Goal: Task Accomplishment & Management: Use online tool/utility

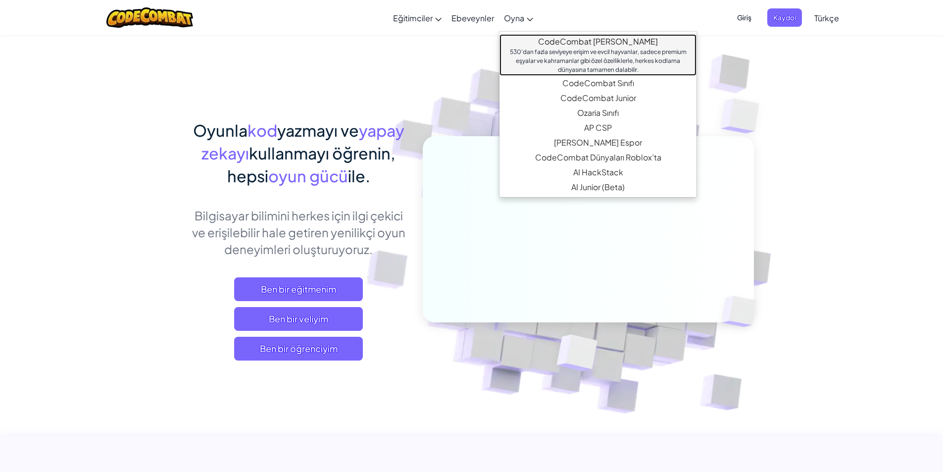
click at [526, 38] on link "CodeCombat [PERSON_NAME] 530'dan fazla seviyeye erişim ve evcil hayvanlar, sade…" at bounding box center [597, 55] width 197 height 42
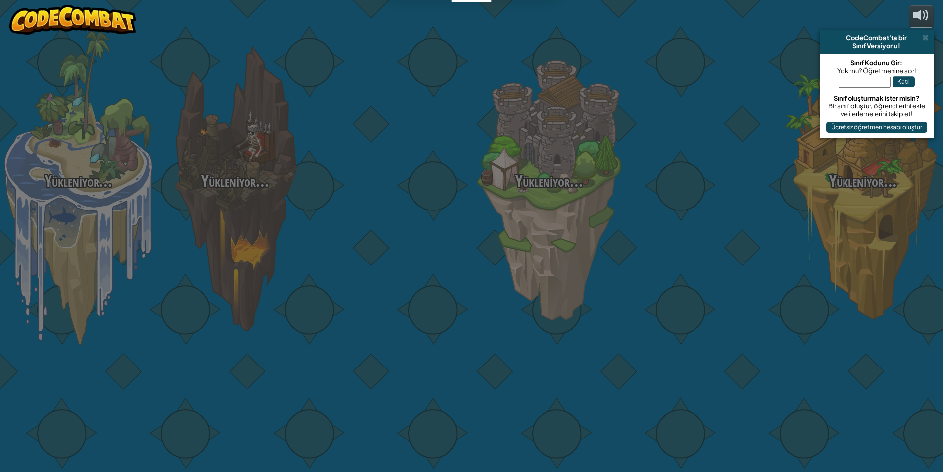
select select "tr"
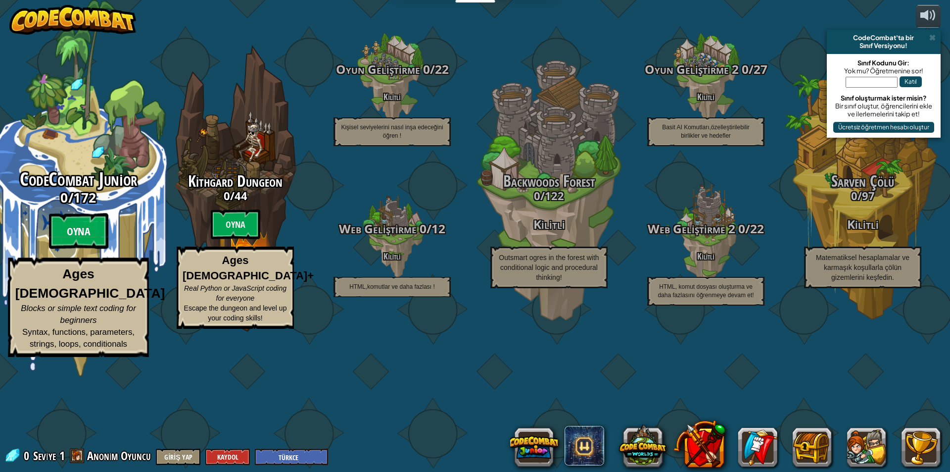
click at [89, 249] on btn "Oyna" at bounding box center [78, 231] width 59 height 36
select select "tr"
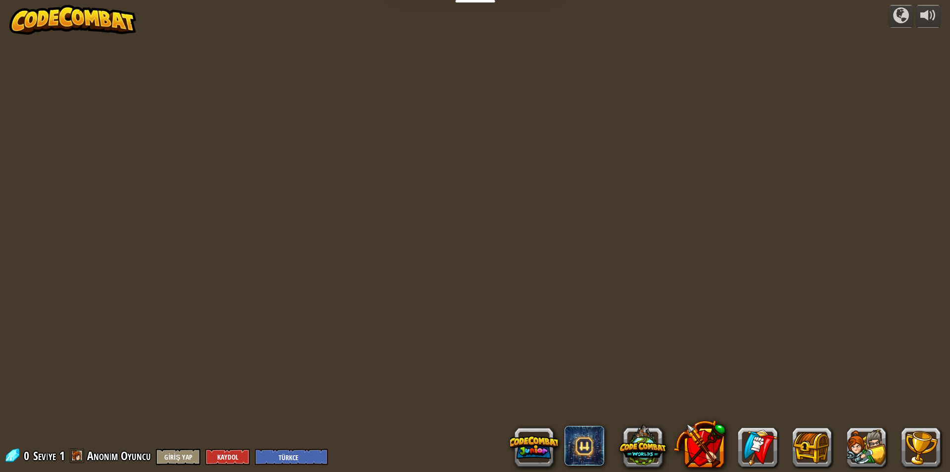
select select "tr"
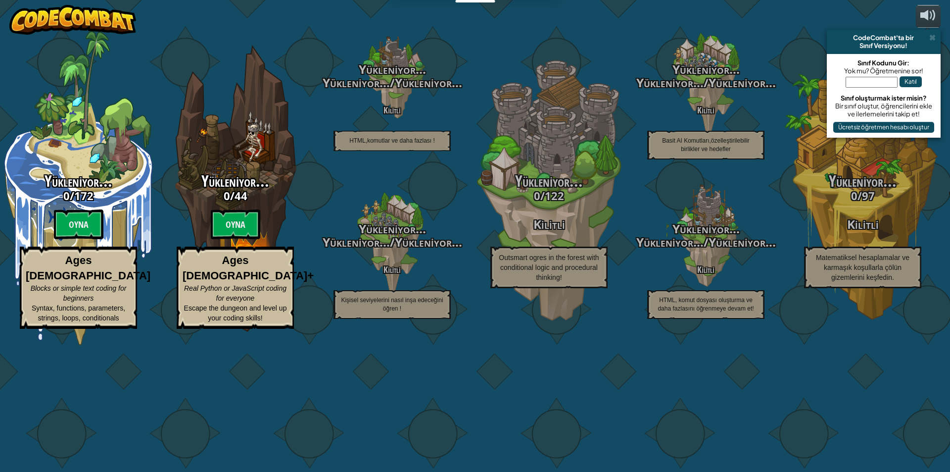
select select "tr"
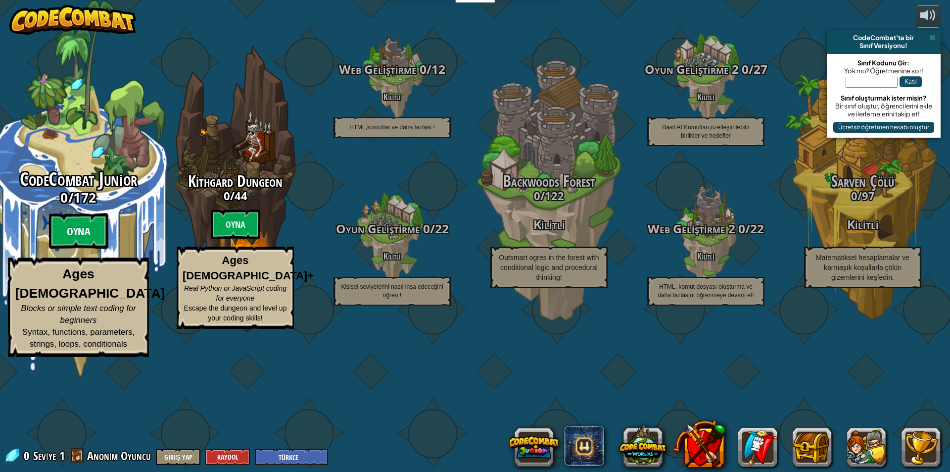
click at [77, 249] on btn "Oyna" at bounding box center [78, 231] width 59 height 36
select select "tr"
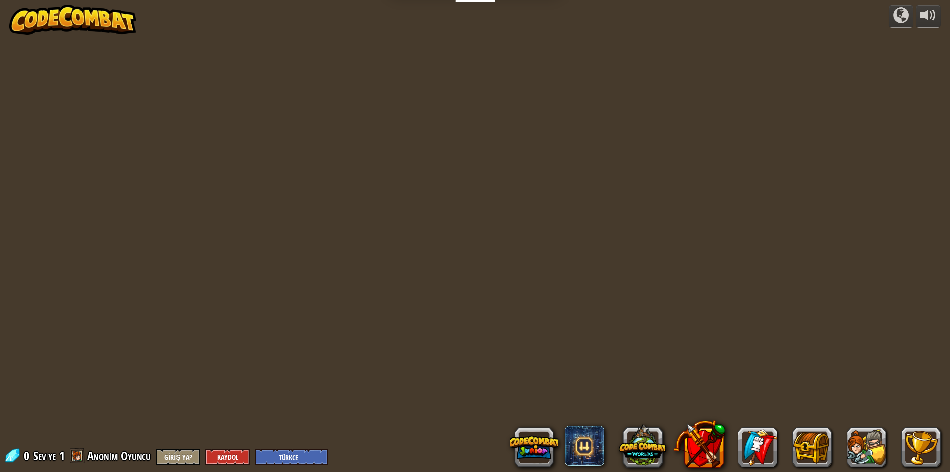
select select "tr"
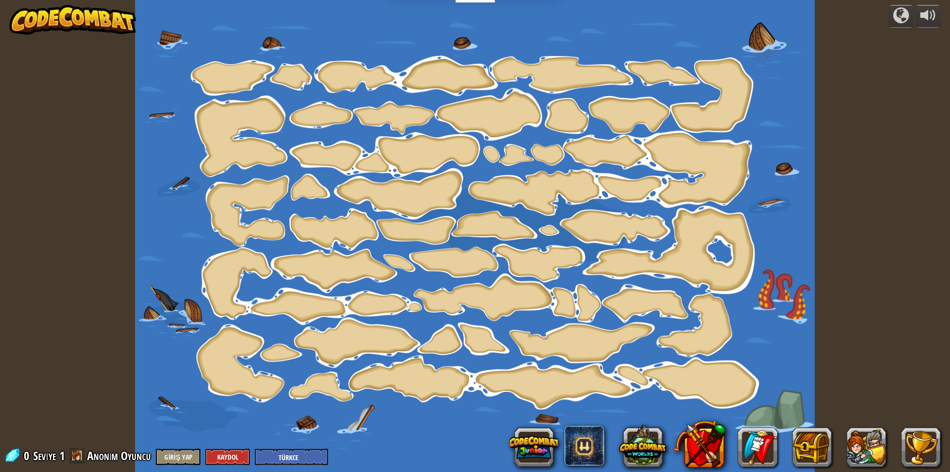
select select "tr"
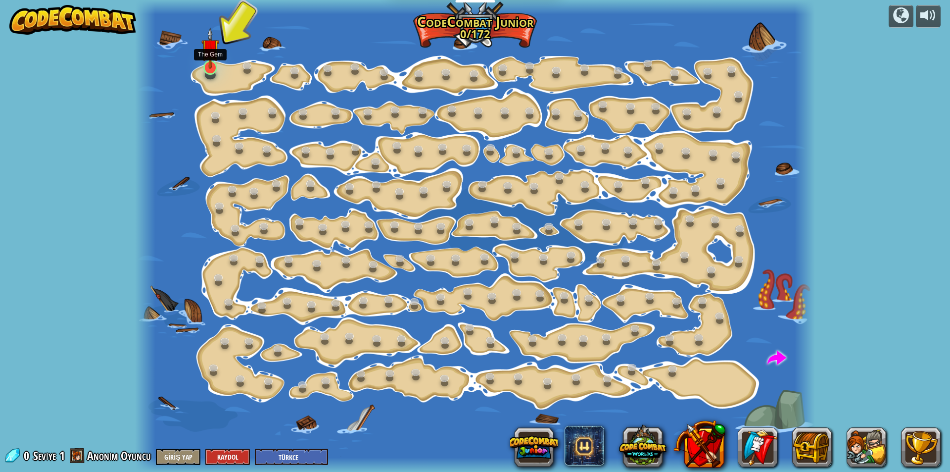
click at [205, 68] on img at bounding box center [210, 48] width 18 height 42
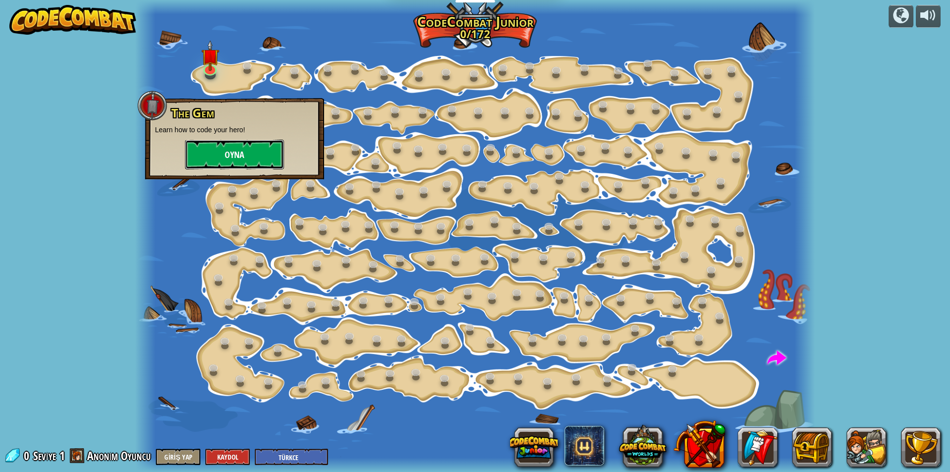
click at [217, 161] on button "Oyna" at bounding box center [234, 155] width 99 height 30
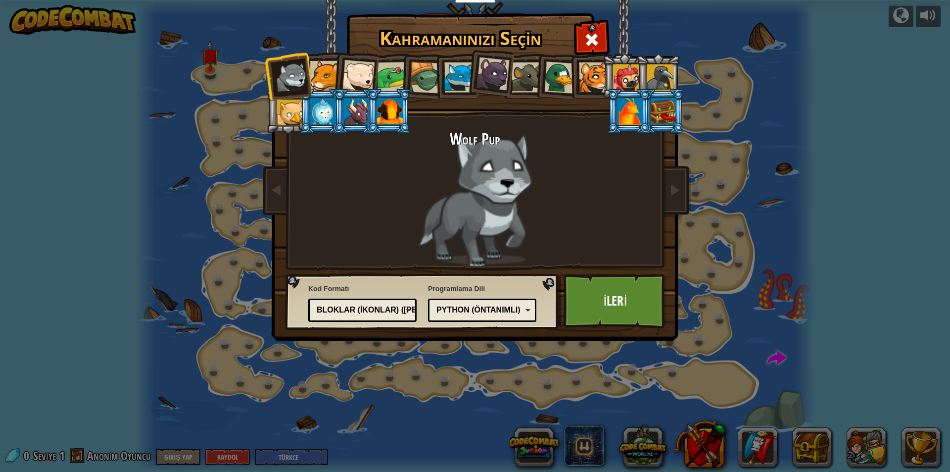
click at [668, 118] on div at bounding box center [664, 111] width 26 height 27
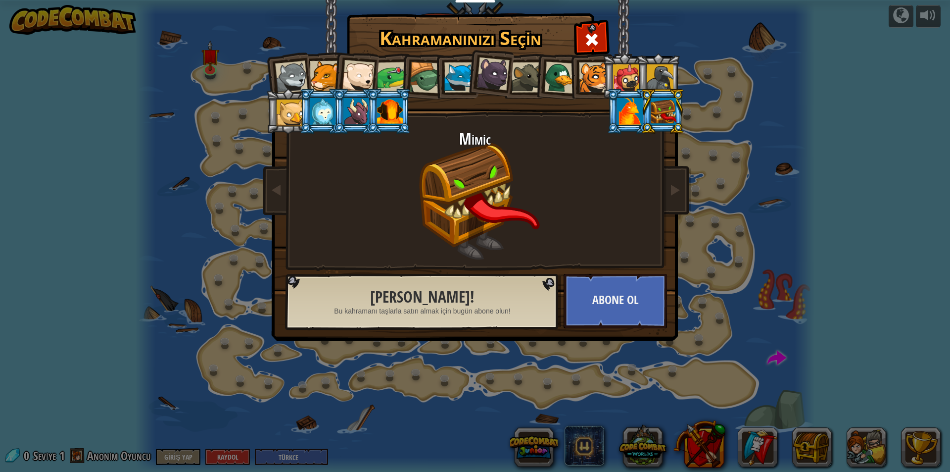
click at [624, 113] on div at bounding box center [630, 111] width 26 height 27
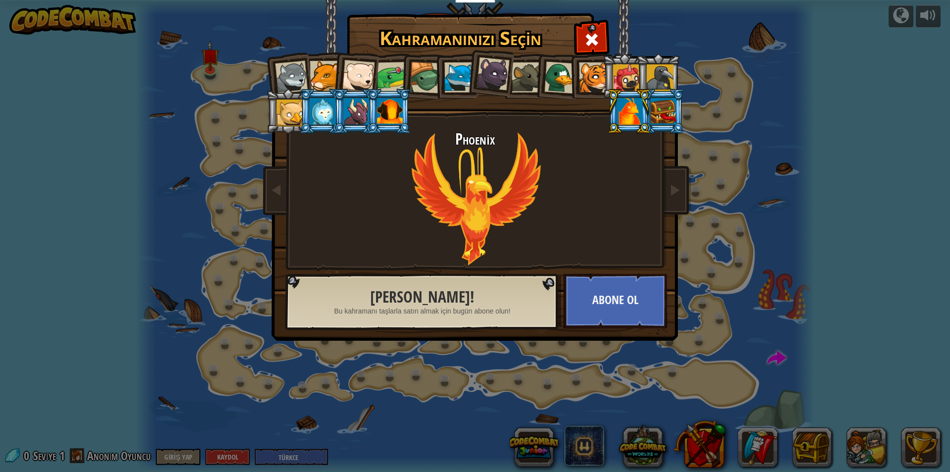
click at [664, 116] on div at bounding box center [664, 111] width 26 height 27
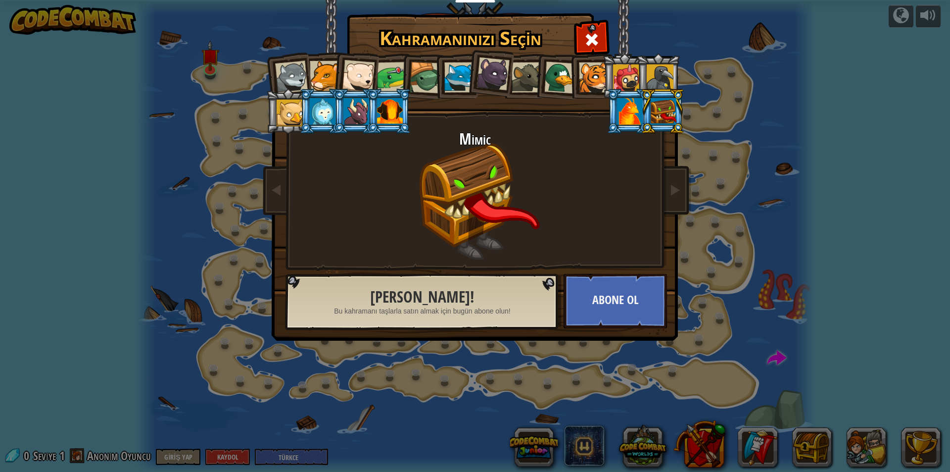
click at [291, 106] on div at bounding box center [290, 112] width 27 height 27
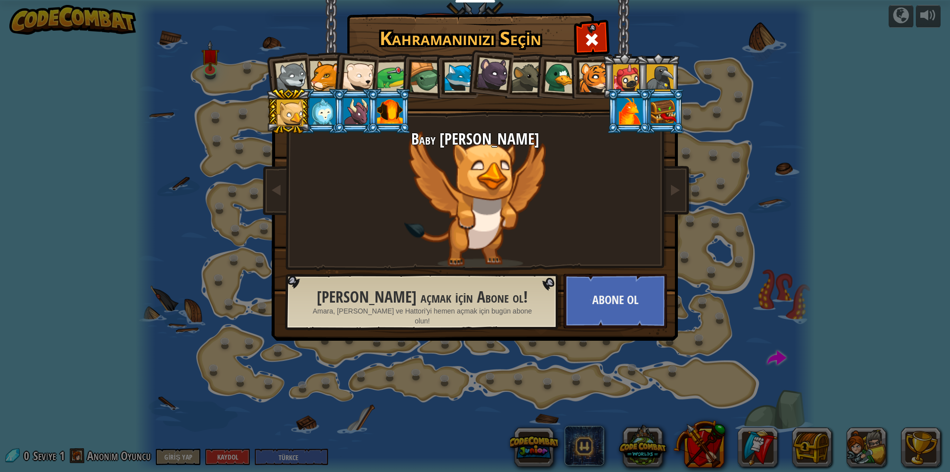
click at [333, 114] on li at bounding box center [355, 111] width 45 height 45
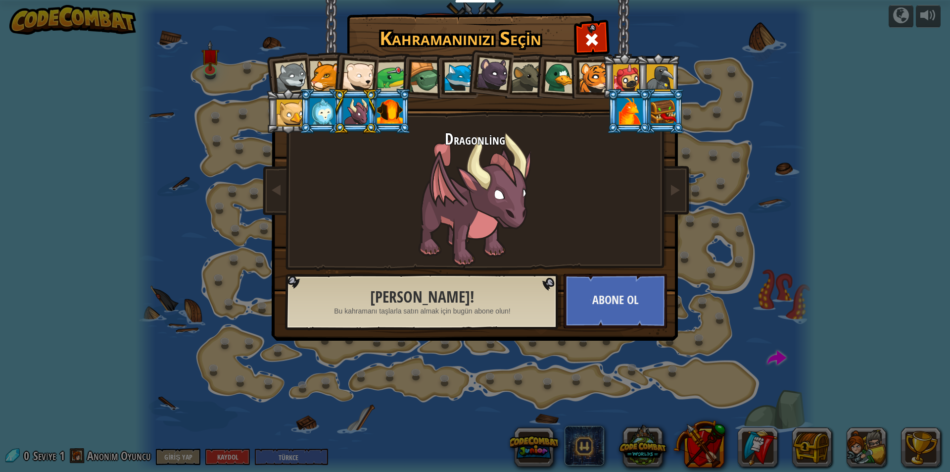
click at [297, 81] on div at bounding box center [291, 77] width 33 height 33
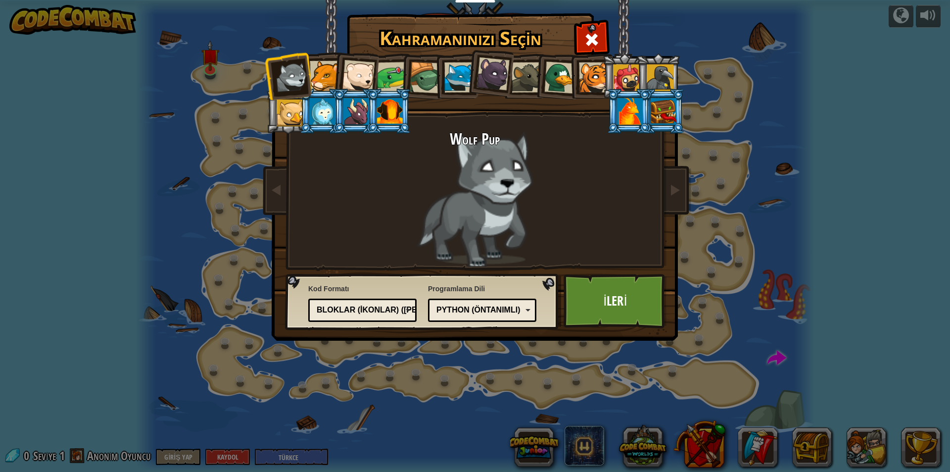
click at [590, 84] on div at bounding box center [594, 77] width 30 height 30
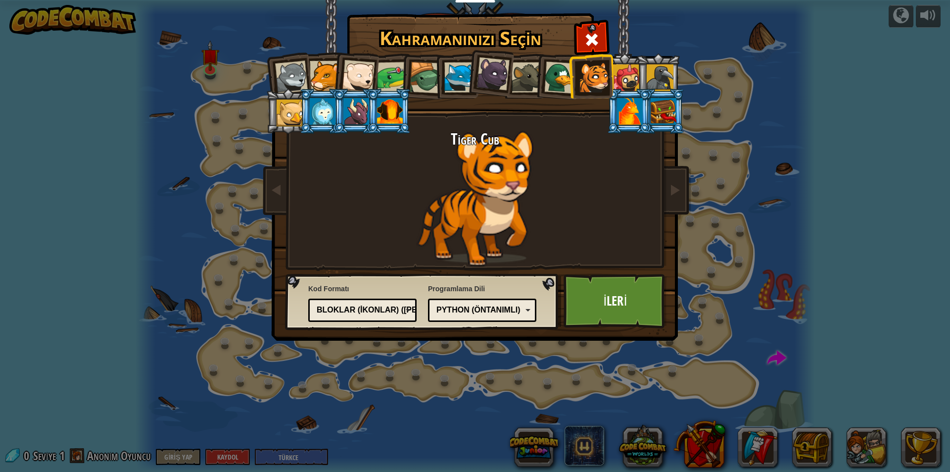
click at [547, 83] on div at bounding box center [560, 77] width 32 height 32
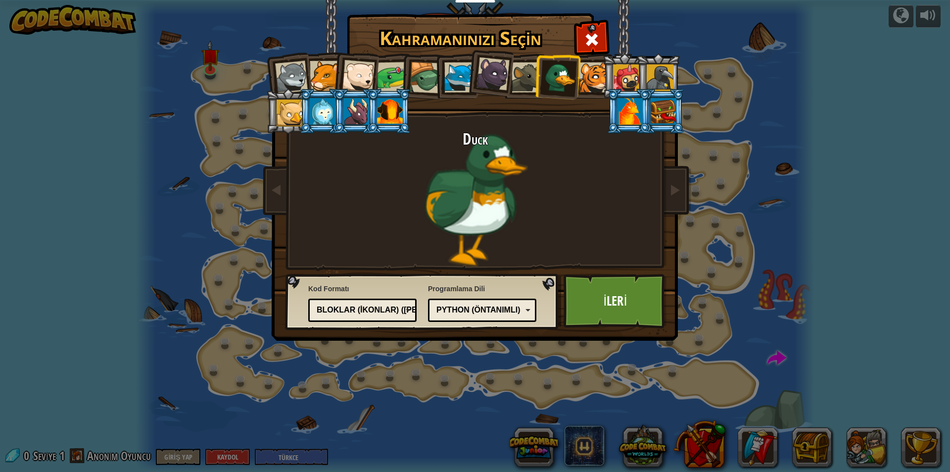
click at [454, 75] on div at bounding box center [459, 77] width 30 height 30
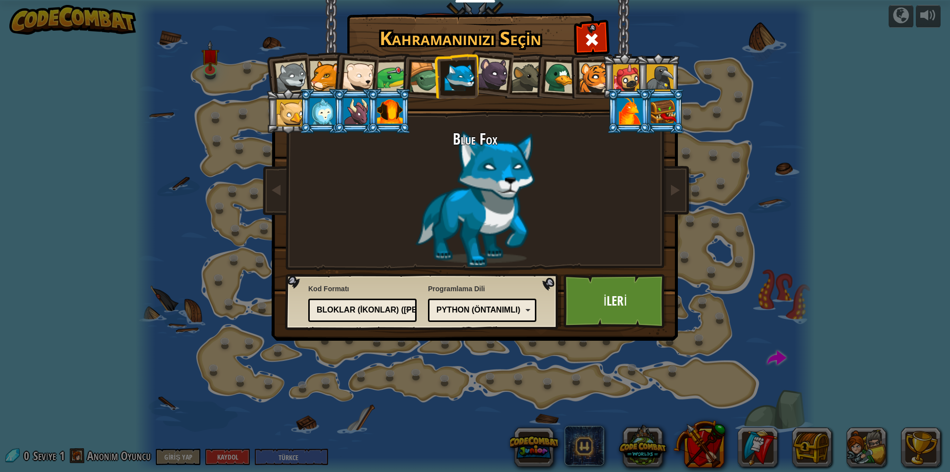
click at [403, 53] on ol at bounding box center [475, 53] width 408 height 0
click at [418, 81] on div at bounding box center [426, 78] width 32 height 32
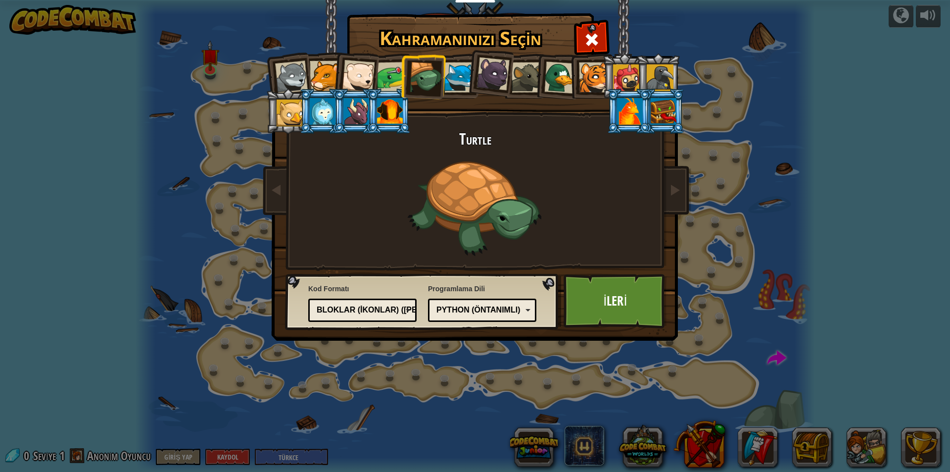
click at [397, 75] on div at bounding box center [392, 77] width 31 height 31
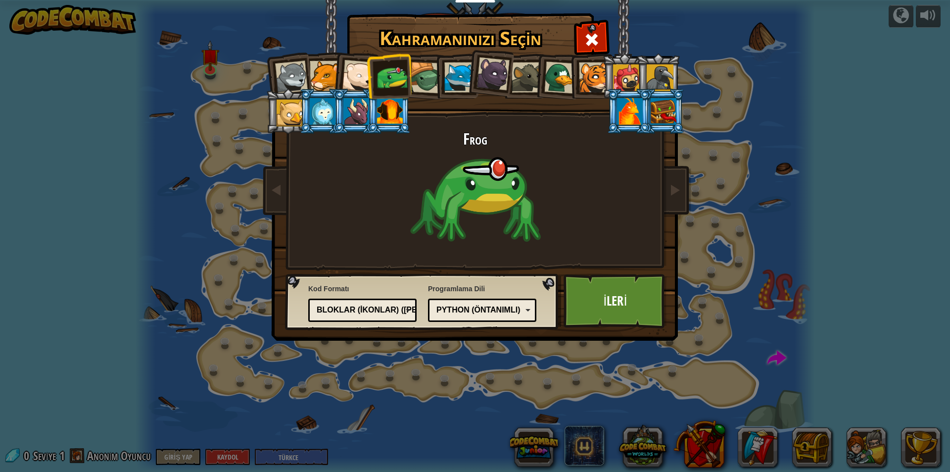
click at [327, 69] on div at bounding box center [325, 76] width 30 height 30
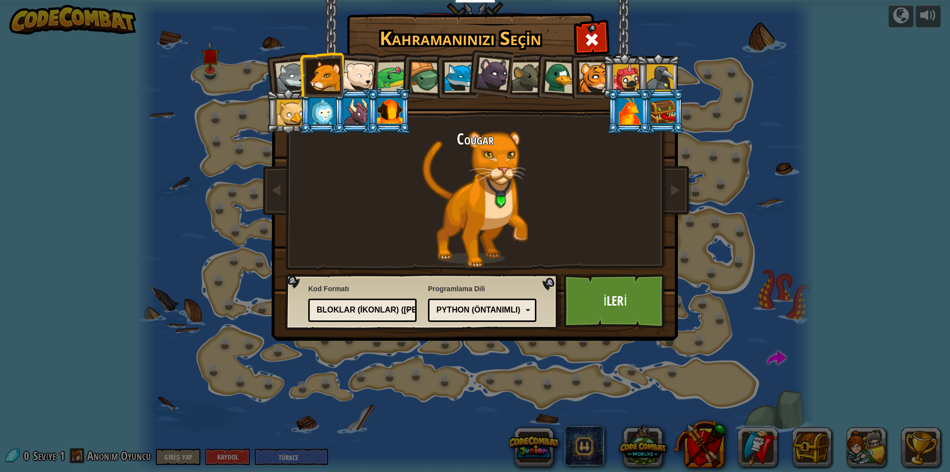
click at [275, 67] on div at bounding box center [291, 77] width 33 height 33
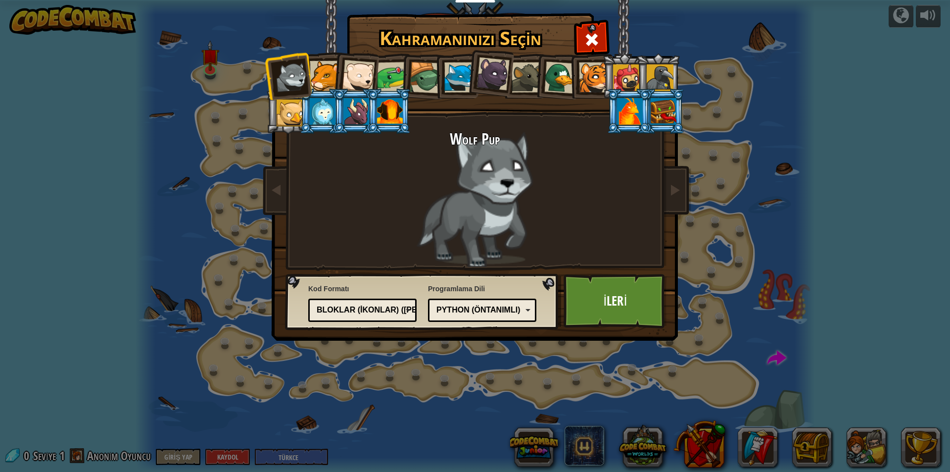
click at [571, 75] on li at bounding box center [591, 75] width 45 height 45
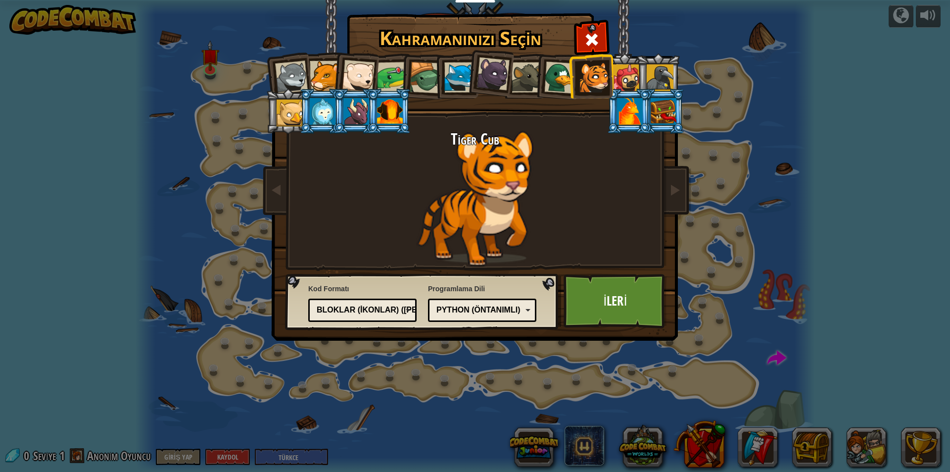
click at [487, 308] on div "Python (Öntanımlı)" at bounding box center [479, 309] width 86 height 11
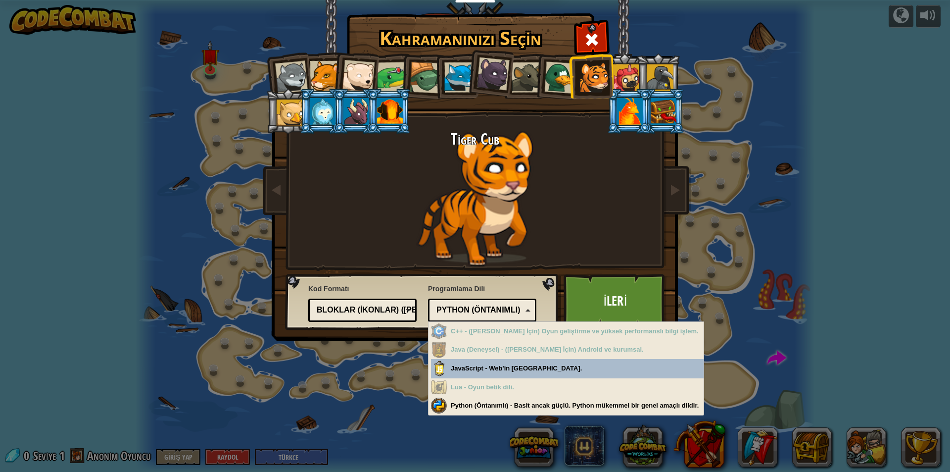
click at [376, 300] on div "Metin kodu Bloklar ve kod Bloklar Bloklar (ikonlar) ([PERSON_NAME]) Bloklar (ik…" at bounding box center [362, 309] width 108 height 23
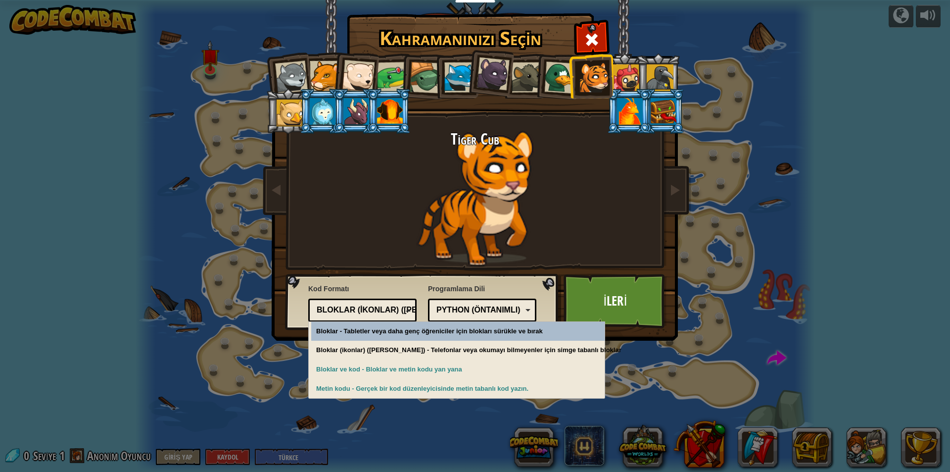
click at [476, 299] on div "Python (Öntanımlı) JavaScript Lua C++ Java (Deneysel) Python (Öntanımlı)" at bounding box center [482, 309] width 108 height 23
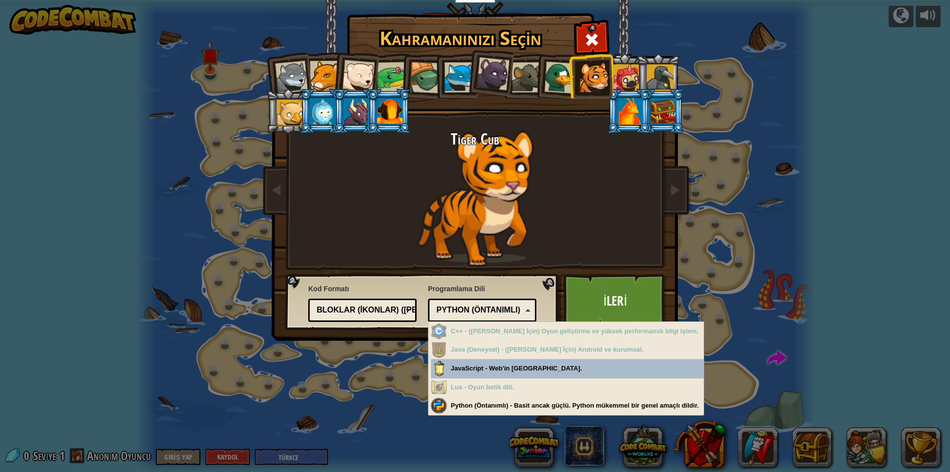
click at [509, 305] on div "Python (Öntanımlı)" at bounding box center [479, 309] width 86 height 11
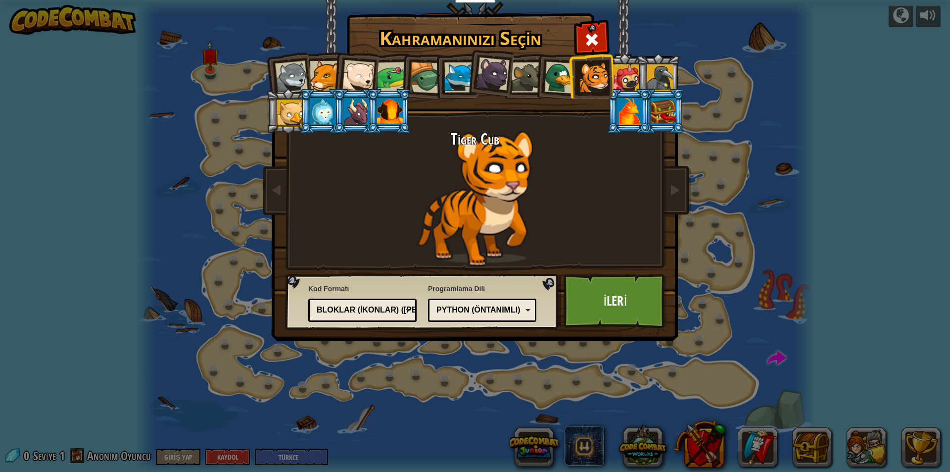
click at [352, 304] on div "Bloklar (ikonlar) ([PERSON_NAME])" at bounding box center [363, 309] width 96 height 15
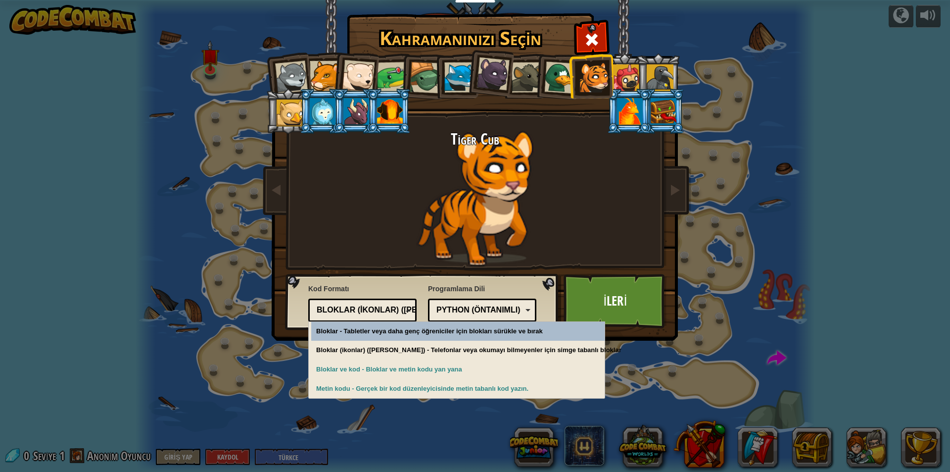
click at [601, 248] on div "Tiger Cub" at bounding box center [474, 199] width 371 height 136
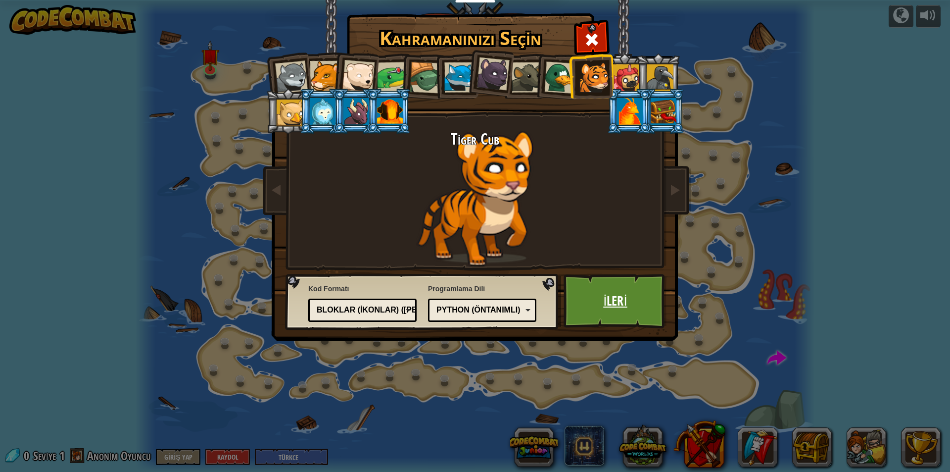
click at [600, 294] on link "İleri" at bounding box center [615, 301] width 103 height 54
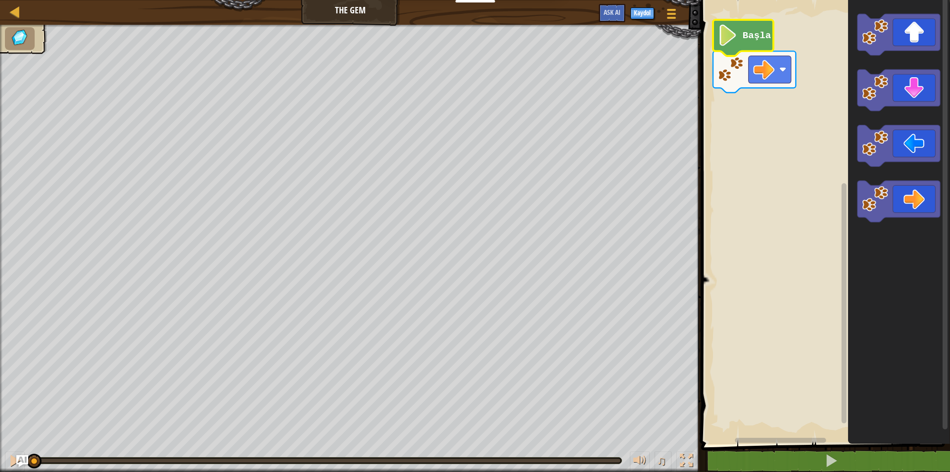
click at [746, 39] on text "Başla" at bounding box center [756, 35] width 28 height 11
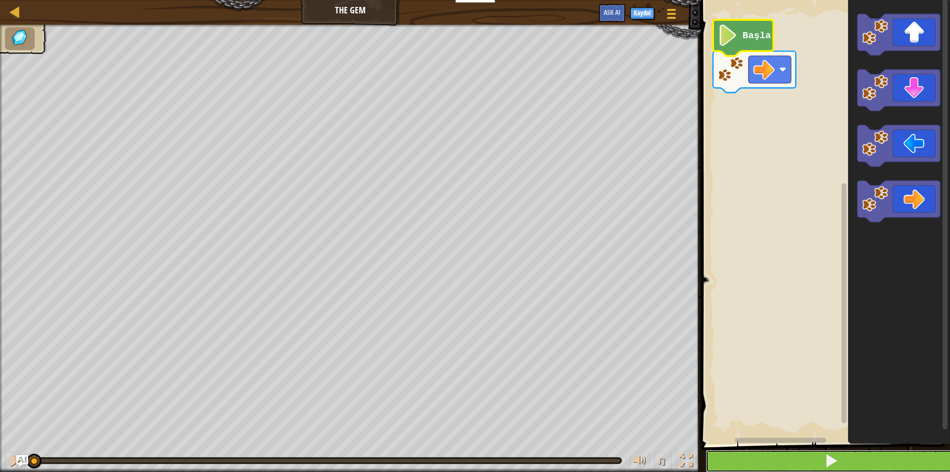
click at [778, 460] on button at bounding box center [832, 460] width 252 height 23
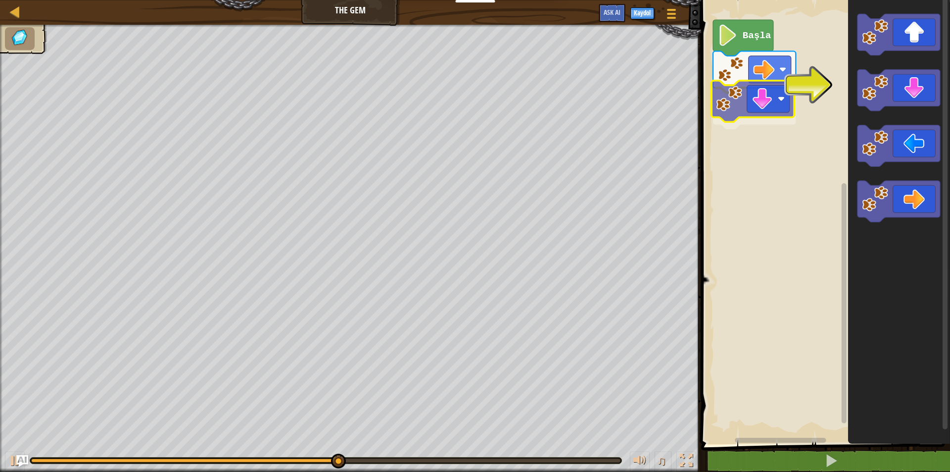
click at [743, 97] on div "Başla" at bounding box center [824, 219] width 252 height 449
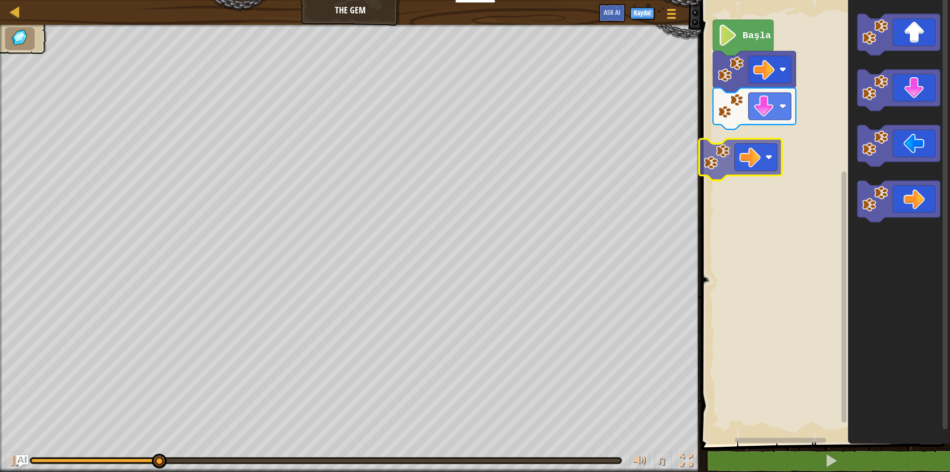
click at [725, 135] on div "Başla" at bounding box center [824, 219] width 252 height 449
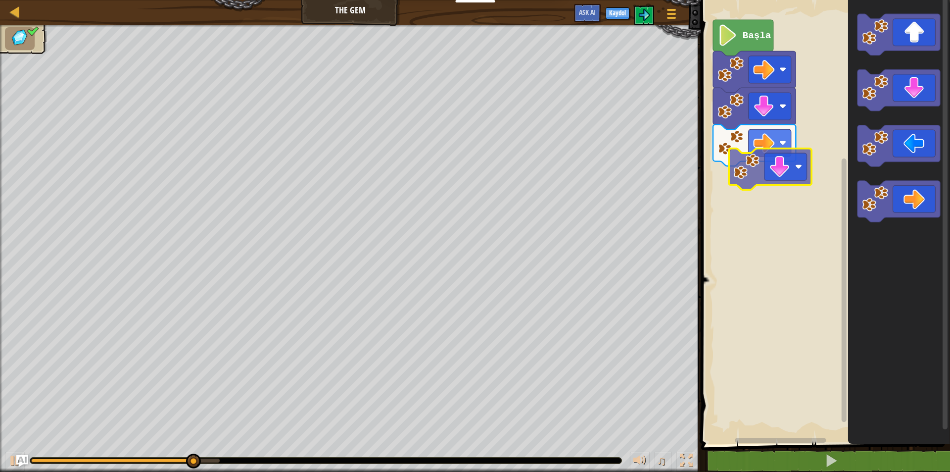
click at [762, 175] on div "Başla" at bounding box center [824, 219] width 252 height 449
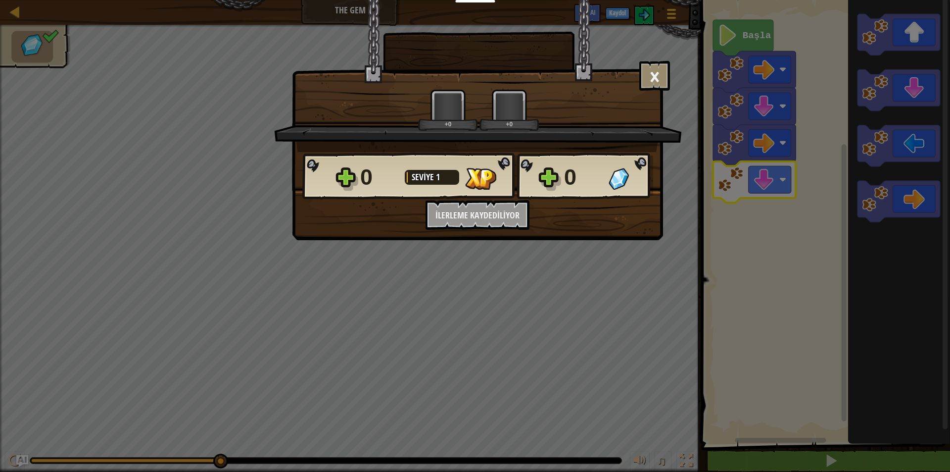
drag, startPoint x: 762, startPoint y: 176, endPoint x: 946, endPoint y: 155, distance: 185.3
click at [942, 157] on div "× Seviyeyi oyla: +0 +0 Reticulating Splines... 0 Seviye 1 0 Kodu kaydetmek iste…" at bounding box center [475, 236] width 950 height 472
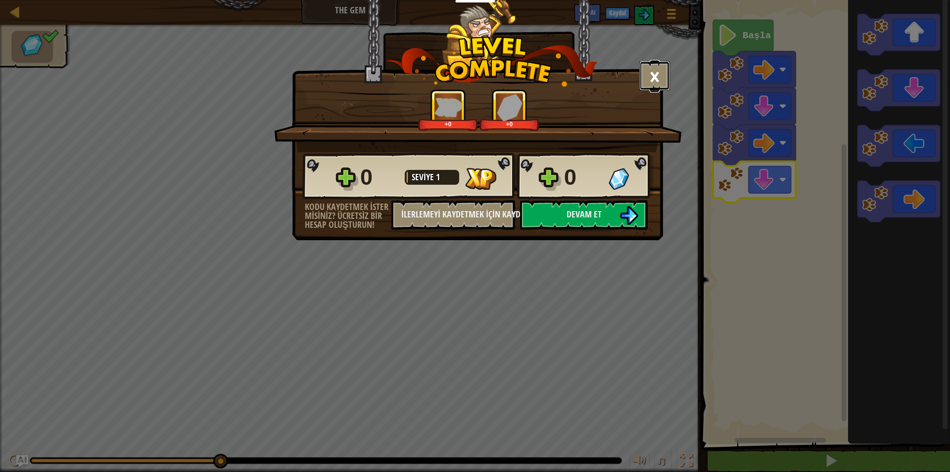
click at [657, 77] on button "×" at bounding box center [654, 76] width 31 height 30
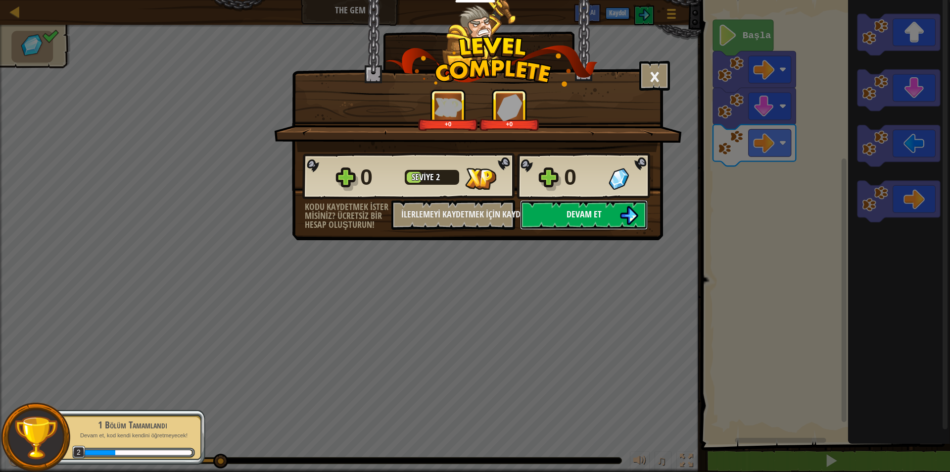
click at [568, 217] on span "Devam et" at bounding box center [584, 214] width 35 height 12
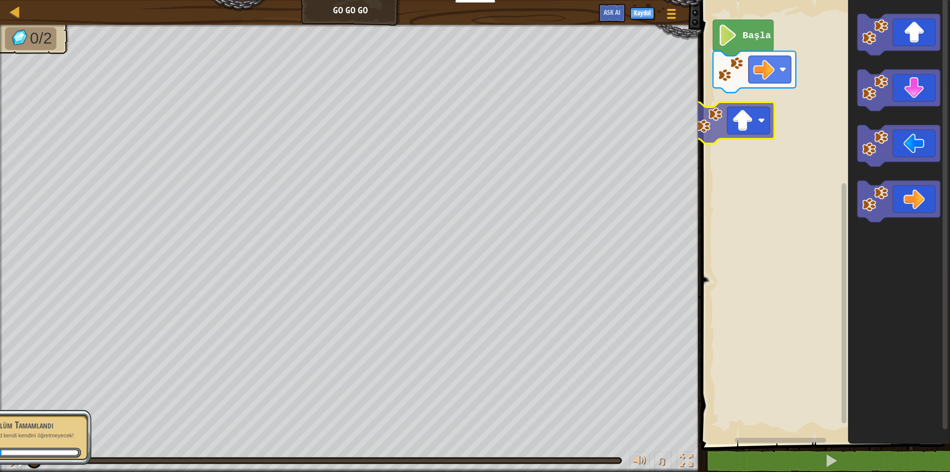
click at [726, 128] on div "Başla" at bounding box center [824, 219] width 252 height 449
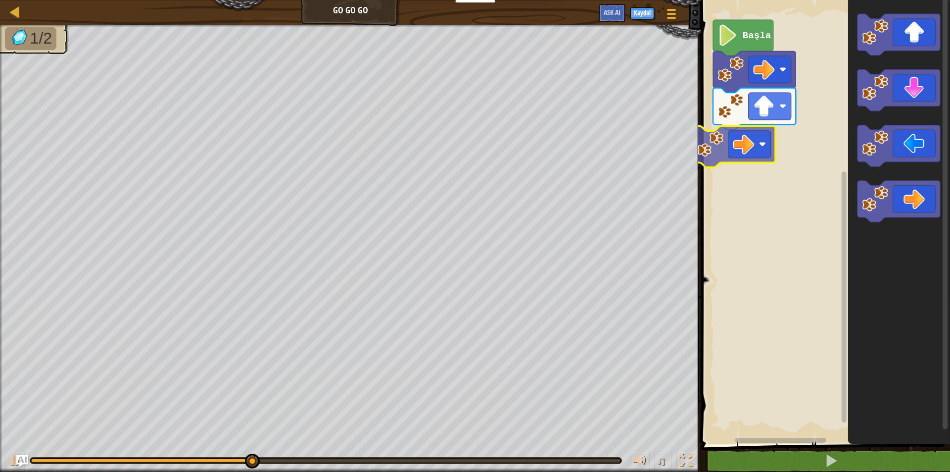
click at [746, 138] on div "Başla" at bounding box center [824, 219] width 252 height 449
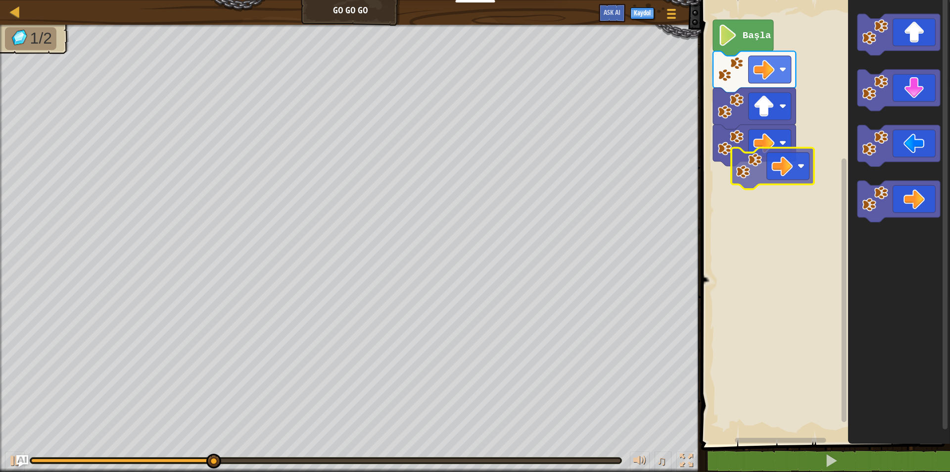
click at [774, 162] on div "Başla" at bounding box center [824, 219] width 252 height 449
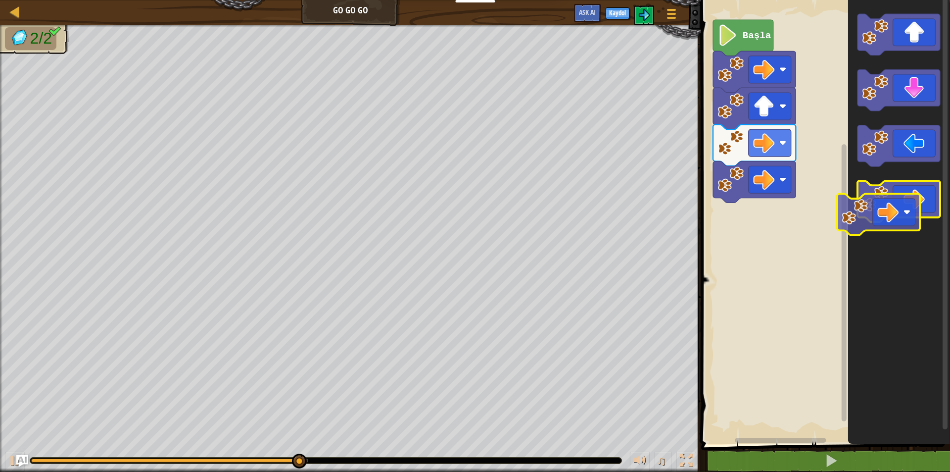
click at [921, 0] on body "Eğitimciler Ücretsiz Hesap Oluştur Okul ve İlçe Çözümleri Öğretmen Araç Seti Ön…" at bounding box center [475, 0] width 950 height 0
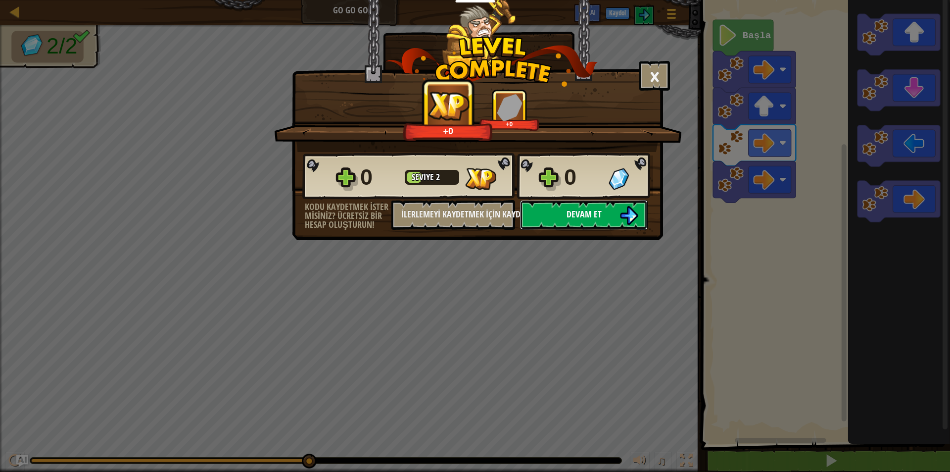
click at [589, 213] on span "Devam et" at bounding box center [584, 214] width 35 height 12
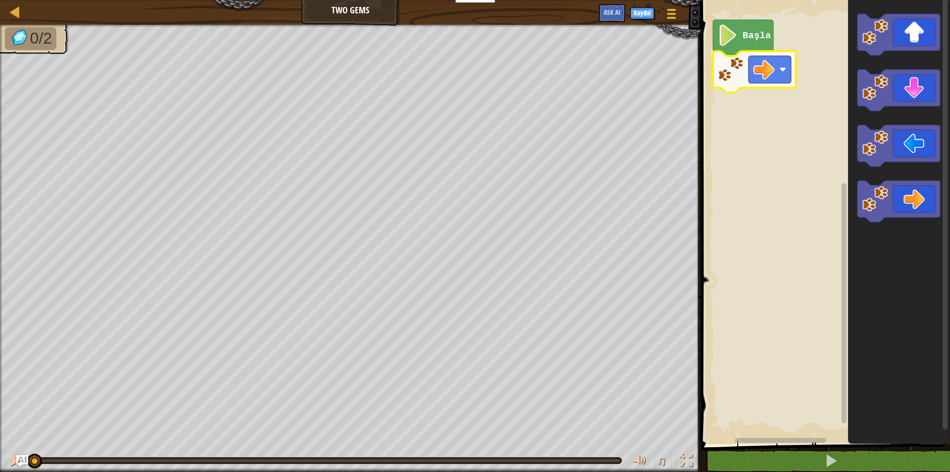
click at [817, 157] on rect "Blockly Çalışma Alanı" at bounding box center [824, 219] width 252 height 449
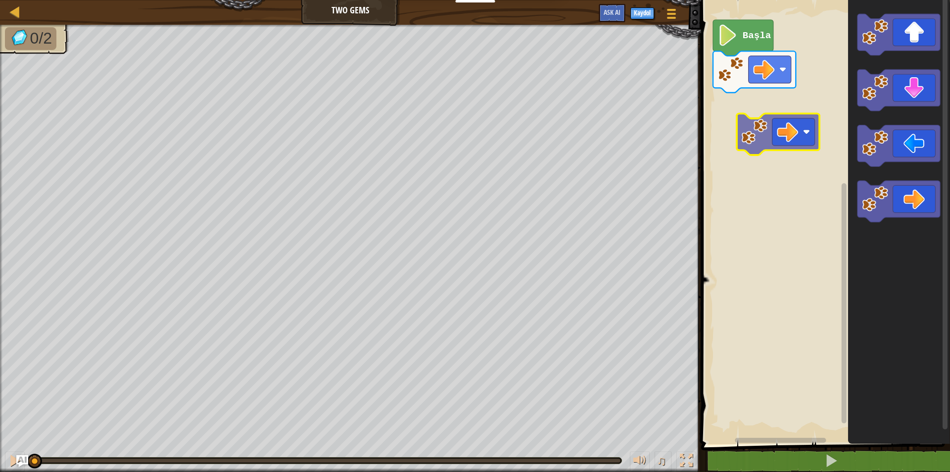
click at [735, 96] on div "Başla" at bounding box center [824, 219] width 252 height 449
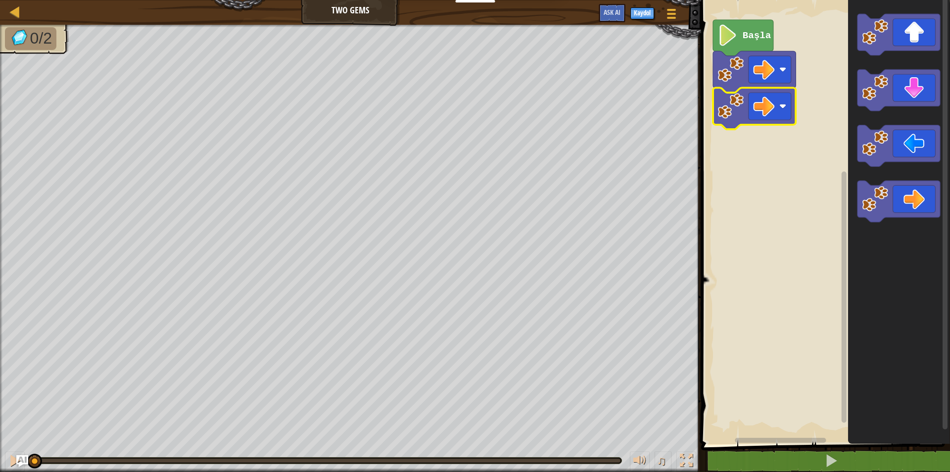
click at [735, 96] on image "Blockly Çalışma Alanı" at bounding box center [731, 106] width 26 height 26
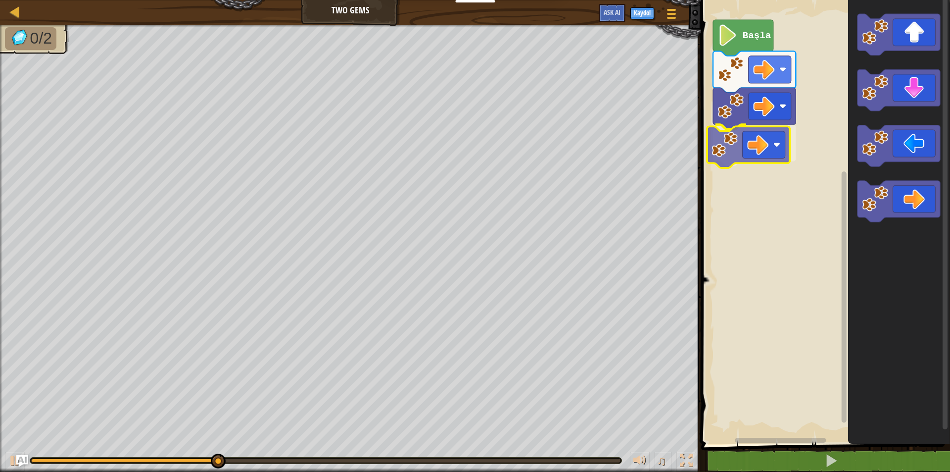
click at [780, 135] on div "Başla" at bounding box center [824, 219] width 252 height 449
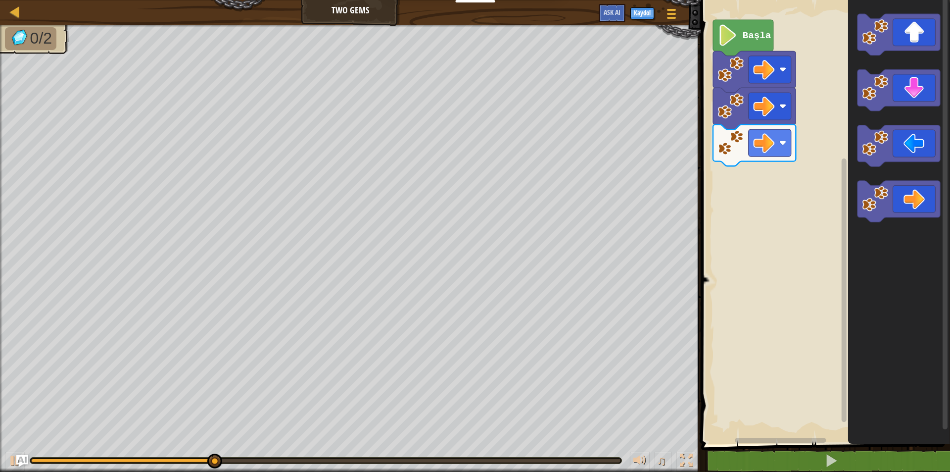
click at [781, 164] on div "Başla" at bounding box center [824, 219] width 252 height 449
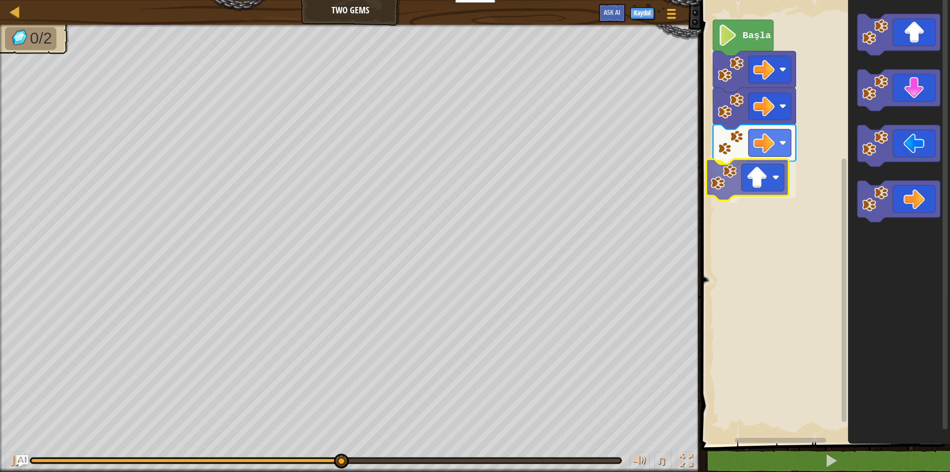
click at [767, 188] on div "Başla" at bounding box center [824, 219] width 252 height 449
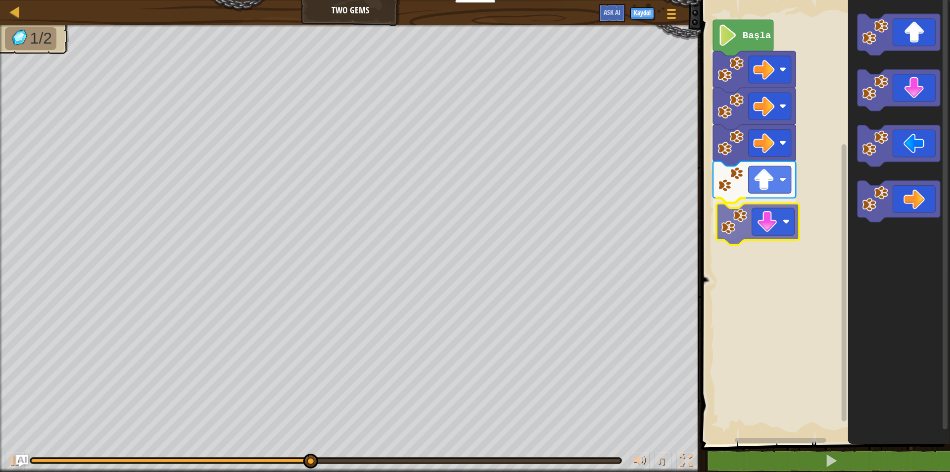
click at [773, 229] on div "Başla" at bounding box center [824, 219] width 252 height 449
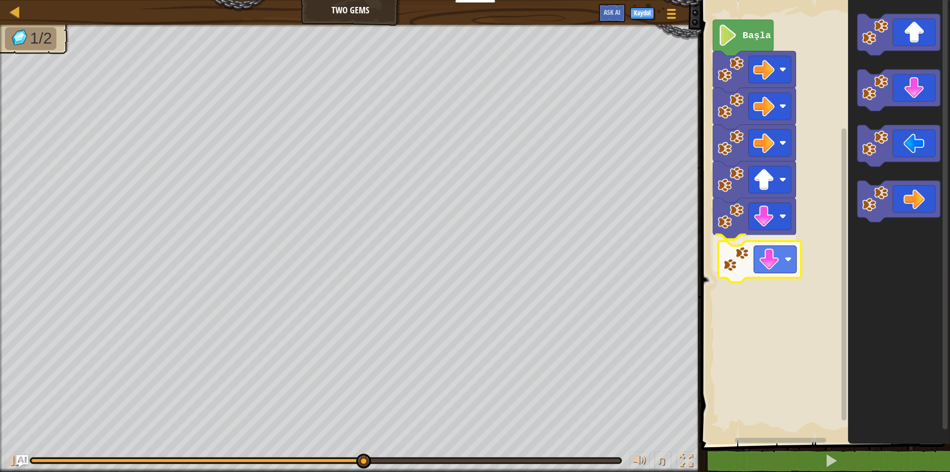
click at [761, 263] on div "Başla" at bounding box center [824, 219] width 252 height 449
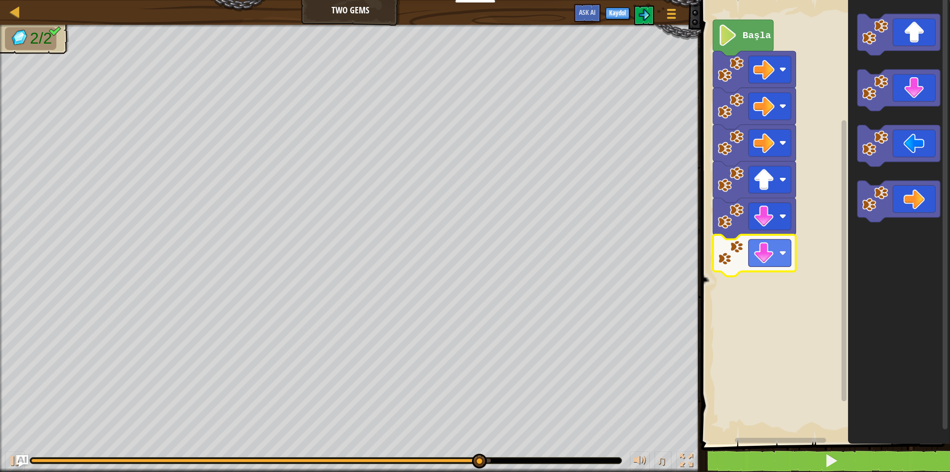
click at [793, 0] on body "Eğitimciler Ücretsiz Hesap Oluştur Okul ve İlçe Çözümleri Öğretmen Araç Seti Ön…" at bounding box center [475, 0] width 950 height 0
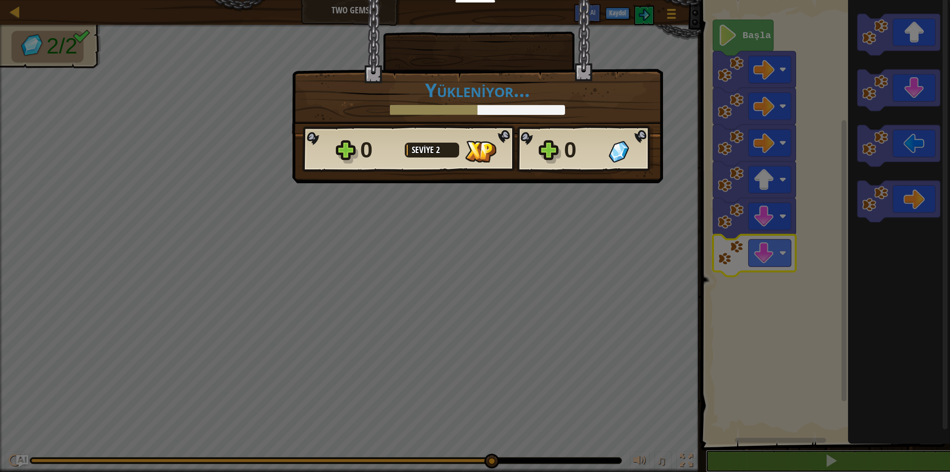
scroll to position [0, 0]
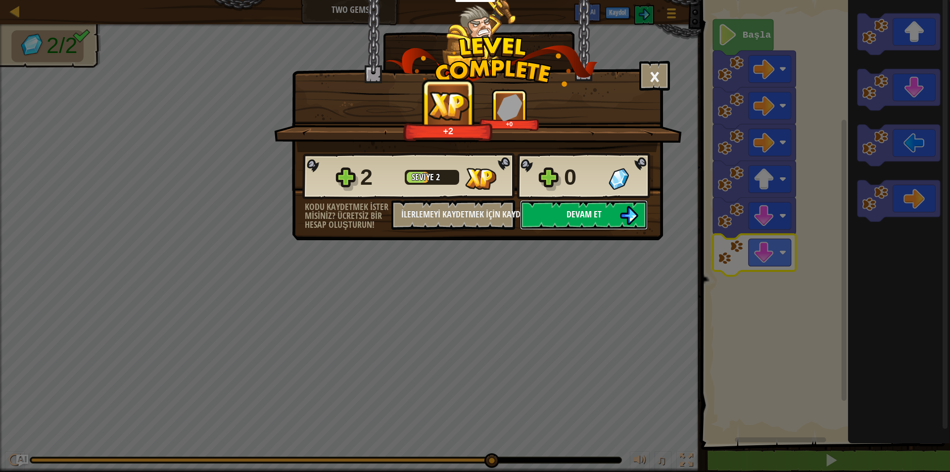
click at [575, 212] on span "Devam et" at bounding box center [584, 214] width 35 height 12
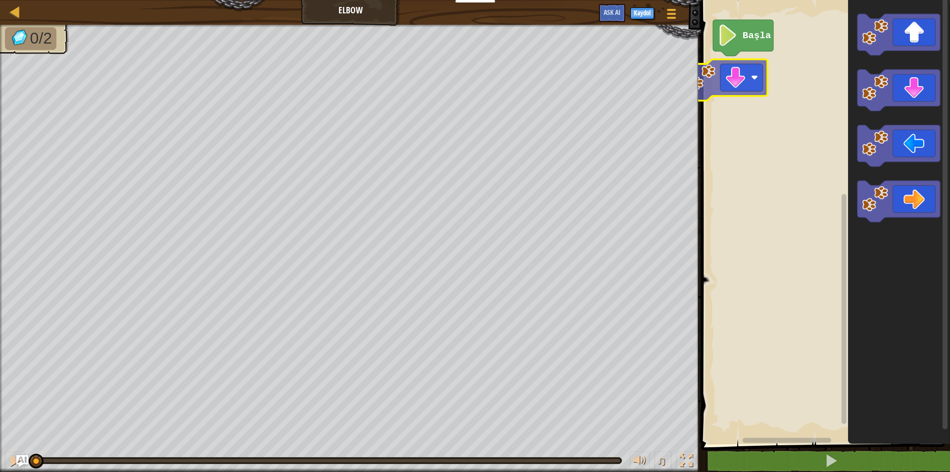
click at [743, 89] on div "Başla" at bounding box center [824, 219] width 252 height 449
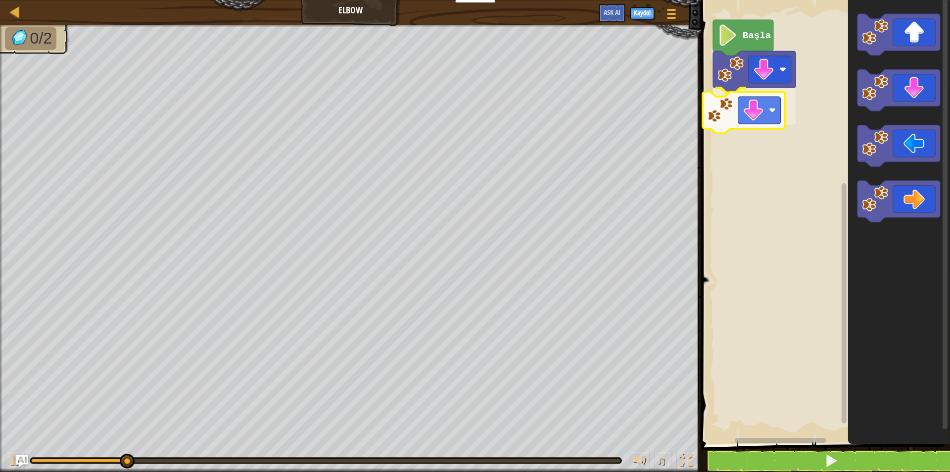
click at [768, 113] on div "Başla" at bounding box center [824, 219] width 252 height 449
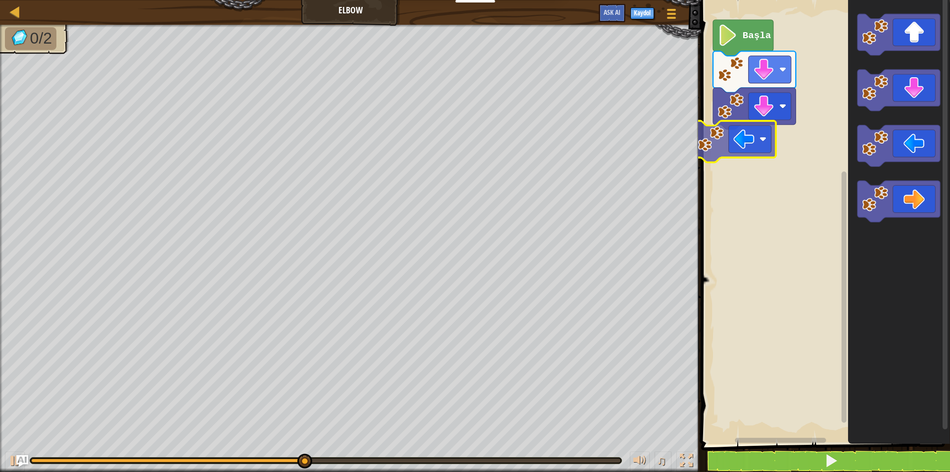
click at [754, 146] on div "Başla" at bounding box center [824, 219] width 252 height 449
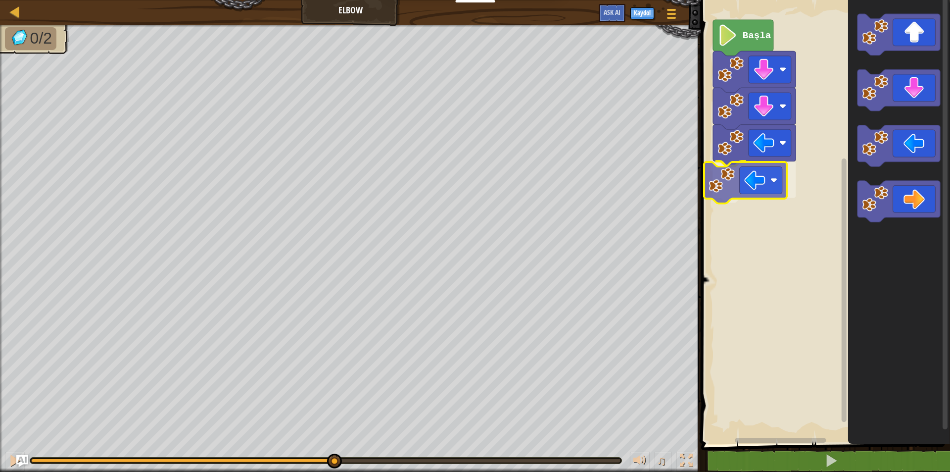
click at [727, 200] on div "Başla" at bounding box center [824, 219] width 252 height 449
click at [754, 48] on icon "Blockly Çalışma Alanı" at bounding box center [743, 38] width 60 height 36
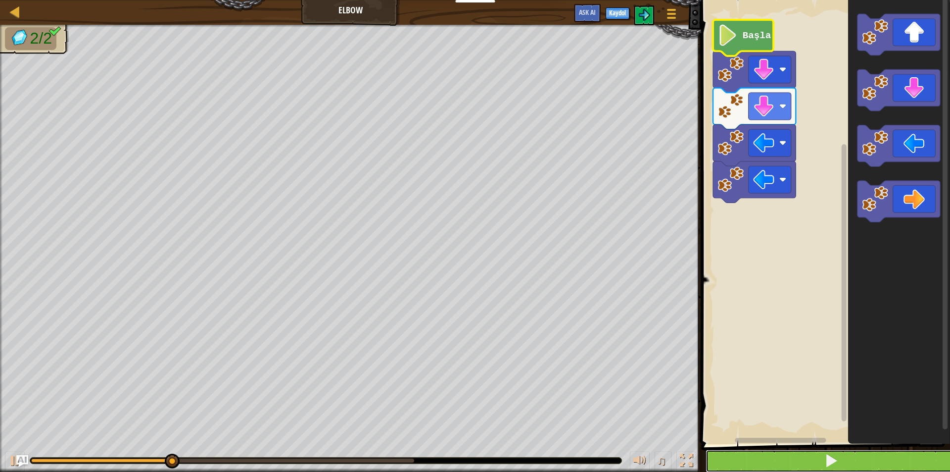
click at [840, 460] on button at bounding box center [832, 460] width 252 height 23
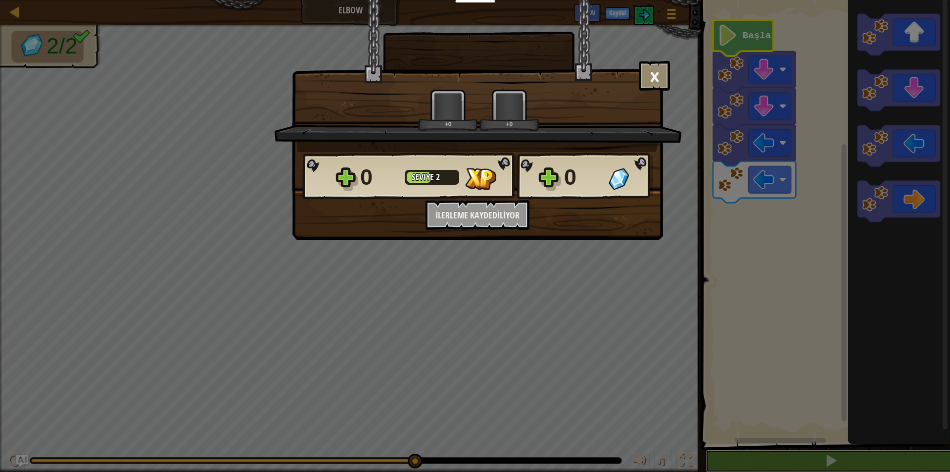
scroll to position [0, 0]
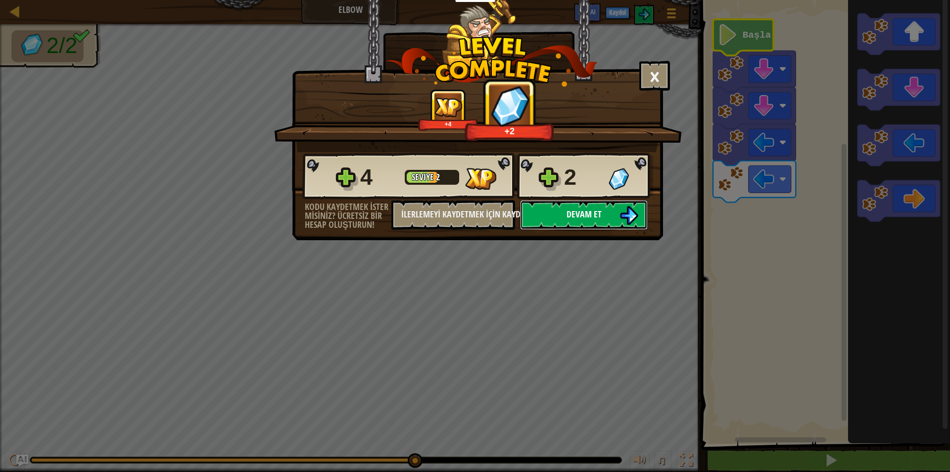
click at [591, 224] on button "Devam et" at bounding box center [584, 215] width 128 height 30
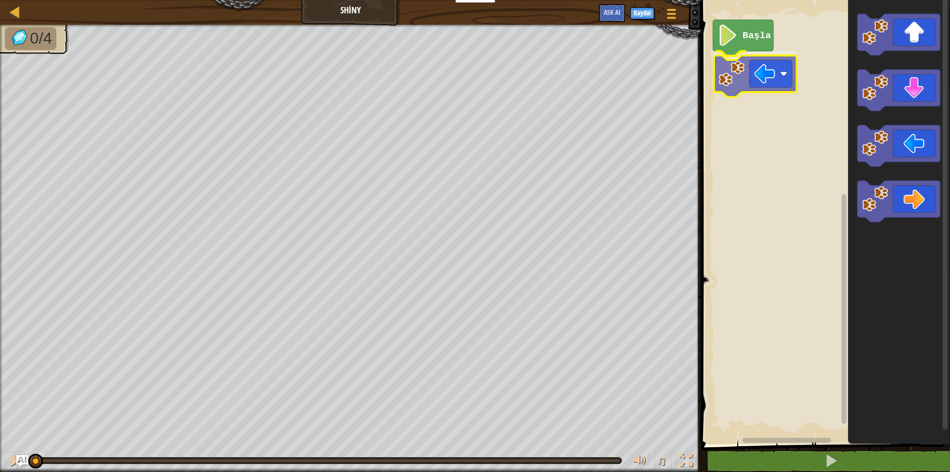
click at [750, 76] on div "Başla" at bounding box center [824, 219] width 252 height 449
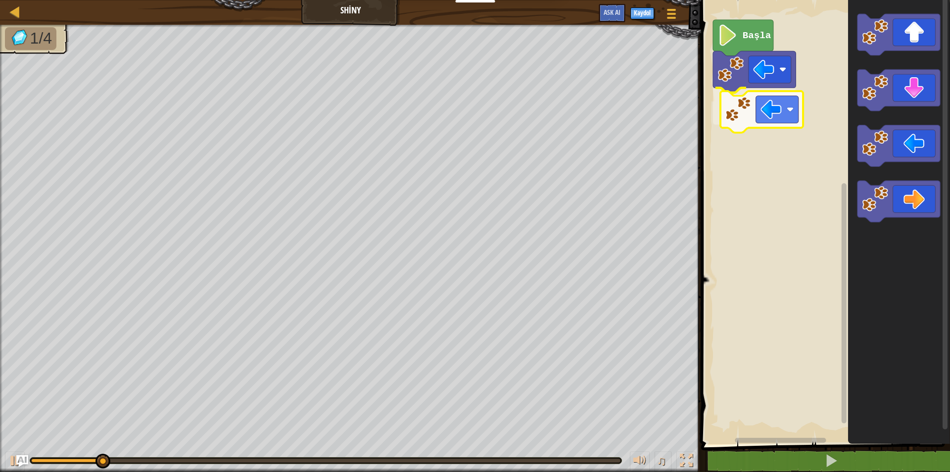
click at [748, 129] on div "Başla" at bounding box center [824, 219] width 252 height 449
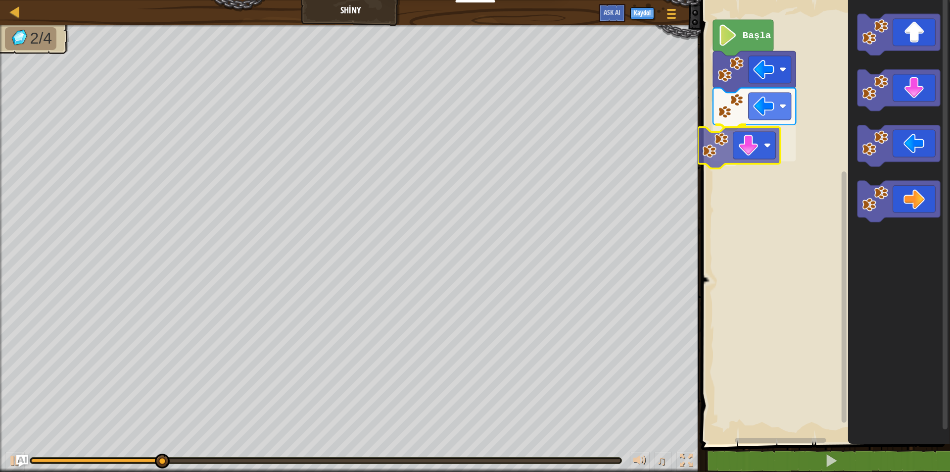
click at [738, 142] on div "Başla" at bounding box center [824, 219] width 252 height 449
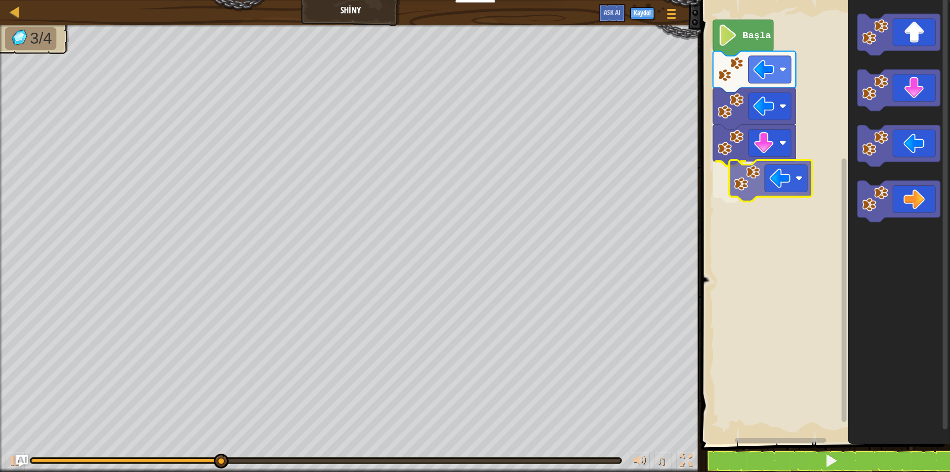
click at [788, 187] on div "Başla" at bounding box center [824, 219] width 252 height 449
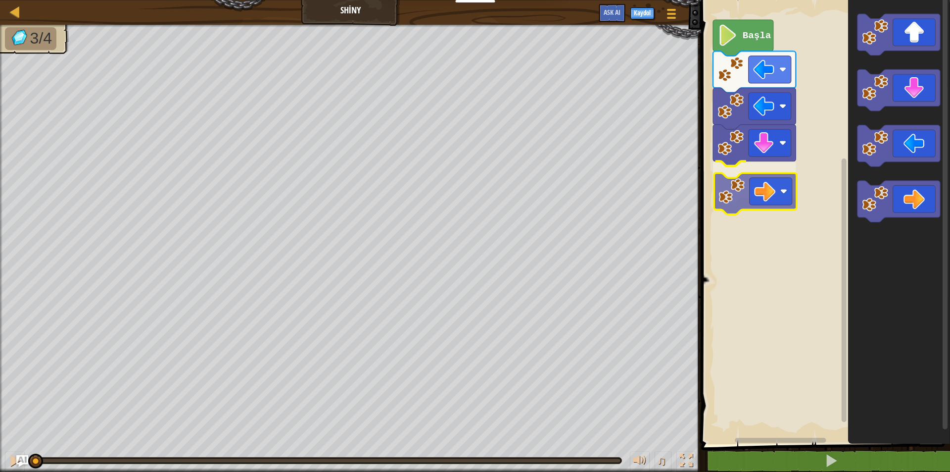
click at [757, 172] on div "Başla" at bounding box center [824, 219] width 252 height 449
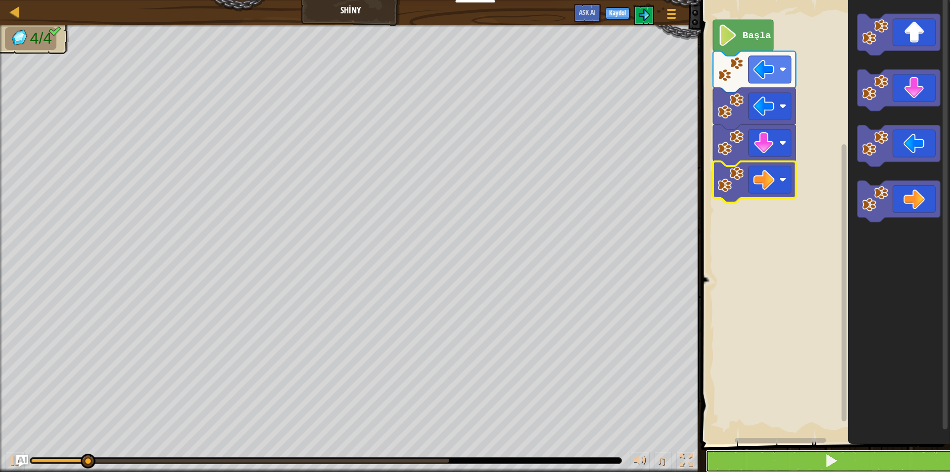
click at [813, 455] on button at bounding box center [832, 460] width 252 height 23
click at [811, 454] on button at bounding box center [832, 460] width 252 height 23
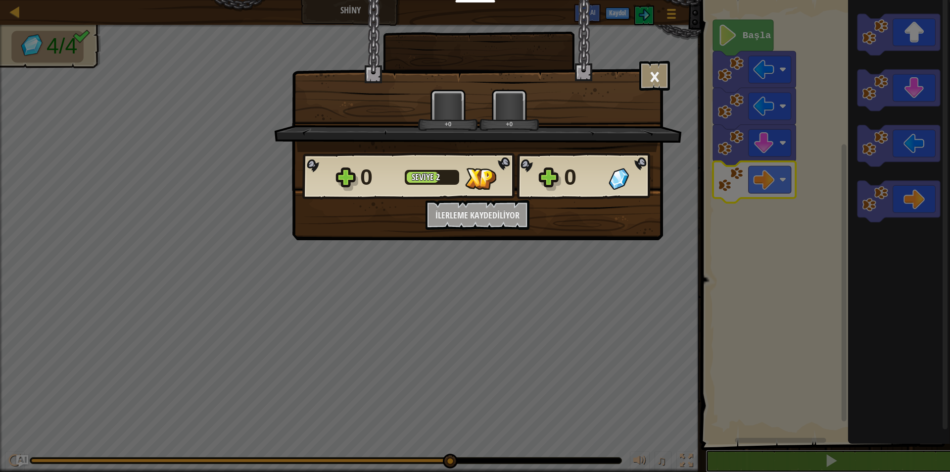
scroll to position [0, 0]
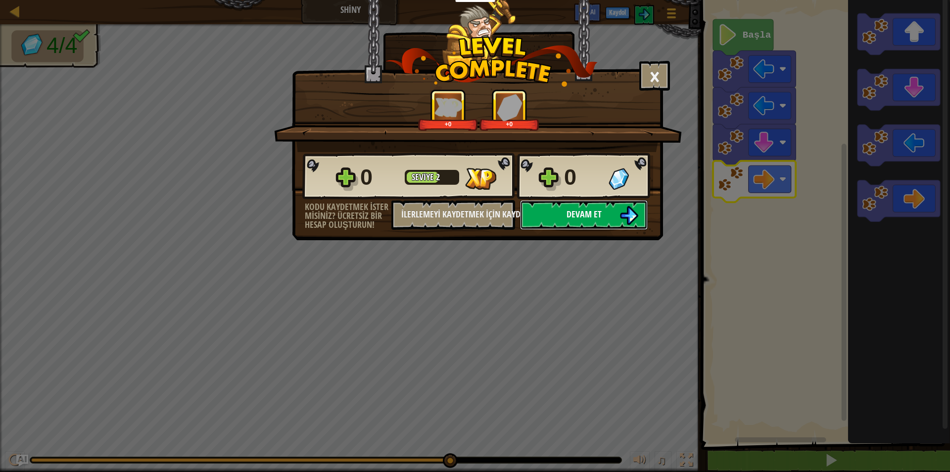
click at [579, 200] on button "Devam et" at bounding box center [584, 215] width 128 height 30
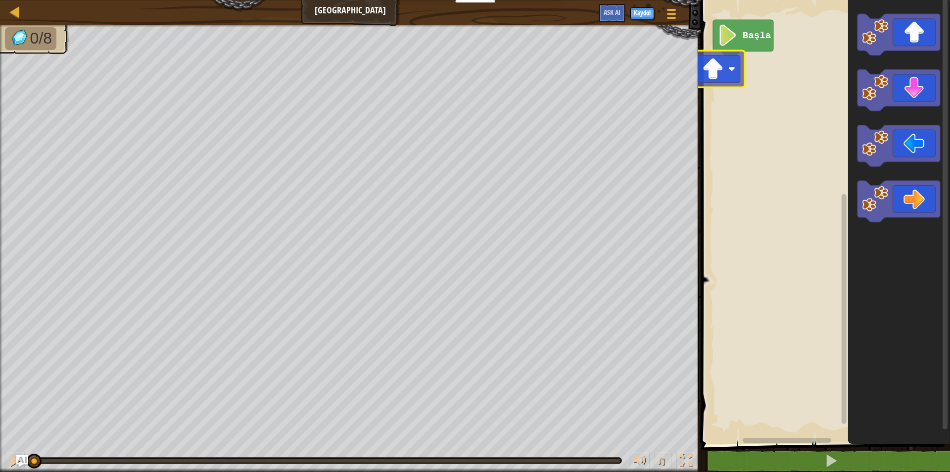
click at [687, 77] on div "Harita Gem Square Oyun Menüsü Kaydol Ask AI 1 ההההההההההההההההההההההההההההההההה…" at bounding box center [475, 236] width 950 height 472
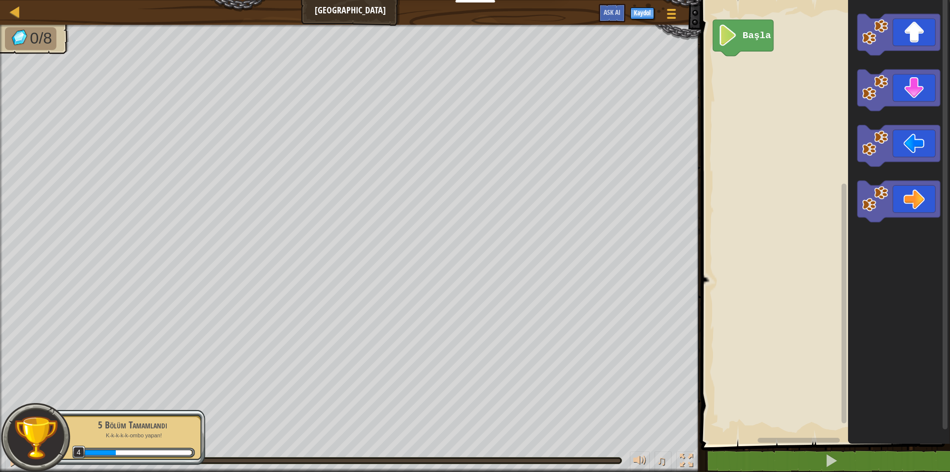
click at [717, 81] on div "Harita Gem Square Oyun Menüsü Kaydol Ask AI 1 ההההההההההההההההההההההההההההההההה…" at bounding box center [475, 236] width 950 height 472
click at [744, 75] on div "Başla" at bounding box center [824, 219] width 252 height 449
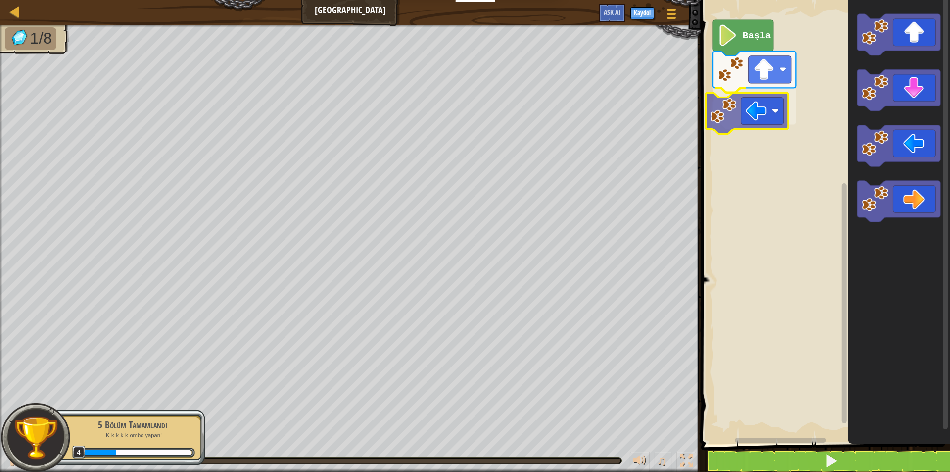
click at [758, 102] on div "Başla" at bounding box center [824, 219] width 252 height 449
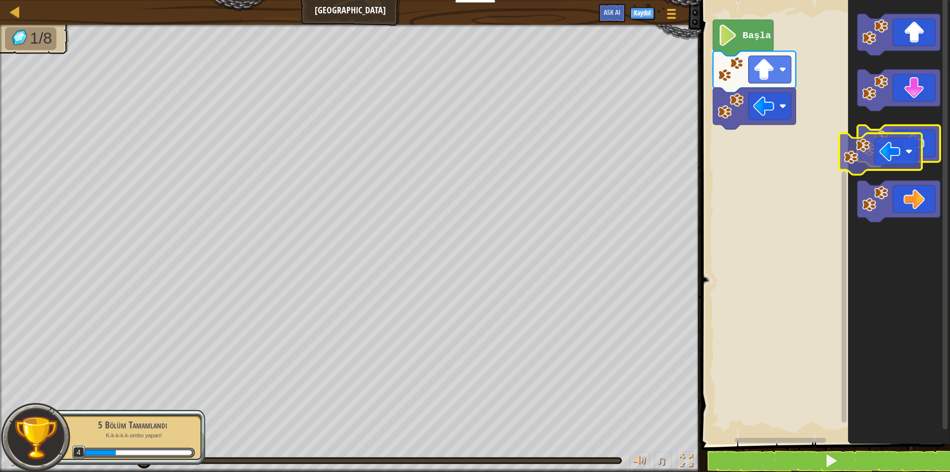
click at [880, 147] on image "Blockly Çalışma Alanı" at bounding box center [875, 143] width 26 height 26
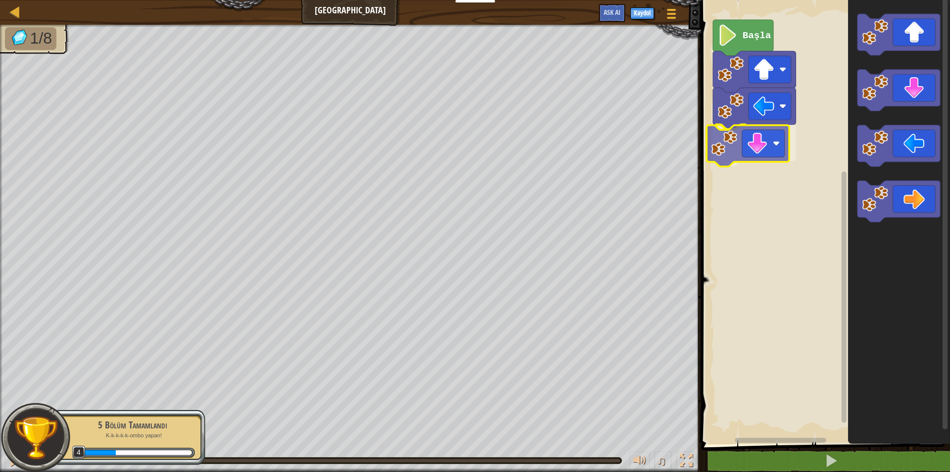
click at [749, 156] on div "Başla" at bounding box center [824, 219] width 252 height 449
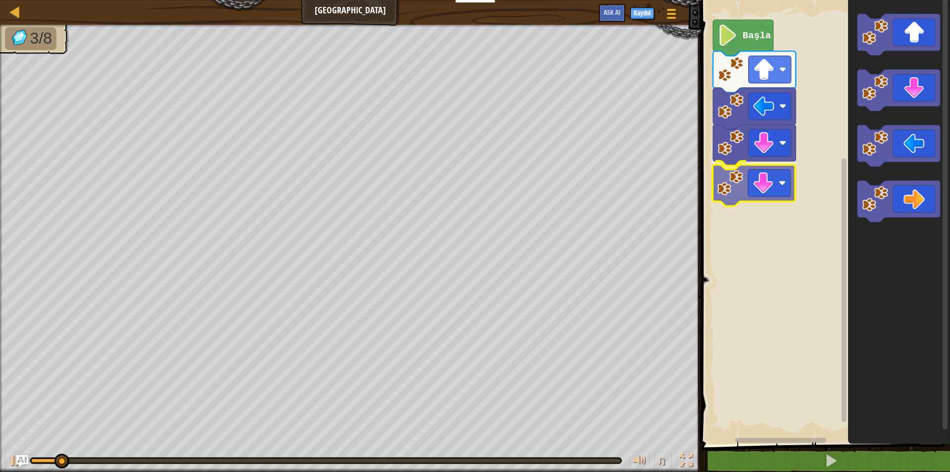
click at [770, 184] on div "Başla" at bounding box center [824, 219] width 252 height 449
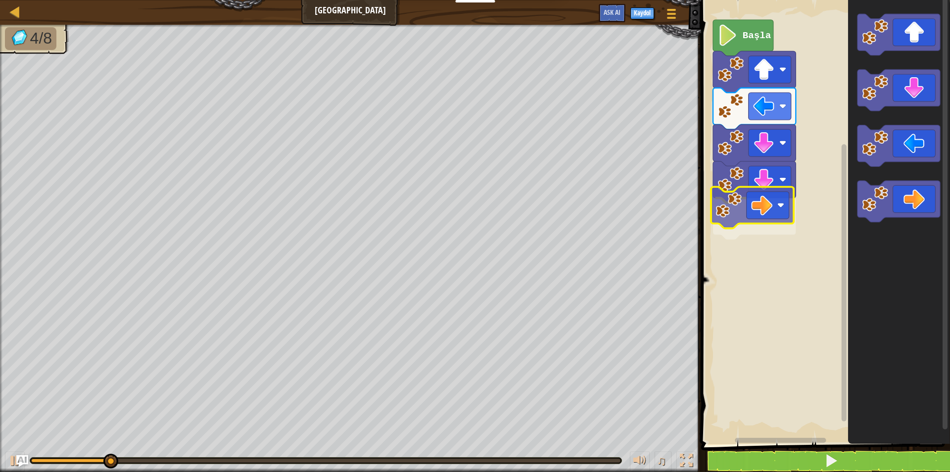
click at [749, 198] on div "Başla" at bounding box center [824, 219] width 252 height 449
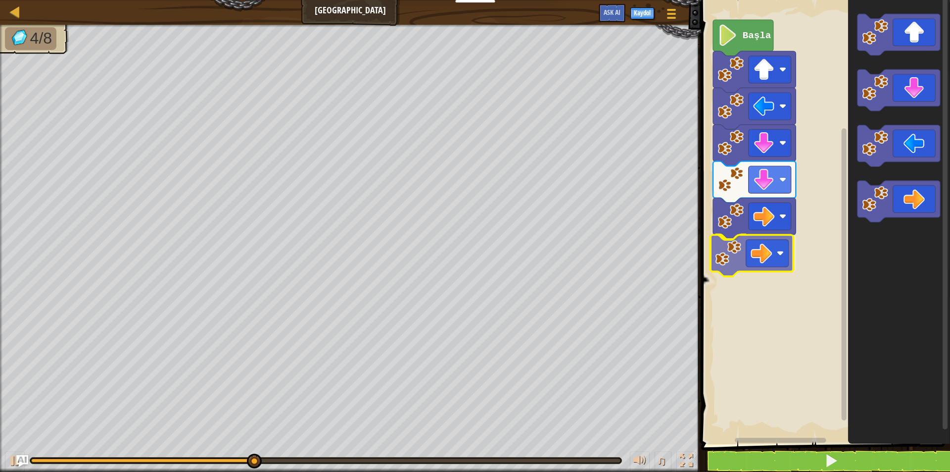
click at [753, 252] on div "Başla" at bounding box center [824, 219] width 252 height 449
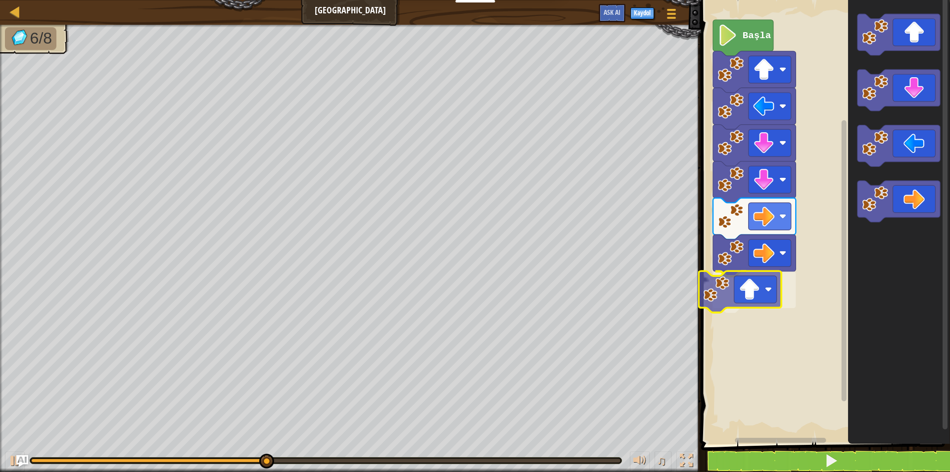
click at [764, 300] on div "Başla" at bounding box center [824, 219] width 252 height 449
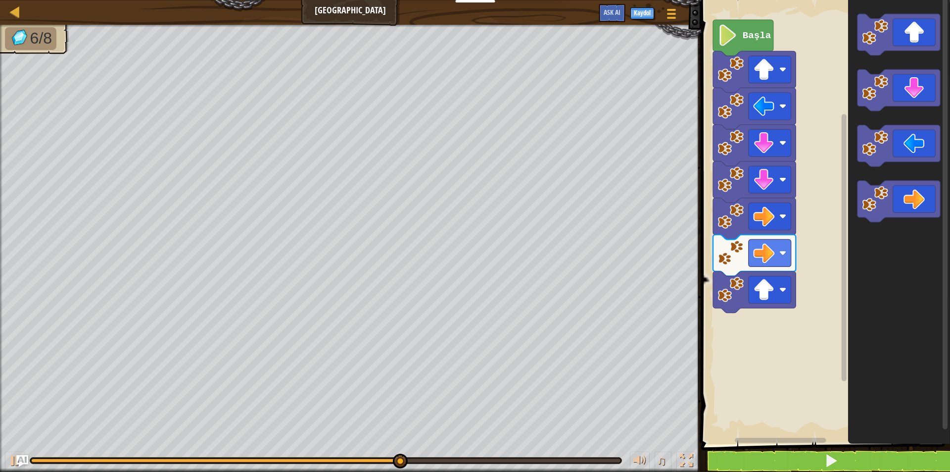
click at [762, 330] on div "Başla" at bounding box center [824, 219] width 252 height 449
click at [764, 322] on div "Başla" at bounding box center [824, 219] width 252 height 449
click at [764, 318] on rect "Blockly Çalışma Alanı" at bounding box center [824, 219] width 252 height 449
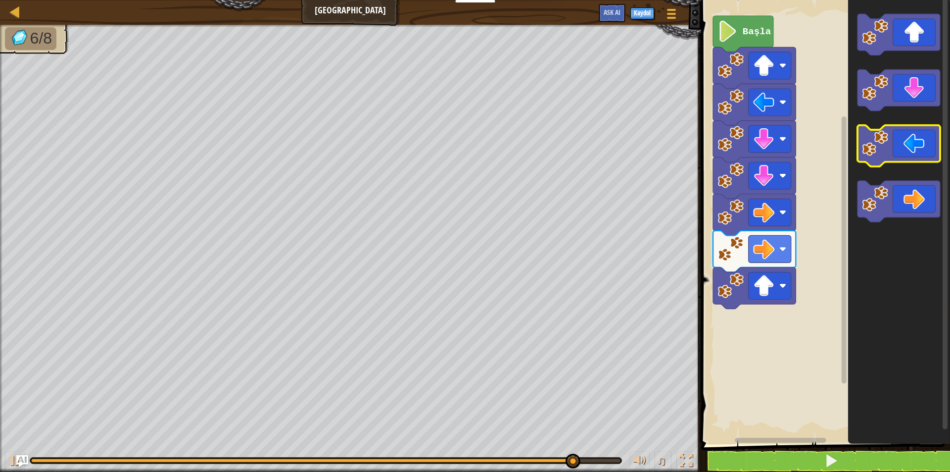
click at [858, 149] on g "Blockly Çalışma Alanı" at bounding box center [898, 118] width 83 height 208
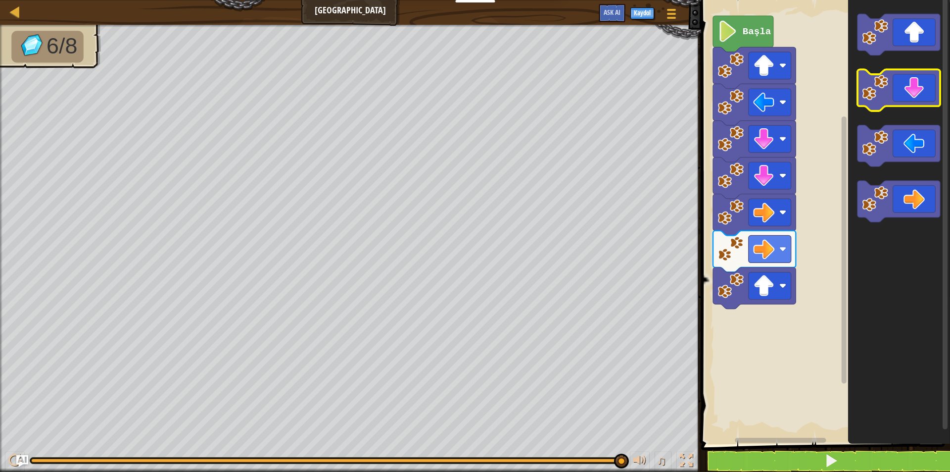
click at [821, 238] on div "Başla" at bounding box center [824, 219] width 252 height 449
click at [764, 458] on button at bounding box center [832, 460] width 252 height 23
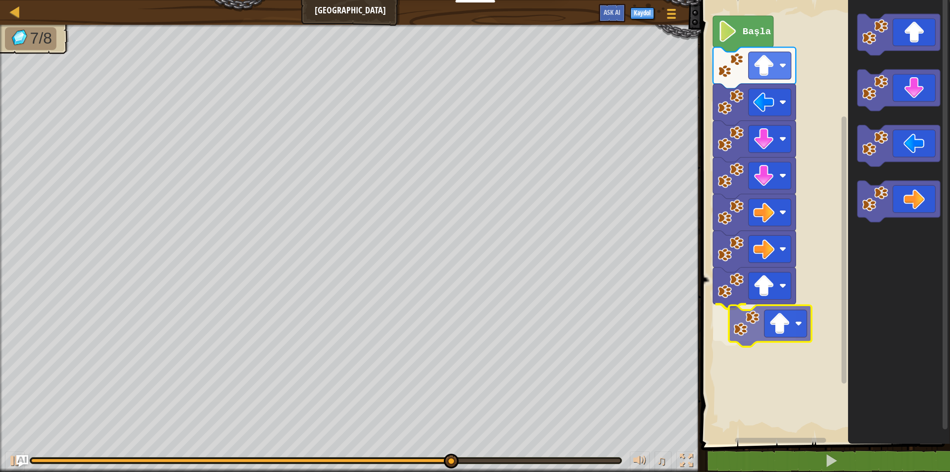
click at [776, 319] on div "Başla" at bounding box center [824, 219] width 252 height 449
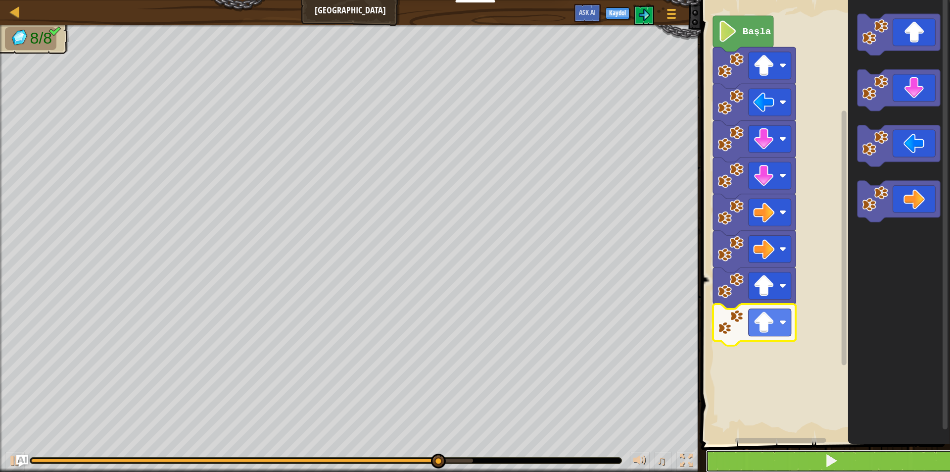
click at [769, 457] on button at bounding box center [832, 460] width 252 height 23
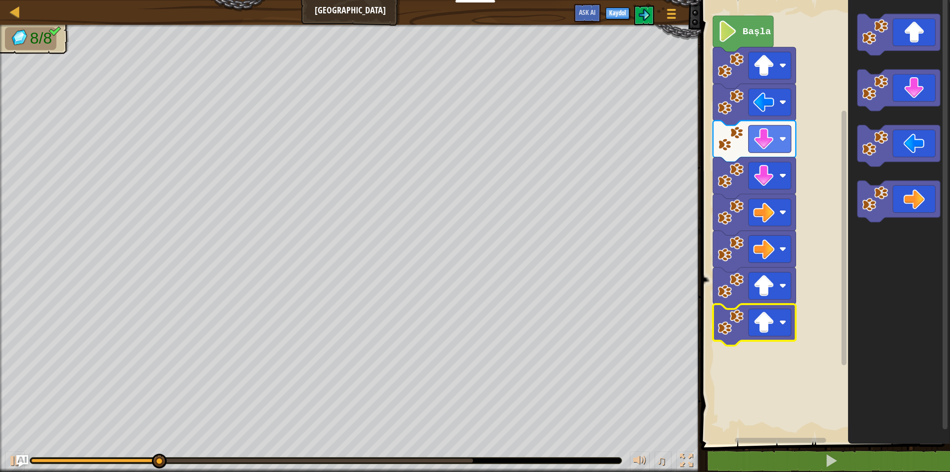
click at [610, 458] on div at bounding box center [325, 460] width 591 height 6
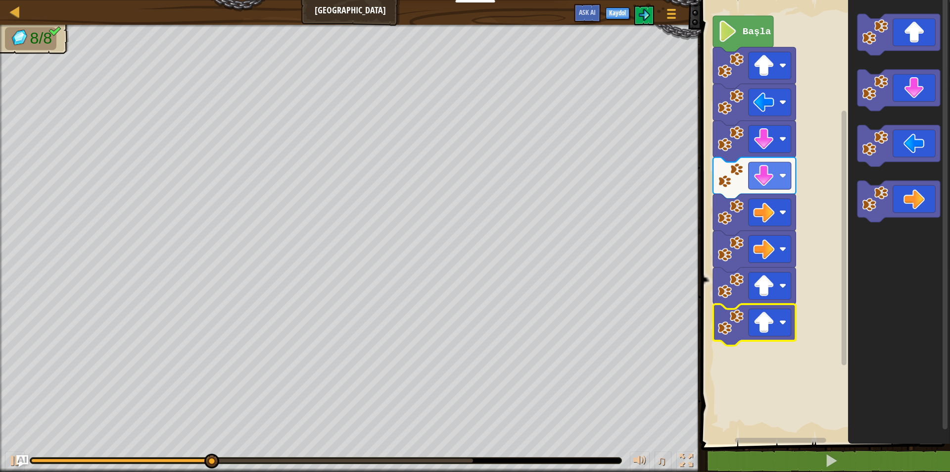
drag, startPoint x: 610, startPoint y: 459, endPoint x: 625, endPoint y: 459, distance: 14.9
click at [625, 459] on div "♫" at bounding box center [350, 458] width 701 height 30
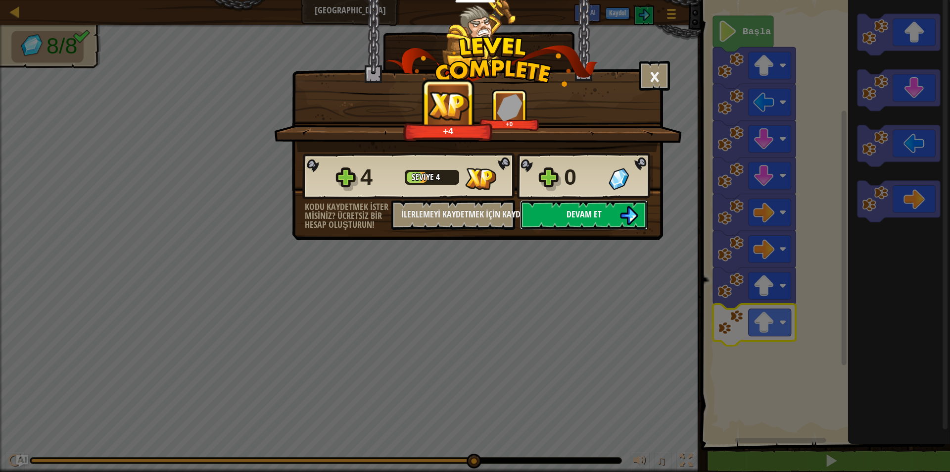
click at [553, 209] on button "Devam et" at bounding box center [584, 215] width 128 height 30
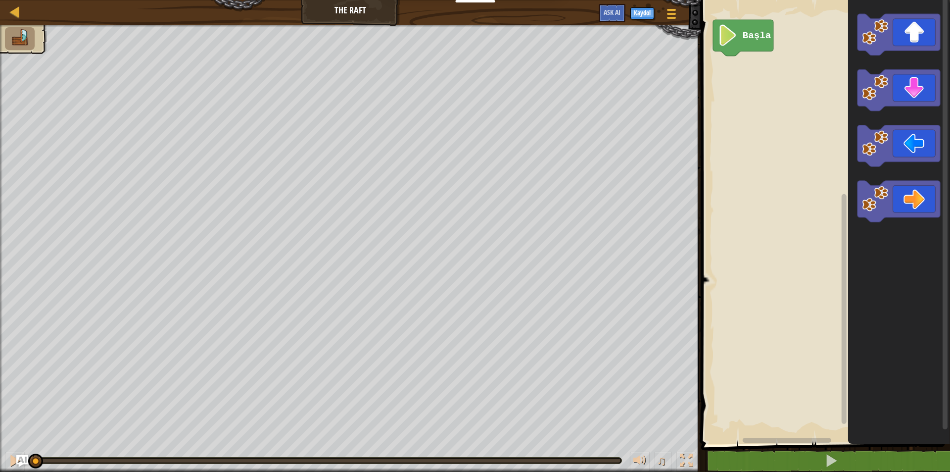
click at [744, 58] on div "Başla" at bounding box center [824, 219] width 252 height 449
click at [750, 65] on div "Başla" at bounding box center [824, 219] width 252 height 449
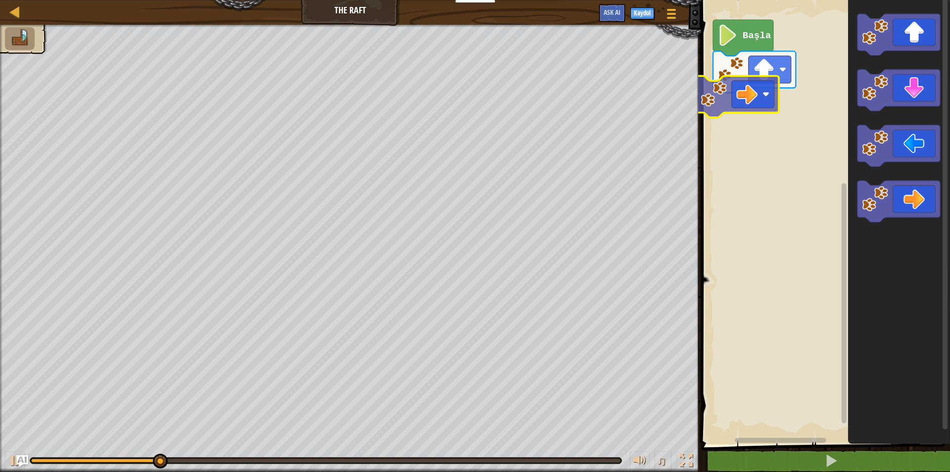
click at [743, 104] on div "Başla" at bounding box center [824, 219] width 252 height 449
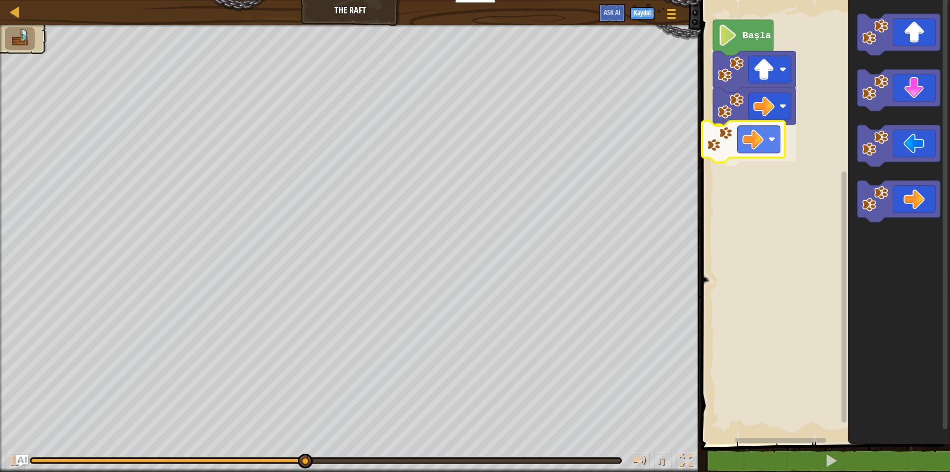
click at [727, 145] on div "Başla" at bounding box center [824, 219] width 252 height 449
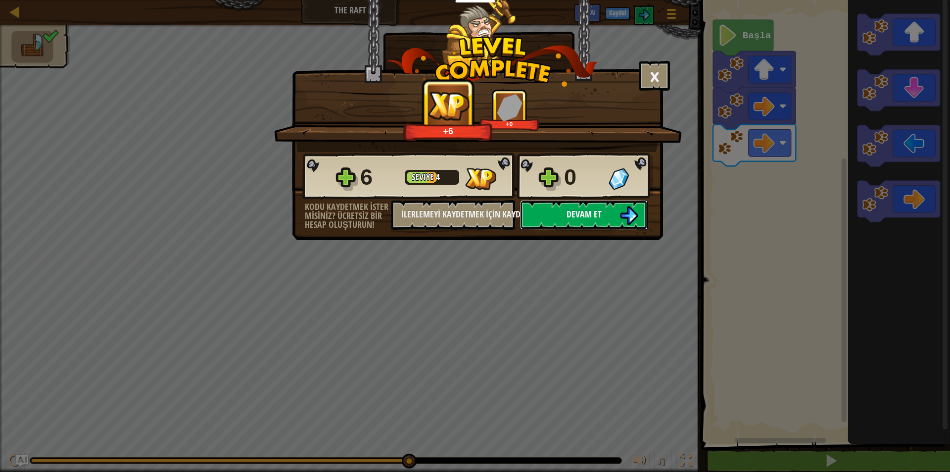
click at [596, 213] on span "Devam et" at bounding box center [584, 214] width 35 height 12
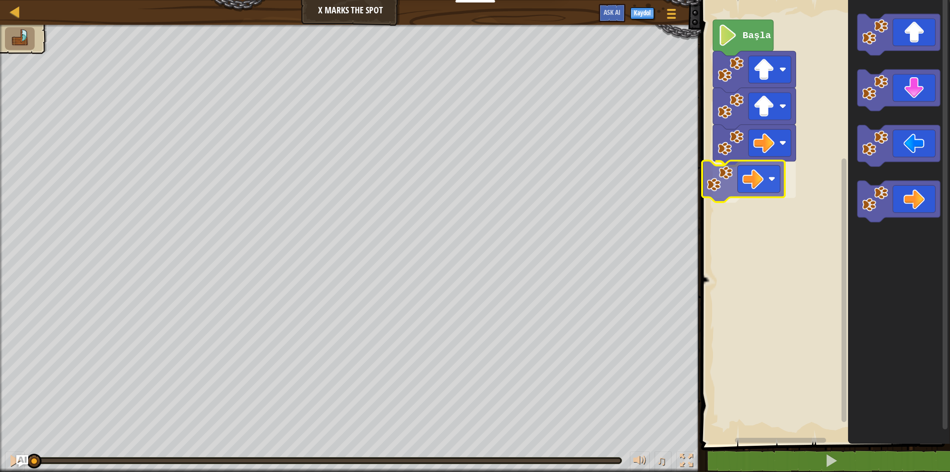
click at [759, 176] on div "Başla" at bounding box center [824, 219] width 252 height 449
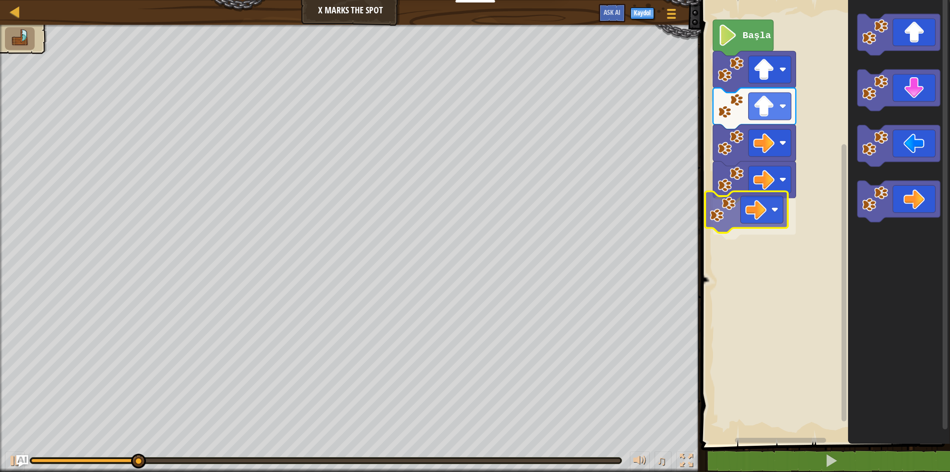
click at [747, 205] on div "Başla" at bounding box center [824, 219] width 252 height 449
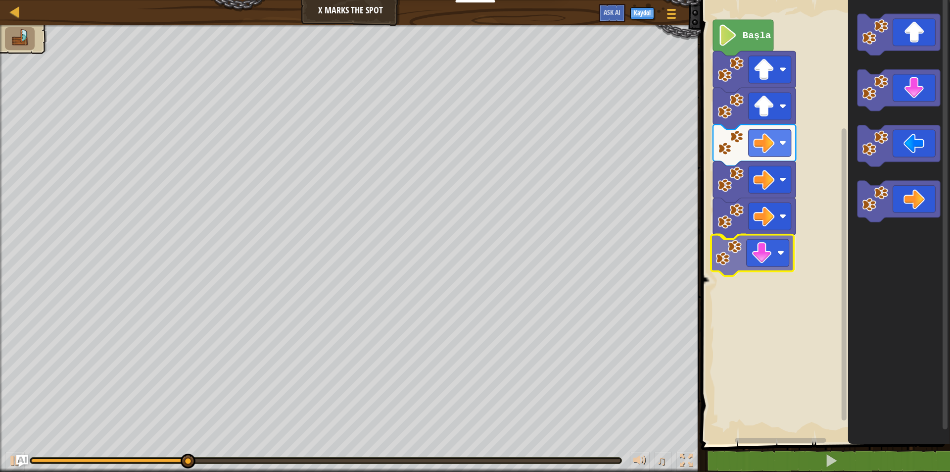
click at [757, 260] on div "Başla" at bounding box center [824, 219] width 252 height 449
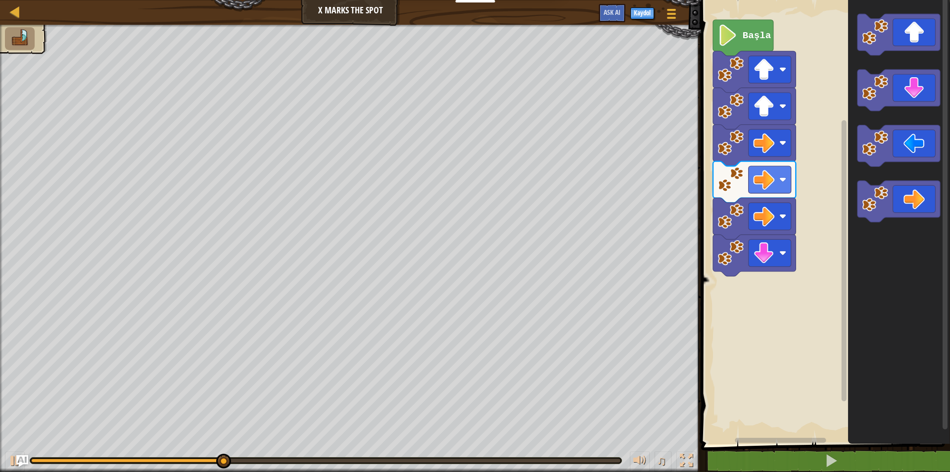
click at [745, 285] on div "Başla" at bounding box center [824, 219] width 252 height 449
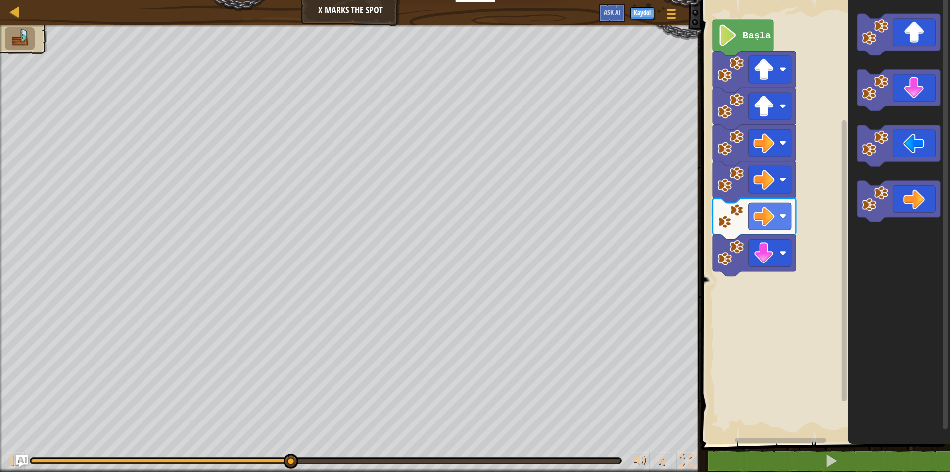
click at [754, 280] on div "Başla" at bounding box center [824, 219] width 252 height 449
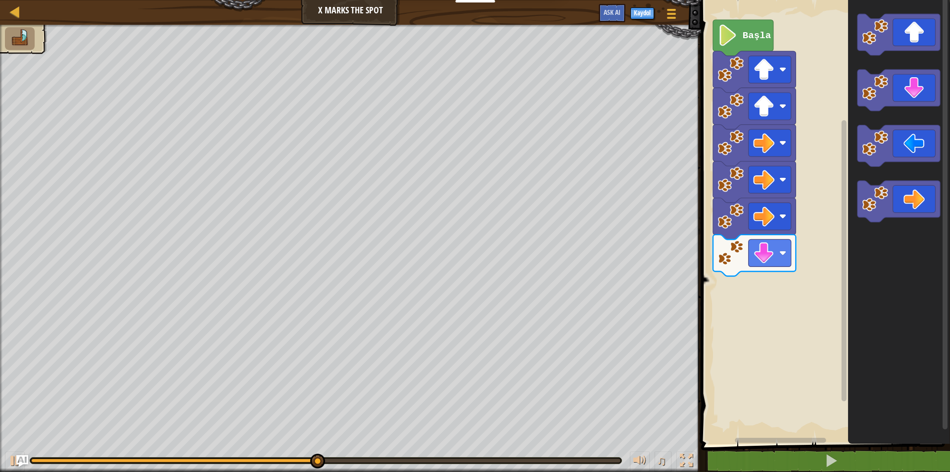
click at [753, 279] on rect "Blockly Çalışma Alanı" at bounding box center [824, 219] width 252 height 449
click at [865, 179] on icon "Blockly Çalışma Alanı" at bounding box center [899, 219] width 102 height 449
click at [803, 213] on div "Başla" at bounding box center [824, 219] width 252 height 449
click at [897, 406] on icon "Blockly Çalışma Alanı" at bounding box center [899, 219] width 102 height 449
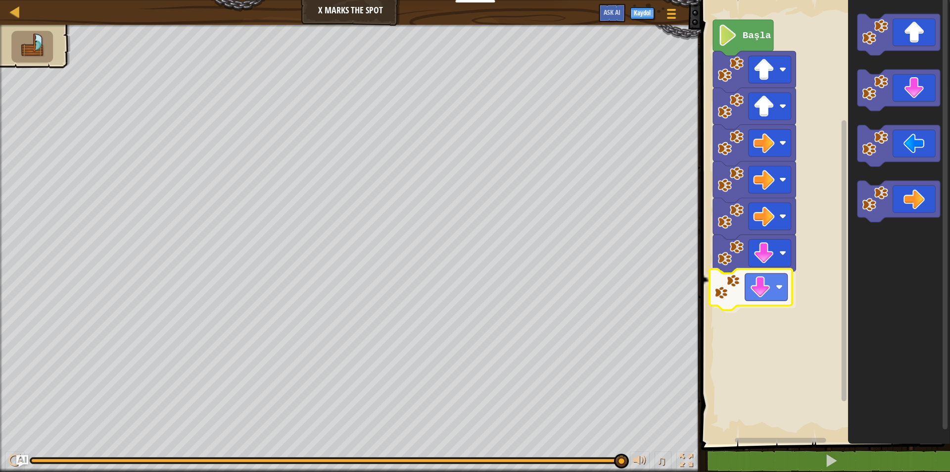
click at [729, 276] on div "Başla" at bounding box center [824, 219] width 252 height 449
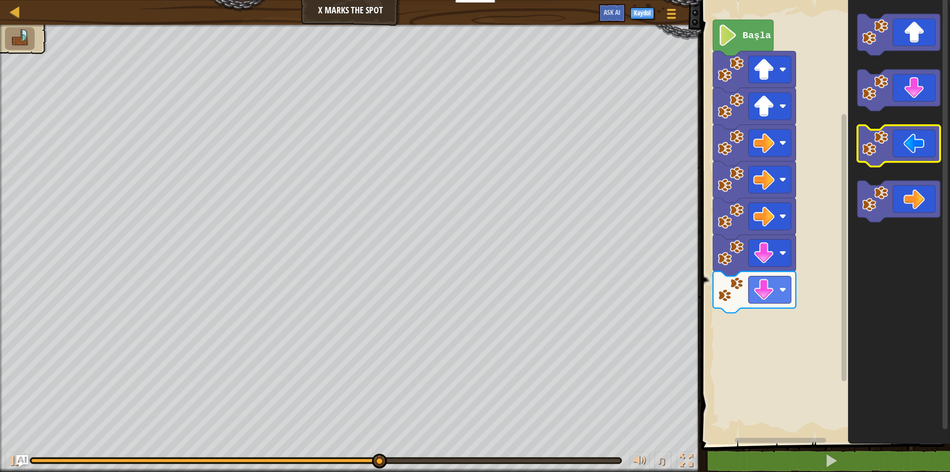
click at [900, 145] on icon "Blockly Çalışma Alanı" at bounding box center [898, 146] width 83 height 42
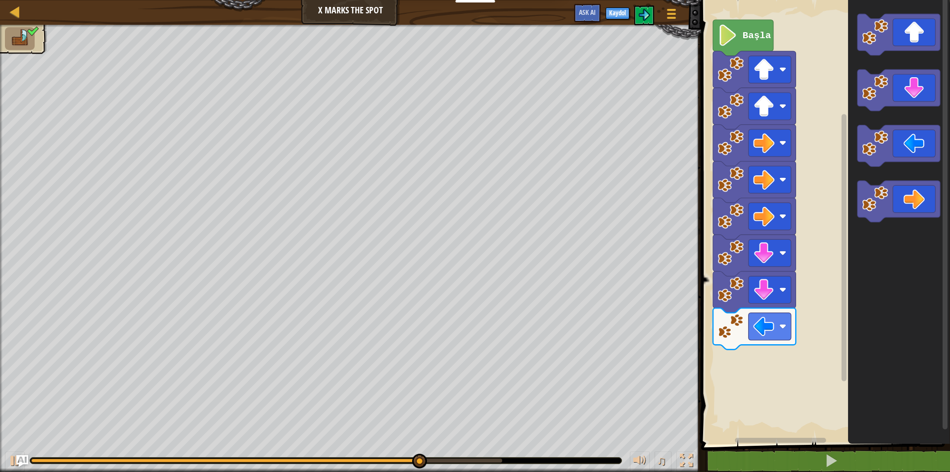
click at [730, 353] on rect "Blockly Çalışma Alanı" at bounding box center [824, 219] width 252 height 449
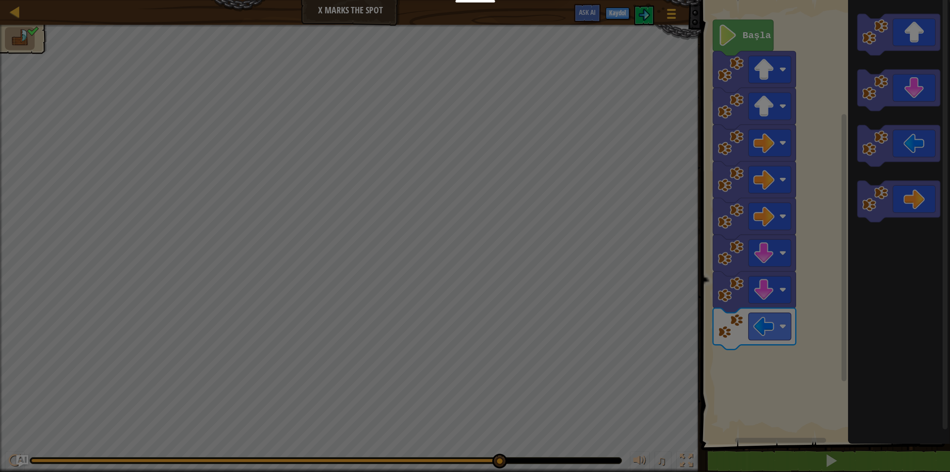
click at [883, 1] on body "Eğitimciler Ücretsiz Hesap Oluştur Okul ve İlçe Çözümleri Öğretmen Araç Seti Ön…" at bounding box center [475, 0] width 950 height 1
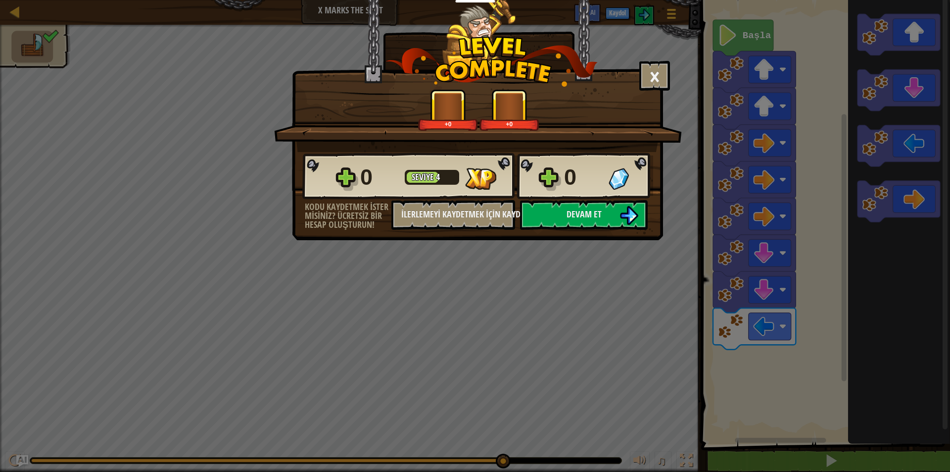
click at [876, 141] on div "× Seviyeyi oyla: +0 +0 Reticulating Splines... 0 Seviye 4 0 Kodu kaydetmek iste…" at bounding box center [475, 236] width 950 height 472
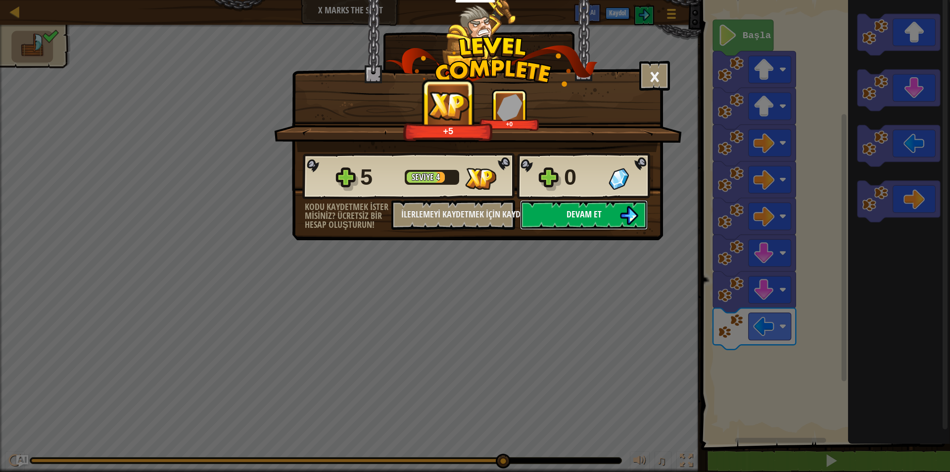
click at [596, 209] on span "Devam et" at bounding box center [584, 214] width 35 height 12
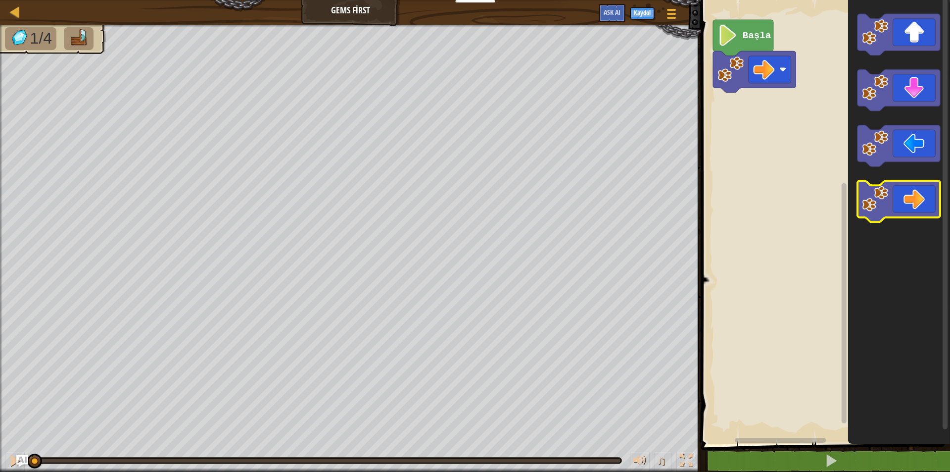
click at [911, 192] on icon "Blockly Çalışma Alanı" at bounding box center [898, 202] width 83 height 42
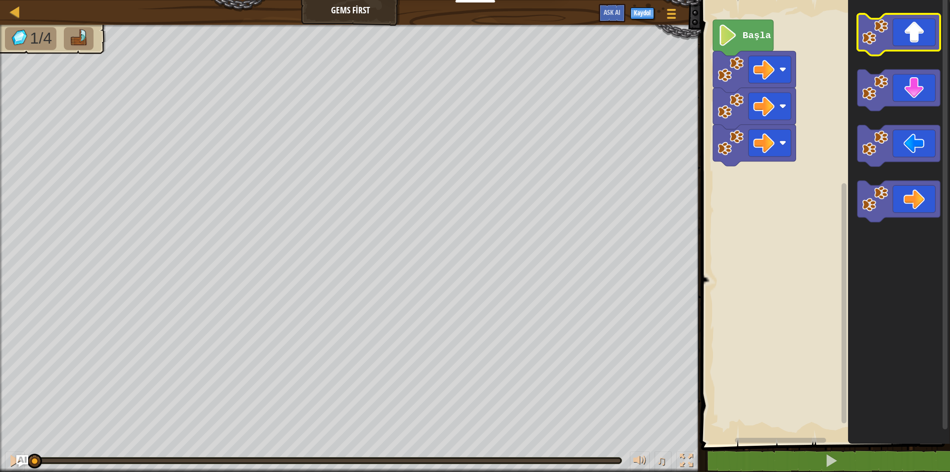
click at [915, 46] on icon "Blockly Çalışma Alanı" at bounding box center [898, 35] width 83 height 42
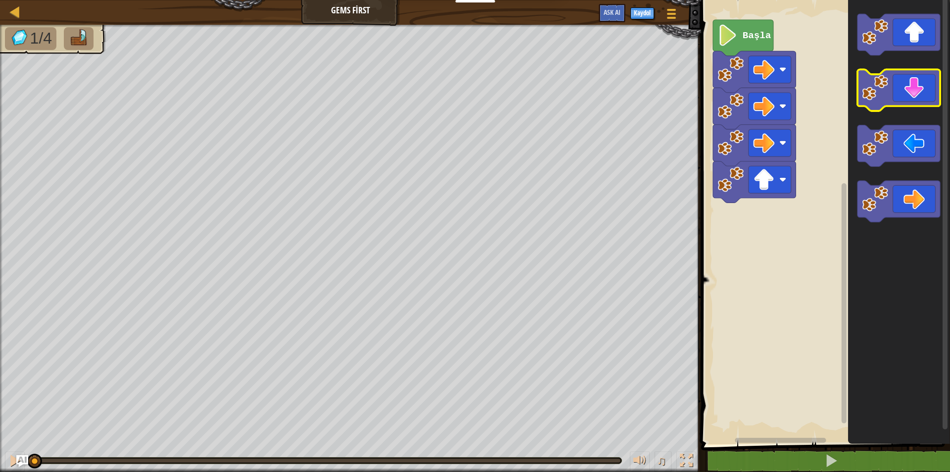
click at [911, 94] on icon "Blockly Çalışma Alanı" at bounding box center [898, 91] width 83 height 42
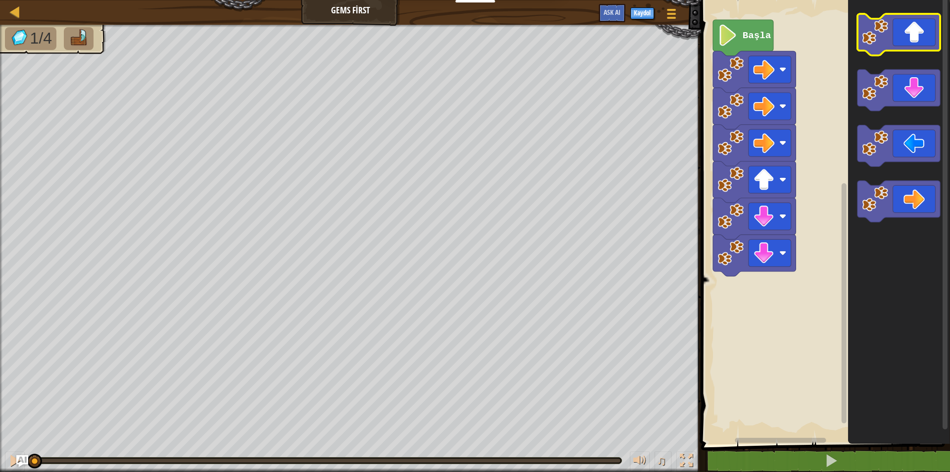
click at [907, 44] on icon "Blockly Çalışma Alanı" at bounding box center [898, 35] width 83 height 42
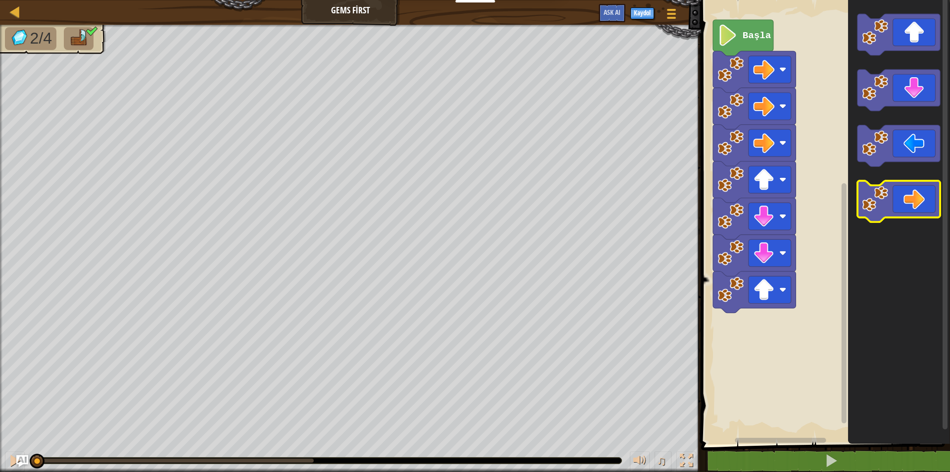
click at [909, 211] on icon "Blockly Çalışma Alanı" at bounding box center [898, 202] width 83 height 42
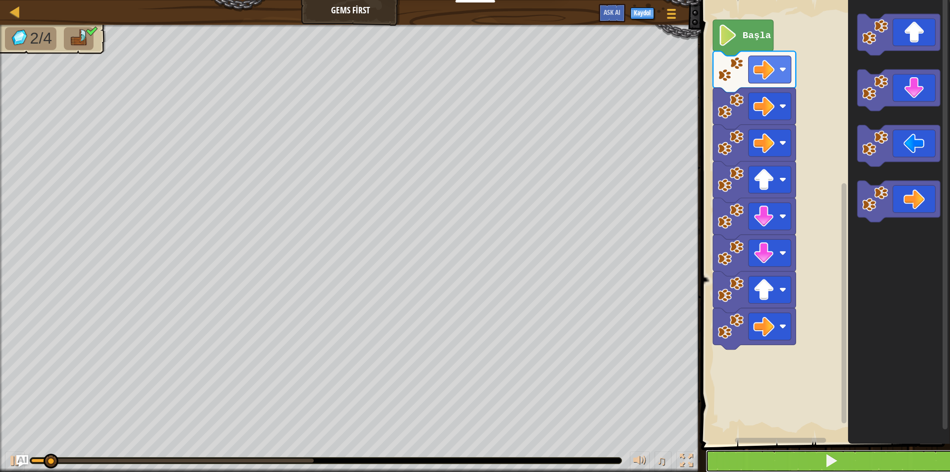
click at [774, 453] on button at bounding box center [832, 460] width 252 height 23
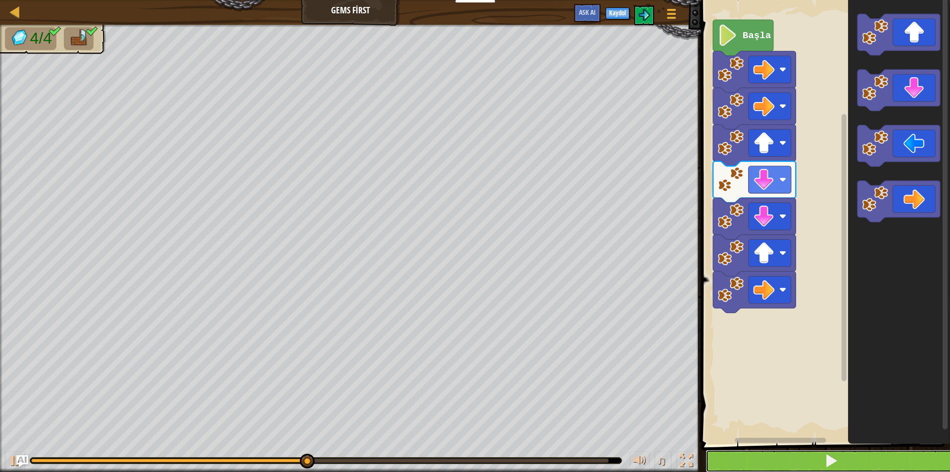
click at [833, 470] on button at bounding box center [832, 460] width 252 height 23
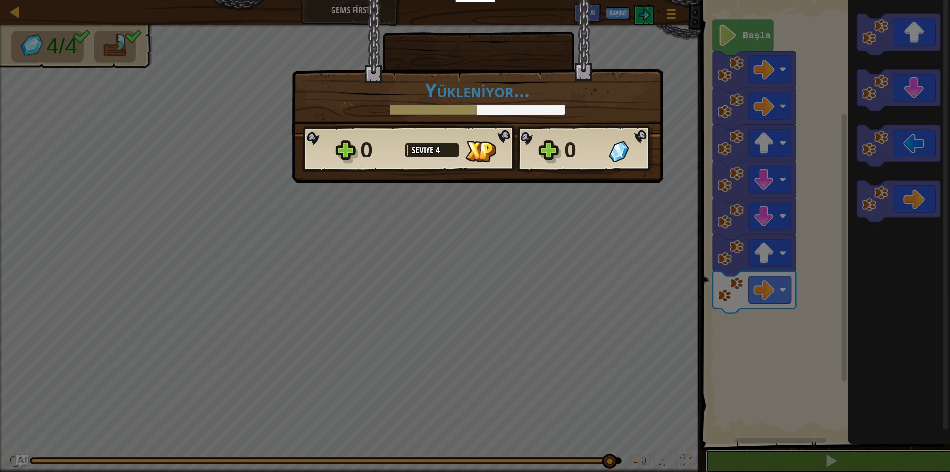
scroll to position [0, 0]
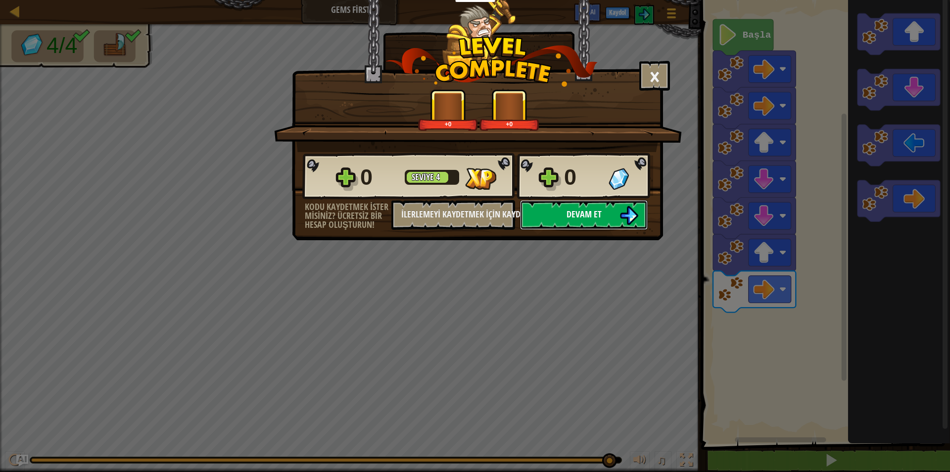
click at [617, 221] on button "Devam et" at bounding box center [584, 215] width 128 height 30
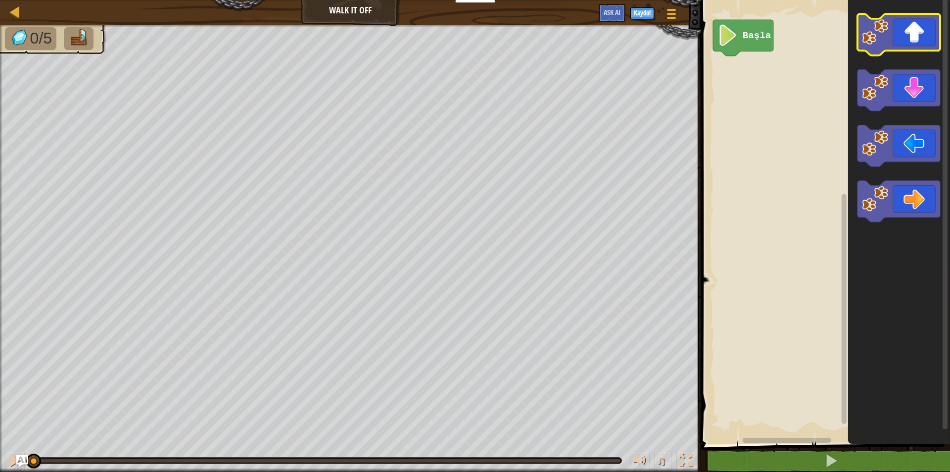
click at [895, 43] on icon "Blockly Çalışma Alanı" at bounding box center [898, 35] width 83 height 42
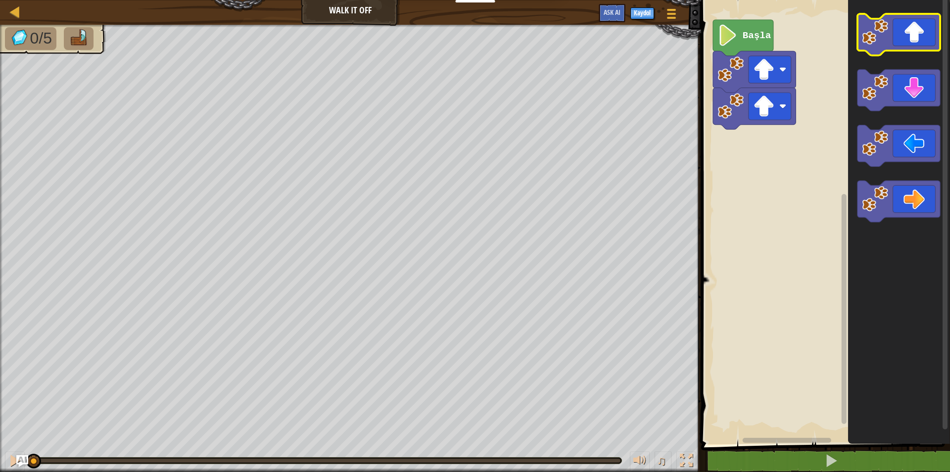
click at [895, 43] on icon "Blockly Çalışma Alanı" at bounding box center [898, 35] width 83 height 42
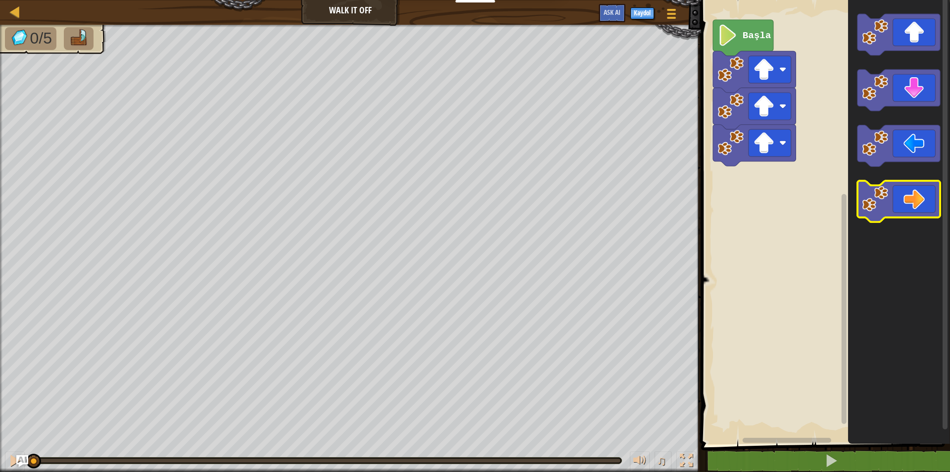
click at [890, 196] on icon "Blockly Çalışma Alanı" at bounding box center [898, 202] width 83 height 42
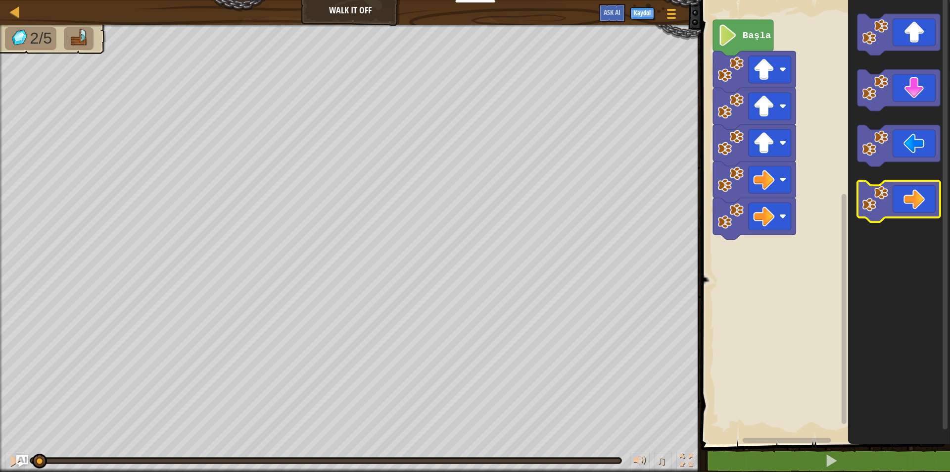
click at [890, 196] on icon "Blockly Çalışma Alanı" at bounding box center [898, 202] width 83 height 42
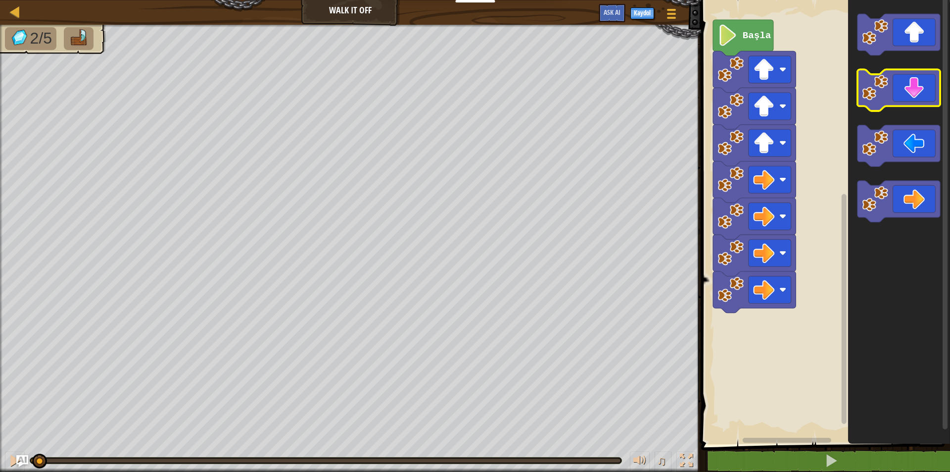
click at [899, 103] on icon "Blockly Çalışma Alanı" at bounding box center [898, 91] width 83 height 42
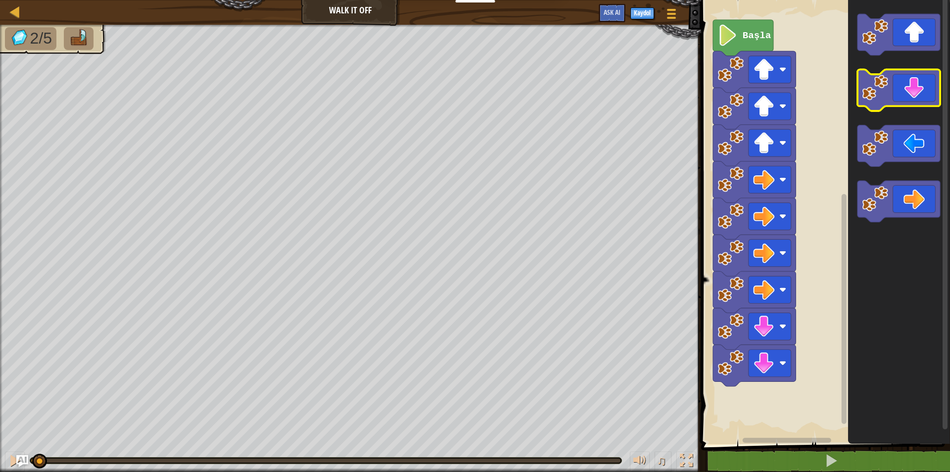
click at [899, 103] on icon "Blockly Çalışma Alanı" at bounding box center [898, 91] width 83 height 42
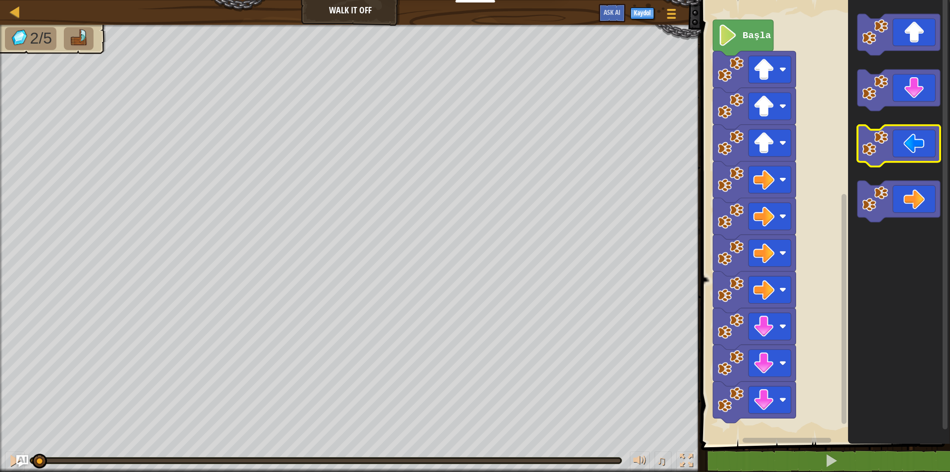
click at [889, 150] on icon "Blockly Çalışma Alanı" at bounding box center [898, 146] width 83 height 42
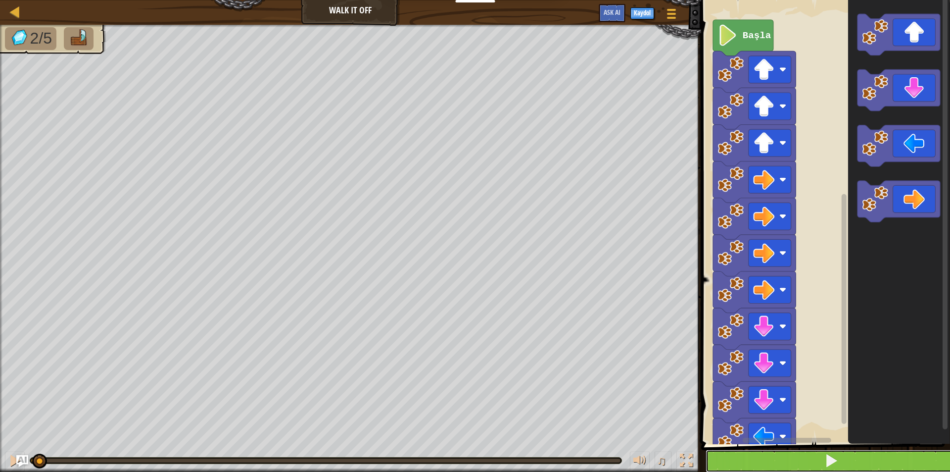
click at [796, 456] on button at bounding box center [832, 460] width 252 height 23
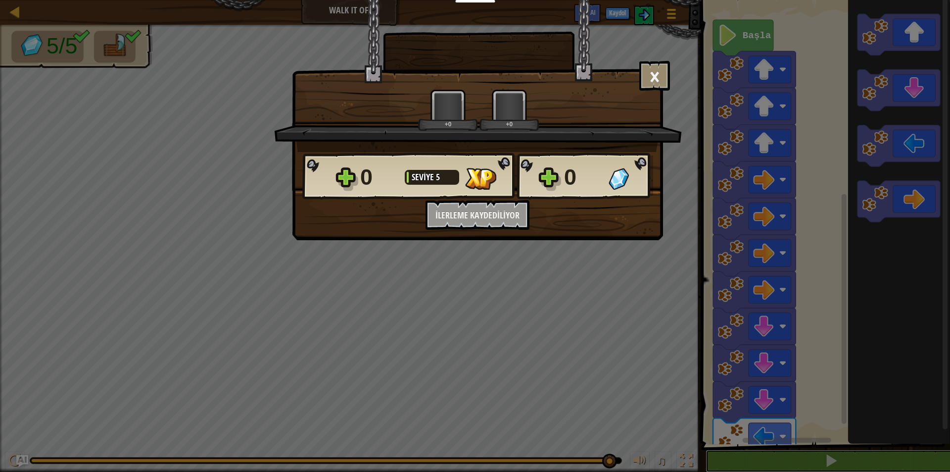
scroll to position [0, 0]
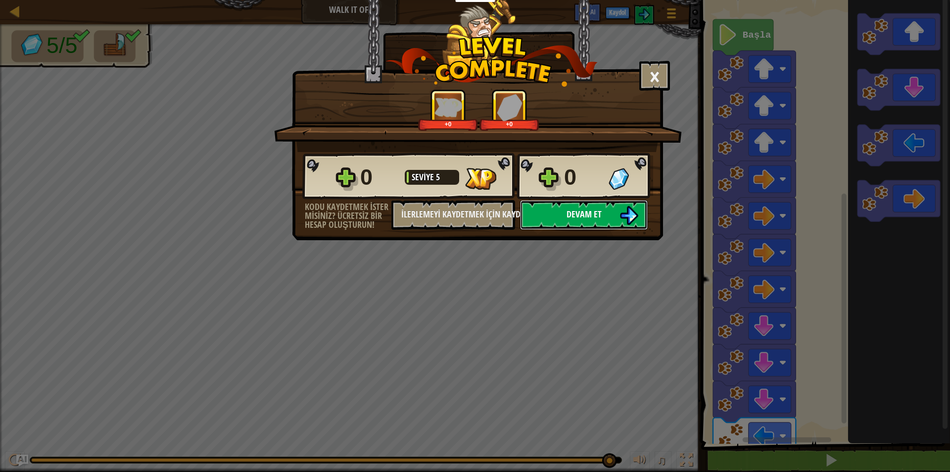
click at [568, 214] on span "Devam et" at bounding box center [584, 214] width 35 height 12
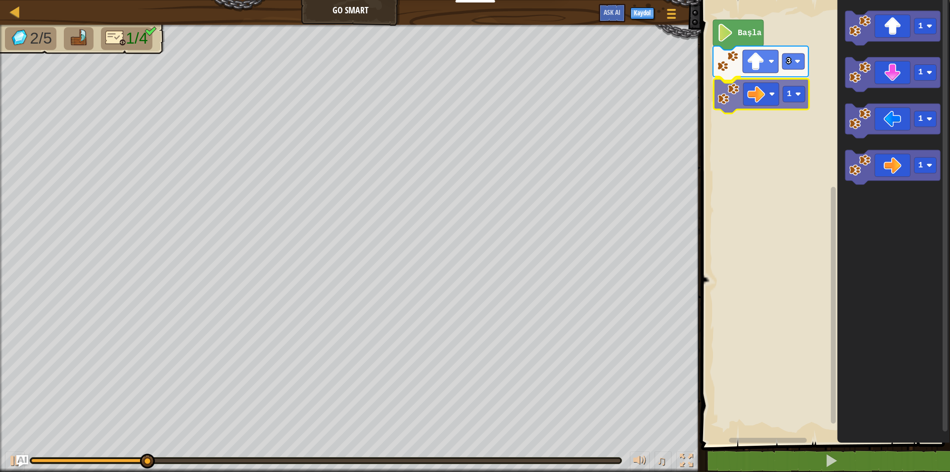
click at [766, 90] on div "3 1 Başla 1 1 1 1 1" at bounding box center [824, 219] width 252 height 449
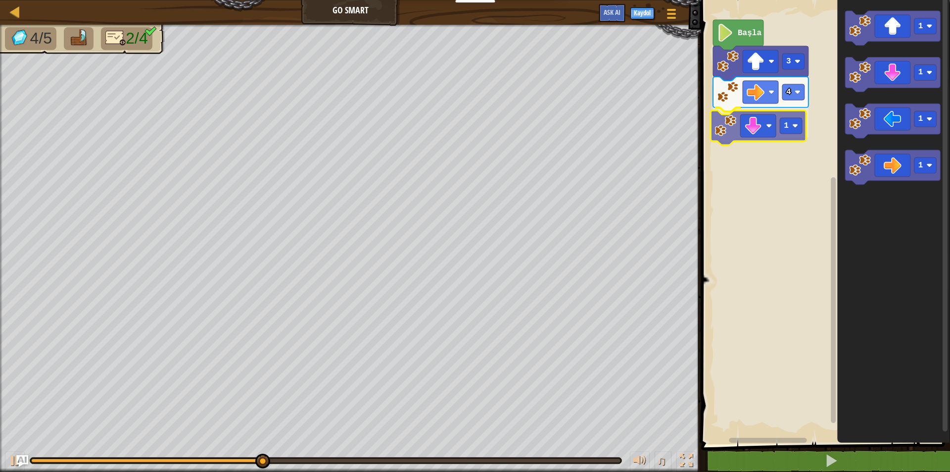
click at [764, 125] on div "Başla 3 4 1 1 1 1 1 1" at bounding box center [824, 219] width 252 height 449
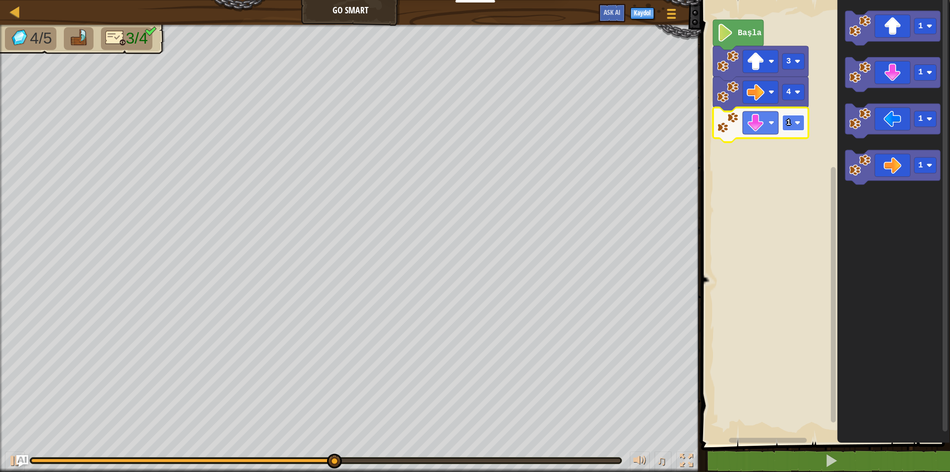
click at [802, 128] on rect "Blockly Çalışma Alanı" at bounding box center [793, 123] width 22 height 16
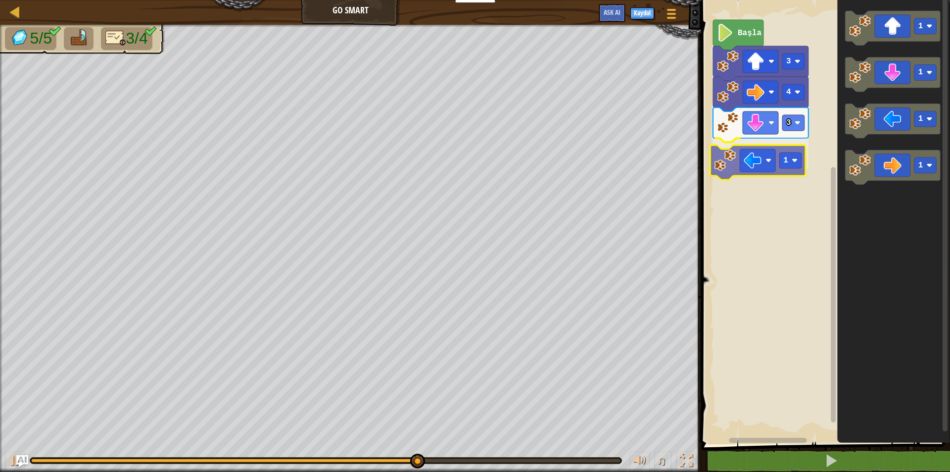
click at [767, 168] on div "Başla 3 4 3 1 1 1 1 1 1" at bounding box center [824, 219] width 252 height 449
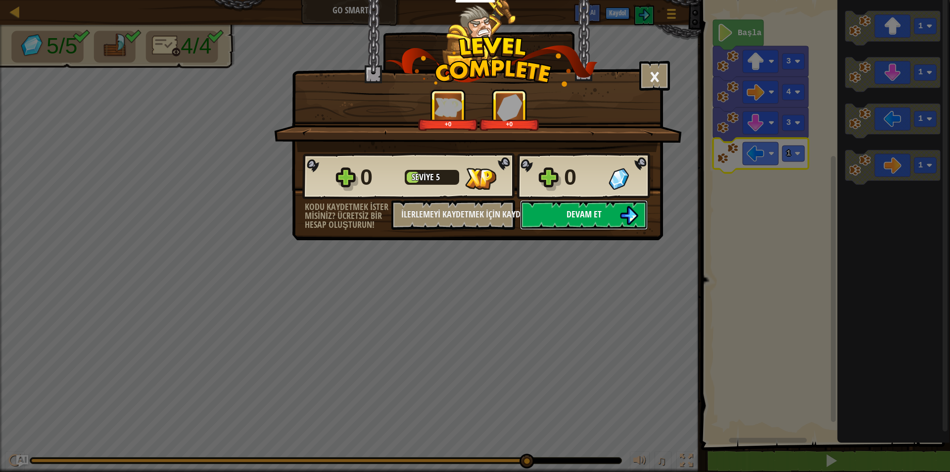
click at [575, 220] on button "Devam et" at bounding box center [584, 215] width 128 height 30
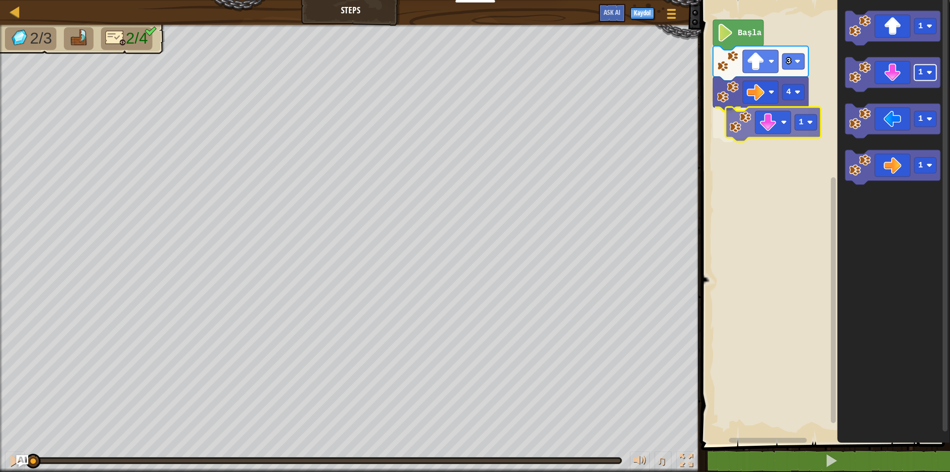
click at [796, 128] on div "4 1 3 Başla 1 1 1 1 1" at bounding box center [824, 219] width 252 height 449
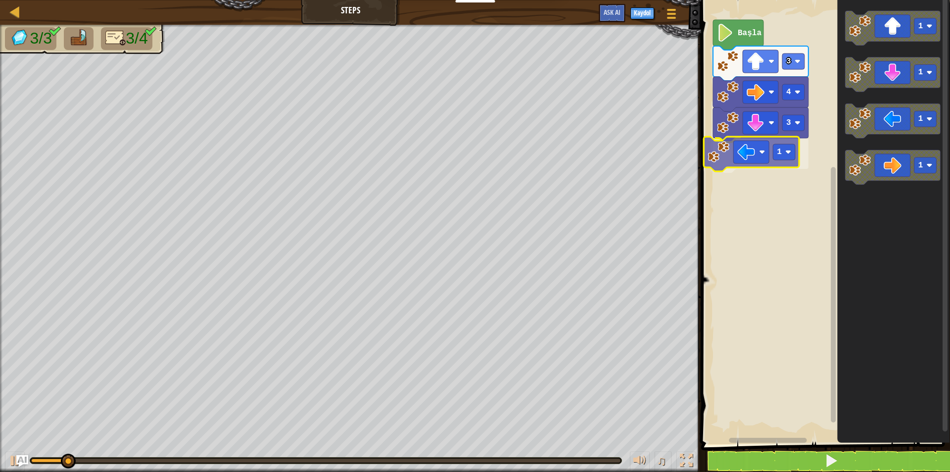
click at [756, 156] on div "Başla 3 4 3 1 1 1 1 1 1" at bounding box center [824, 219] width 252 height 449
click at [798, 153] on image "Blockly Çalışma Alanı" at bounding box center [797, 153] width 6 height 6
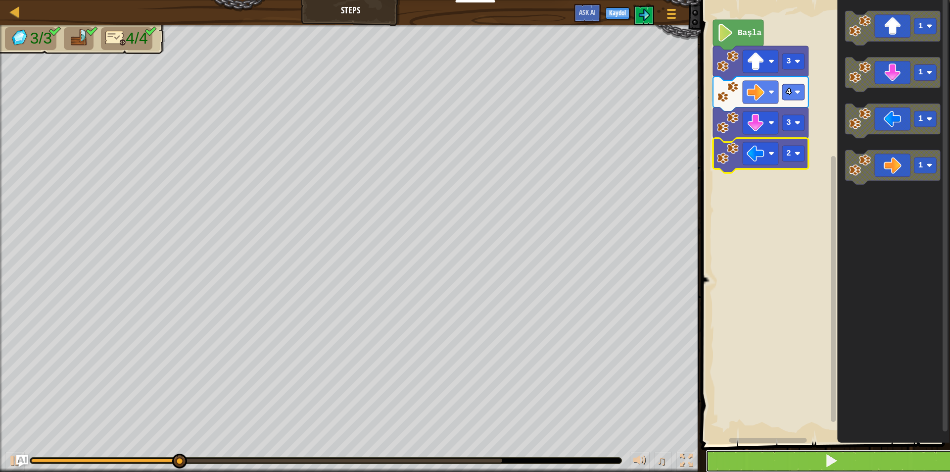
click at [819, 467] on button at bounding box center [832, 460] width 252 height 23
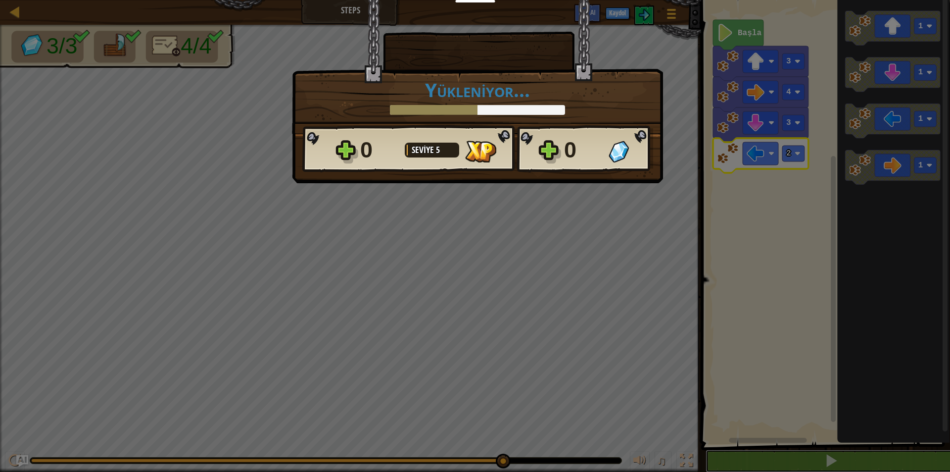
scroll to position [0, 0]
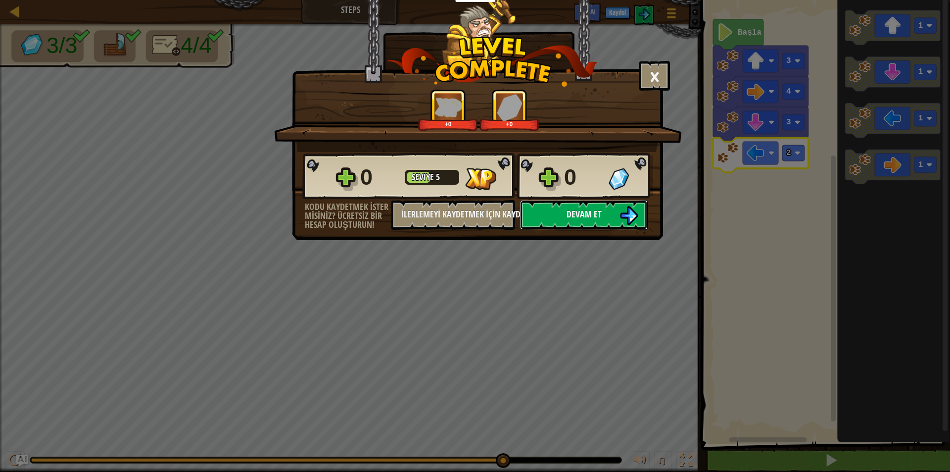
click at [558, 206] on button "Devam et" at bounding box center [584, 215] width 128 height 30
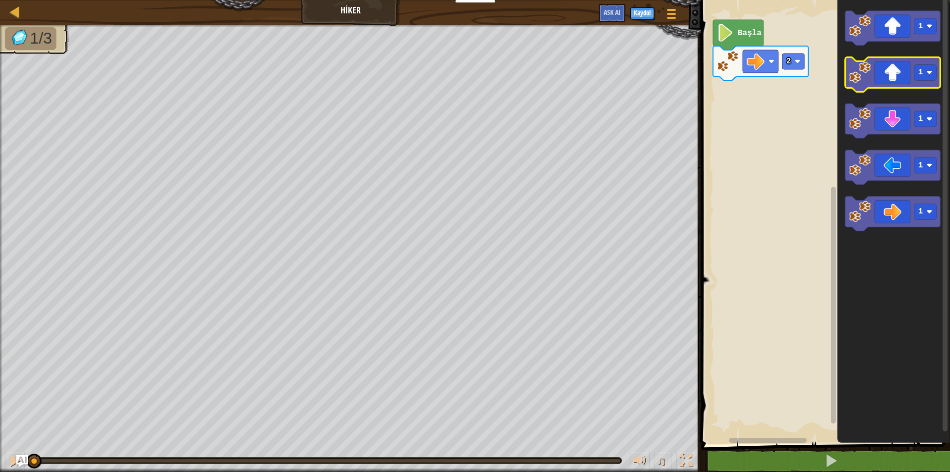
click at [890, 76] on icon "Blockly Çalışma Alanı" at bounding box center [893, 74] width 96 height 35
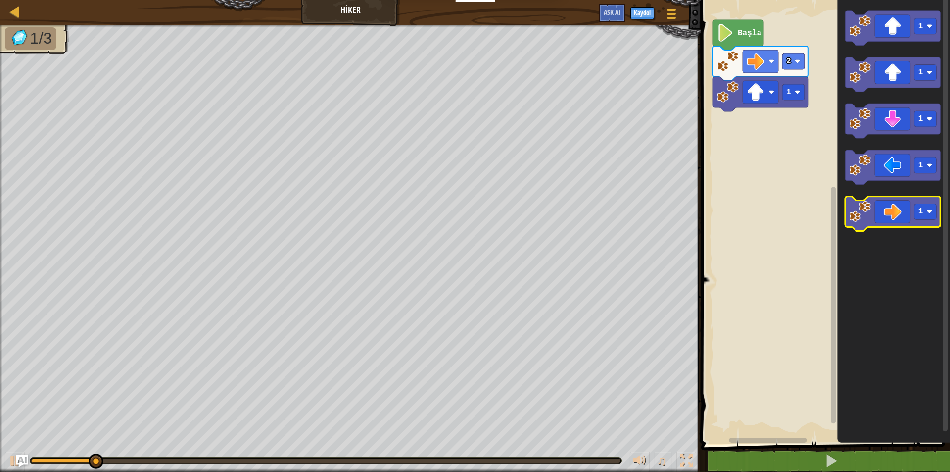
click at [913, 207] on icon "Blockly Çalışma Alanı" at bounding box center [893, 214] width 96 height 35
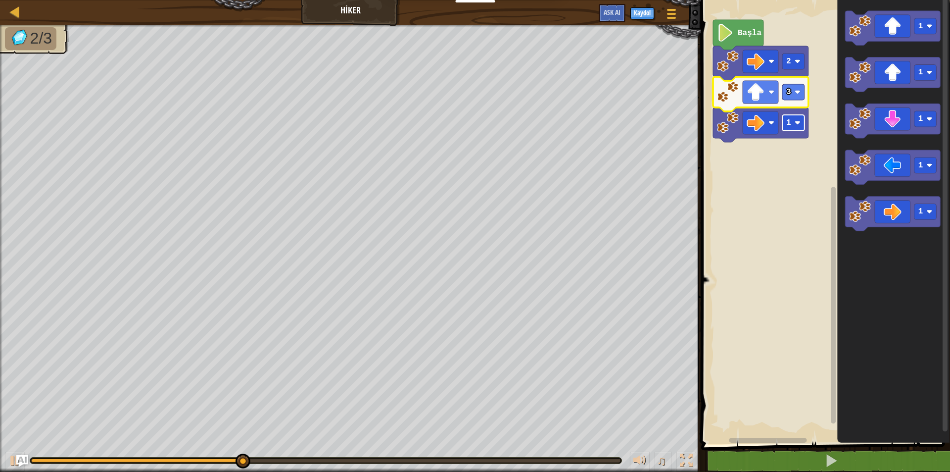
click at [796, 128] on rect "Blockly Çalışma Alanı" at bounding box center [793, 123] width 22 height 16
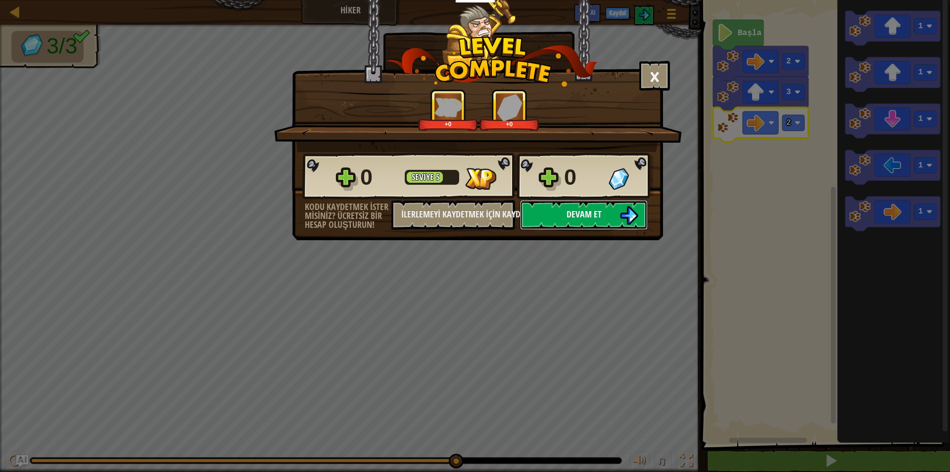
click at [588, 215] on span "Devam et" at bounding box center [584, 214] width 35 height 12
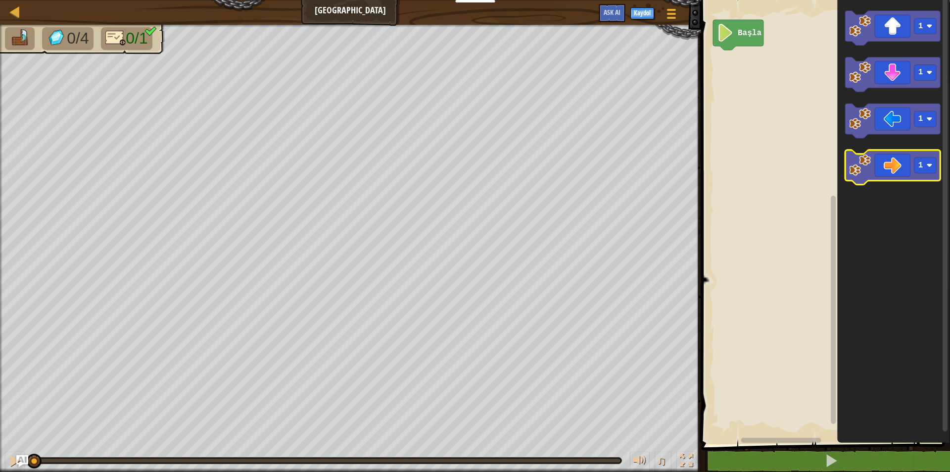
click at [896, 155] on icon "Blockly Çalışma Alanı" at bounding box center [893, 167] width 96 height 35
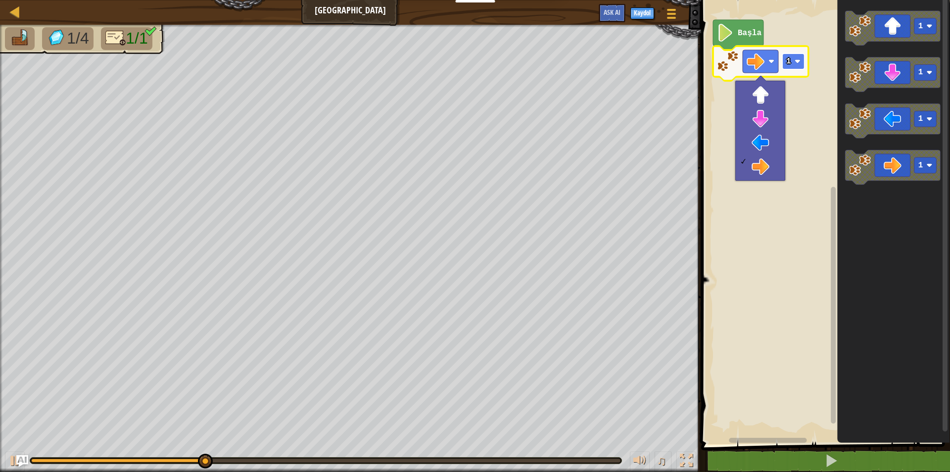
click at [794, 56] on rect "Blockly Çalışma Alanı" at bounding box center [793, 61] width 22 height 16
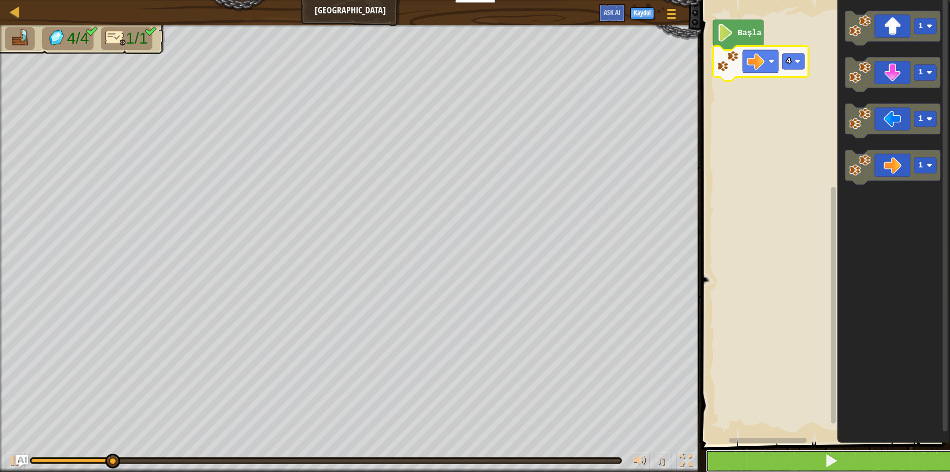
click at [787, 463] on button at bounding box center [832, 460] width 252 height 23
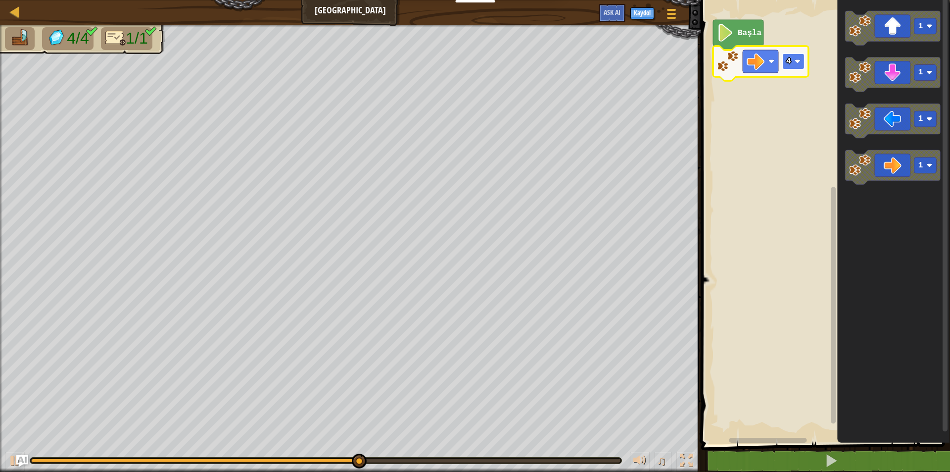
click at [783, 58] on rect "Blockly Çalışma Alanı" at bounding box center [793, 61] width 22 height 16
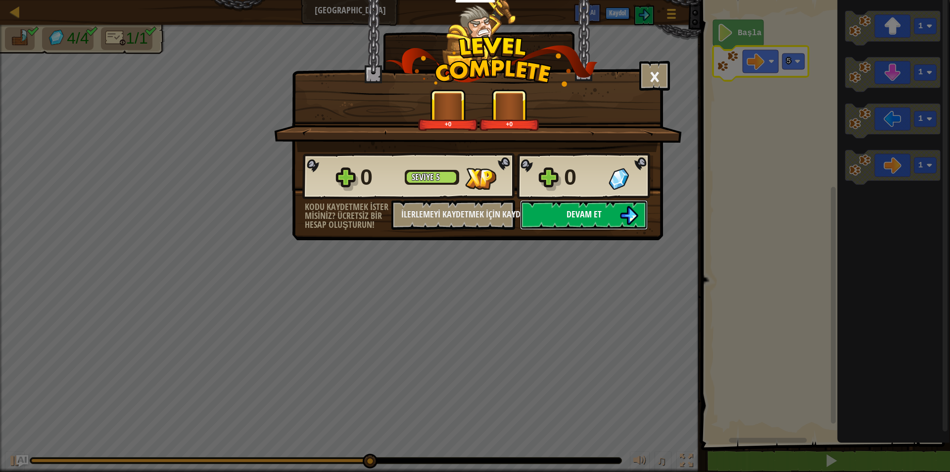
click at [624, 211] on img at bounding box center [629, 215] width 19 height 19
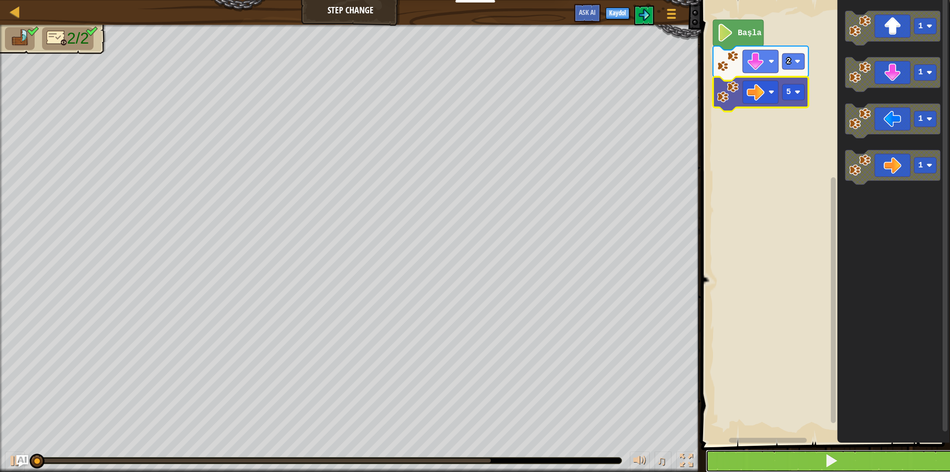
click at [777, 460] on button at bounding box center [832, 460] width 252 height 23
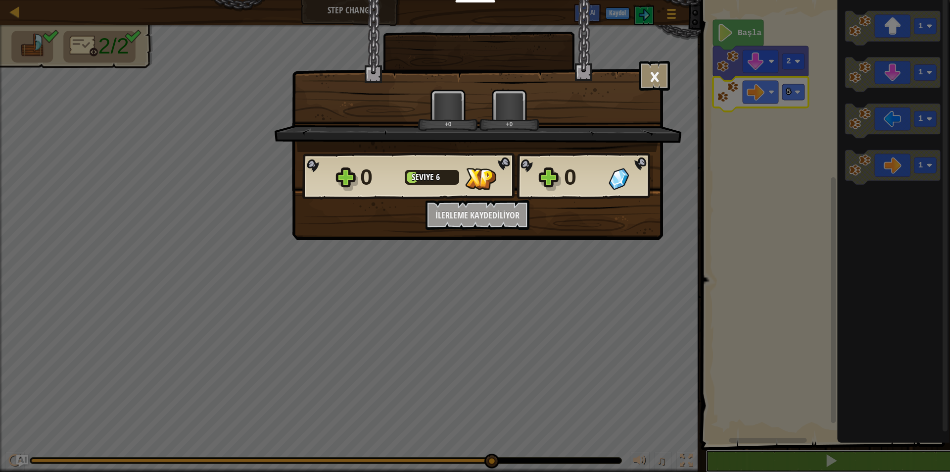
scroll to position [0, 0]
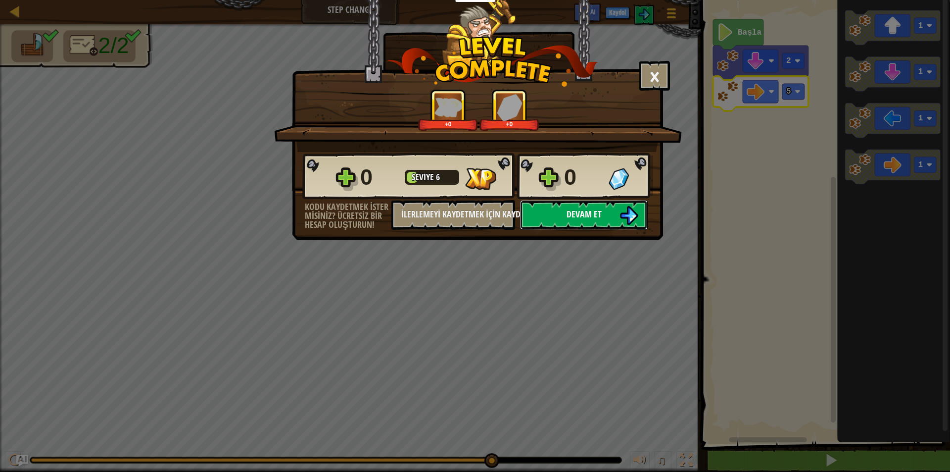
click at [565, 205] on button "Devam et" at bounding box center [584, 215] width 128 height 30
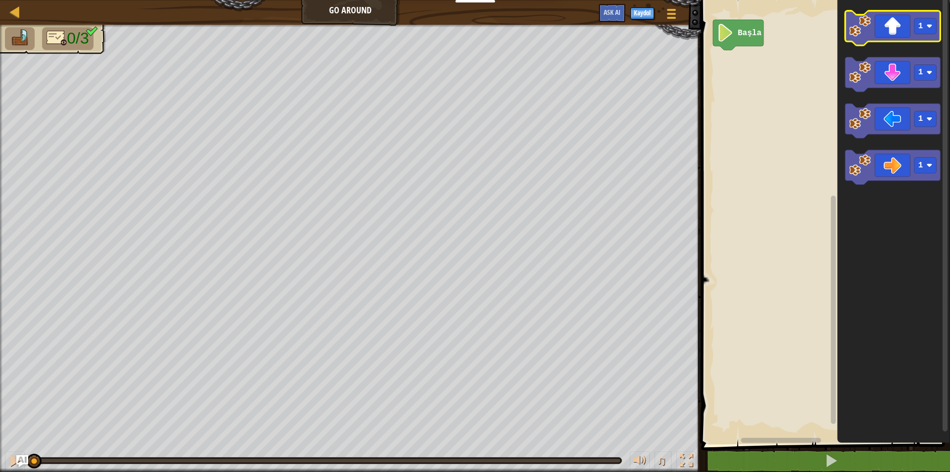
click at [901, 38] on icon "Blockly Çalışma Alanı" at bounding box center [893, 28] width 96 height 35
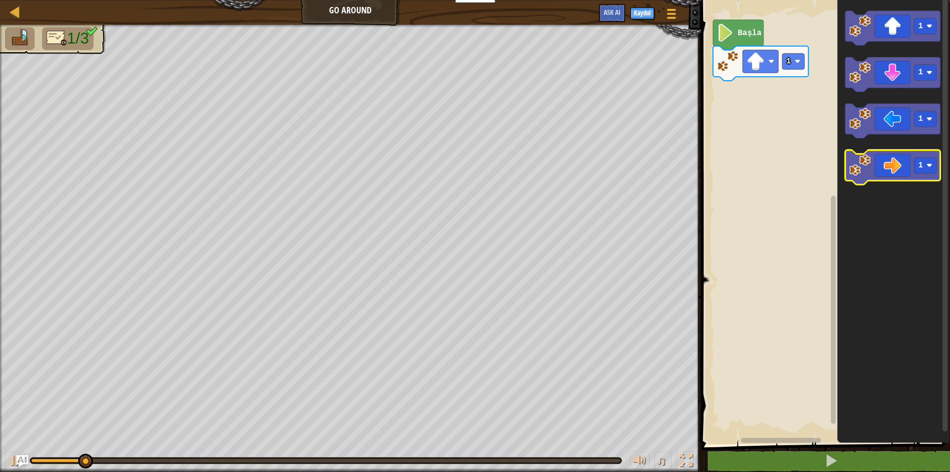
click at [899, 162] on icon "Blockly Çalışma Alanı" at bounding box center [893, 167] width 96 height 35
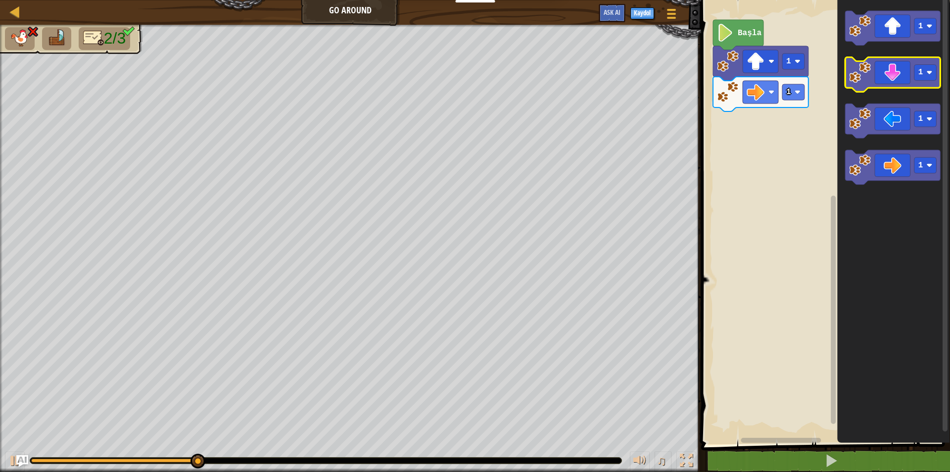
click at [884, 84] on icon "Blockly Çalışma Alanı" at bounding box center [893, 74] width 96 height 35
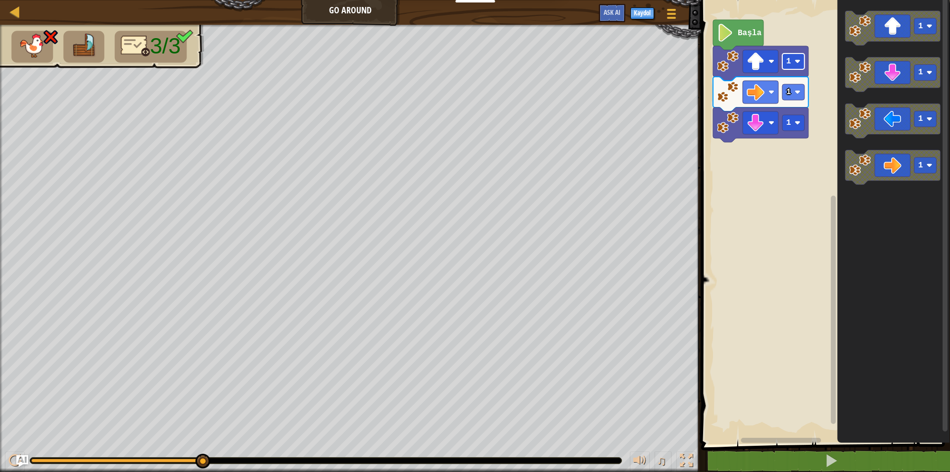
click at [793, 68] on rect "Blockly Çalışma Alanı" at bounding box center [793, 61] width 22 height 16
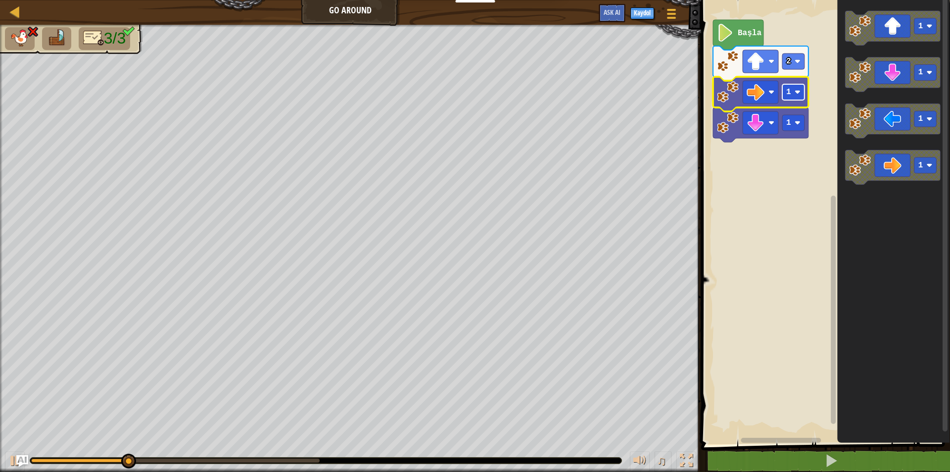
click at [798, 98] on rect "Blockly Çalışma Alanı" at bounding box center [793, 92] width 22 height 16
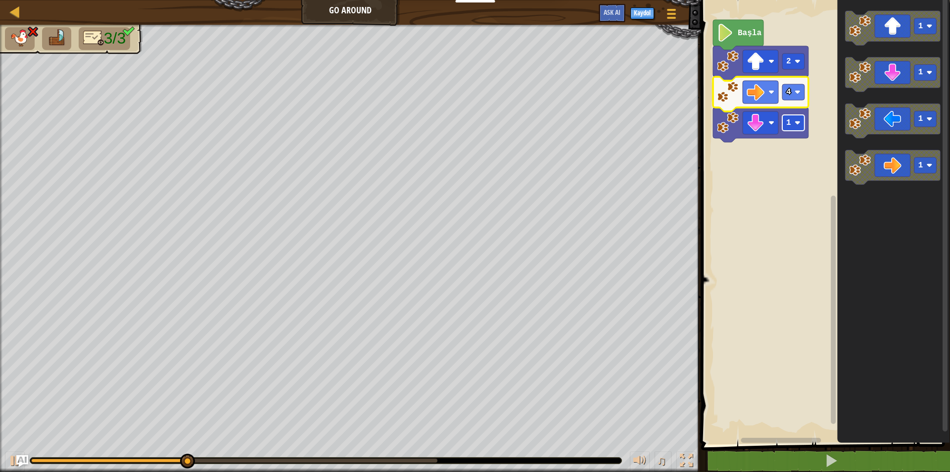
click at [799, 130] on rect "Blockly Çalışma Alanı" at bounding box center [793, 123] width 22 height 16
click at [793, 92] on rect "Blockly Çalışma Alanı" at bounding box center [793, 92] width 22 height 16
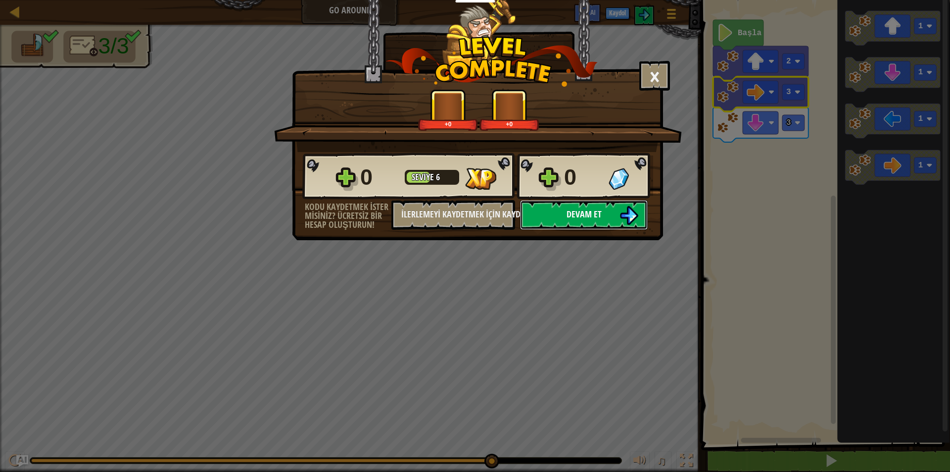
click at [574, 214] on span "Devam et" at bounding box center [584, 214] width 35 height 12
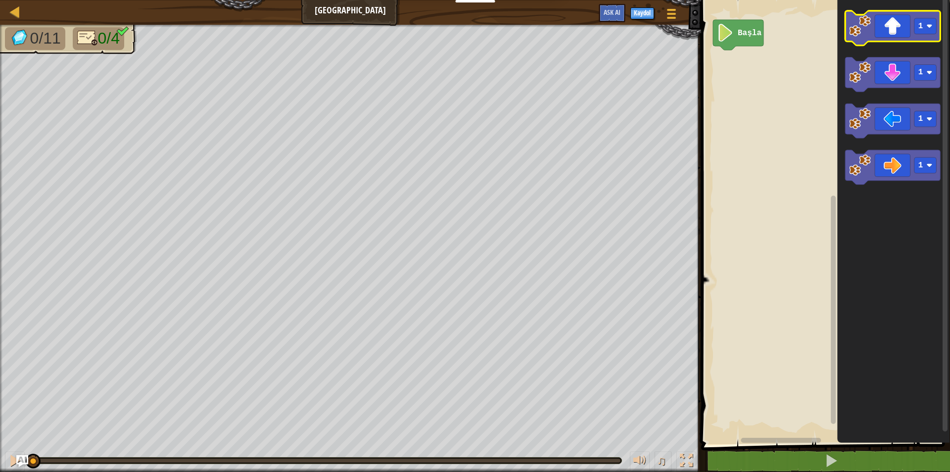
click at [894, 38] on icon "Blockly Çalışma Alanı" at bounding box center [893, 28] width 96 height 35
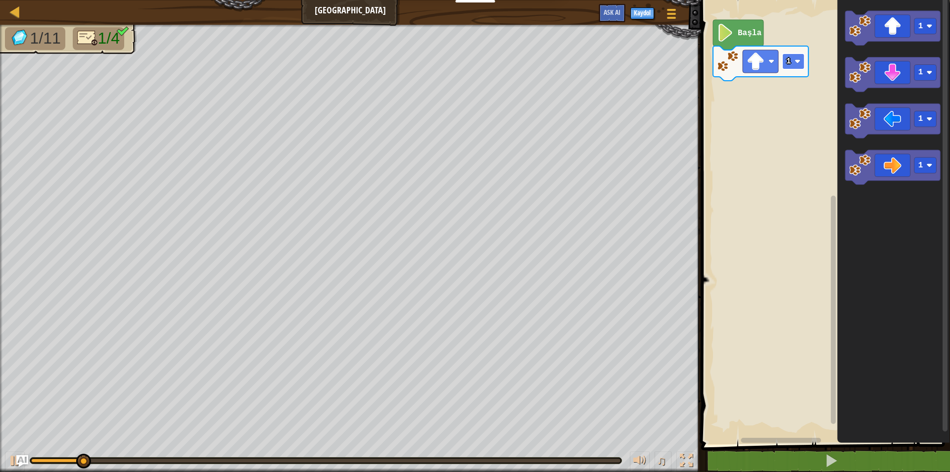
click at [798, 59] on image "Blockly Çalışma Alanı" at bounding box center [797, 61] width 6 height 6
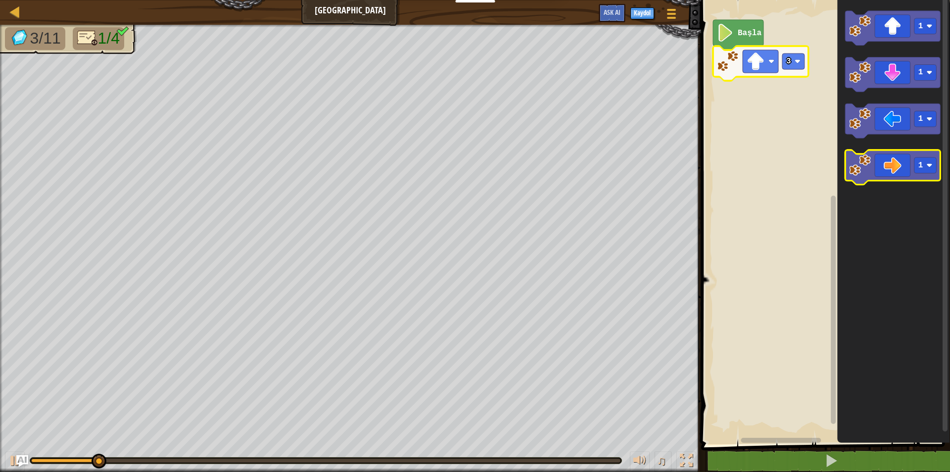
click at [901, 165] on icon "Blockly Çalışma Alanı" at bounding box center [893, 167] width 96 height 35
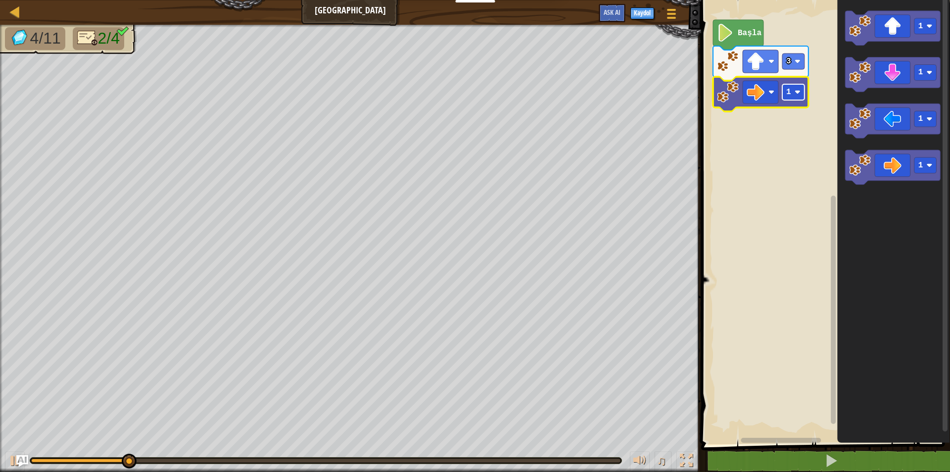
click at [791, 93] on rect "Blockly Çalışma Alanı" at bounding box center [793, 92] width 22 height 16
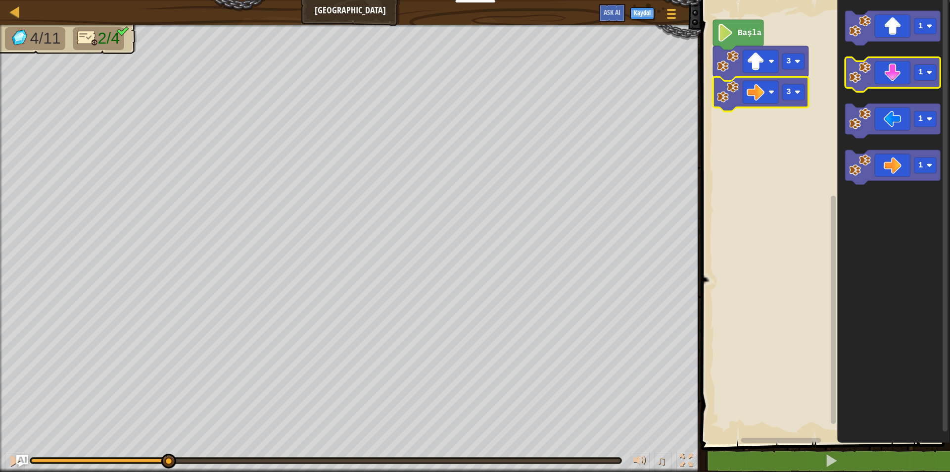
click at [904, 78] on icon "Blockly Çalışma Alanı" at bounding box center [893, 74] width 96 height 35
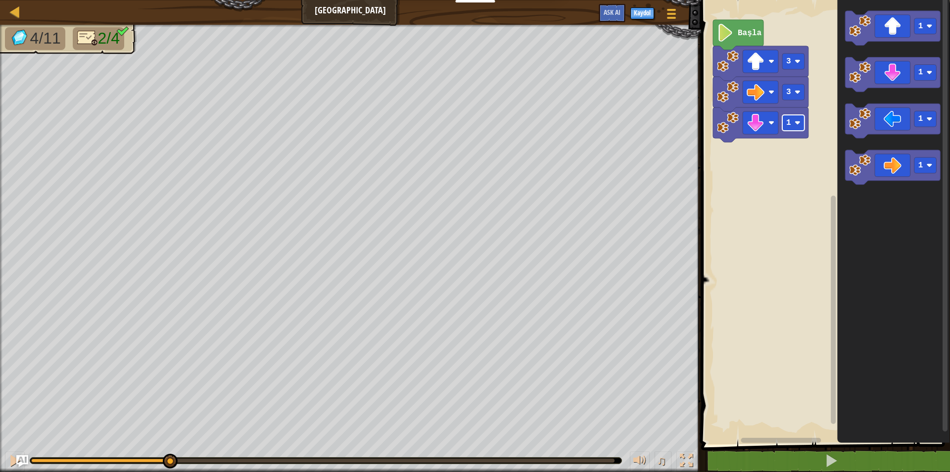
click at [798, 121] on image "Blockly Çalışma Alanı" at bounding box center [797, 123] width 6 height 6
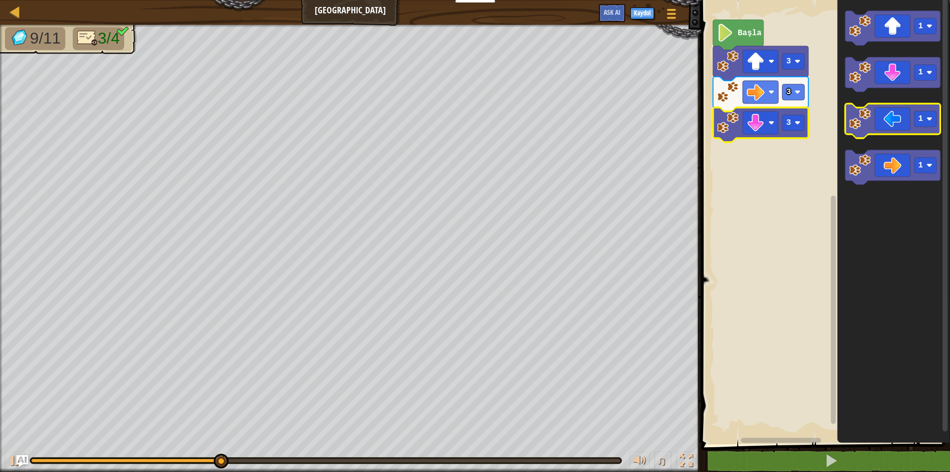
click at [887, 117] on icon "Blockly Çalışma Alanı" at bounding box center [893, 121] width 96 height 35
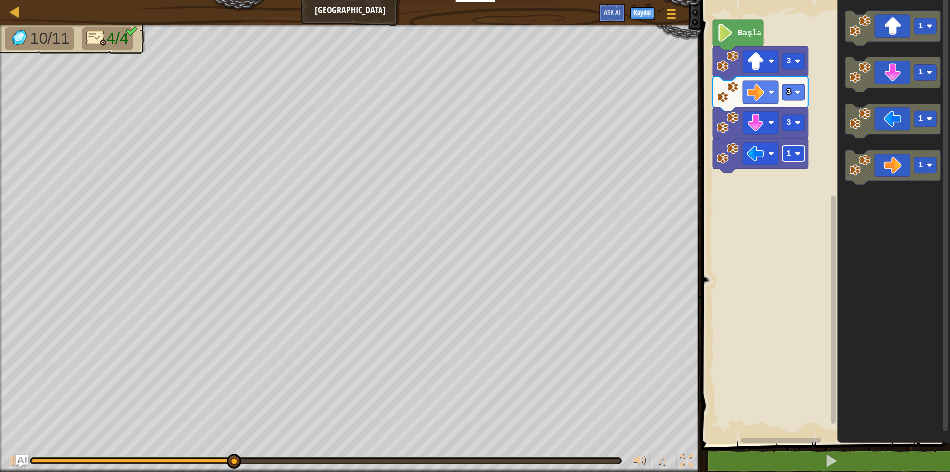
click at [792, 150] on rect "Blockly Çalışma Alanı" at bounding box center [793, 153] width 22 height 16
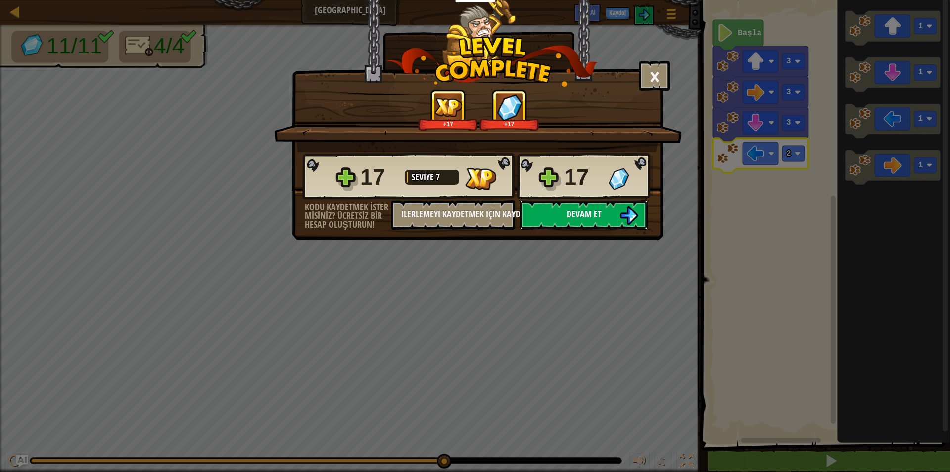
click at [589, 210] on span "Devam et" at bounding box center [584, 214] width 35 height 12
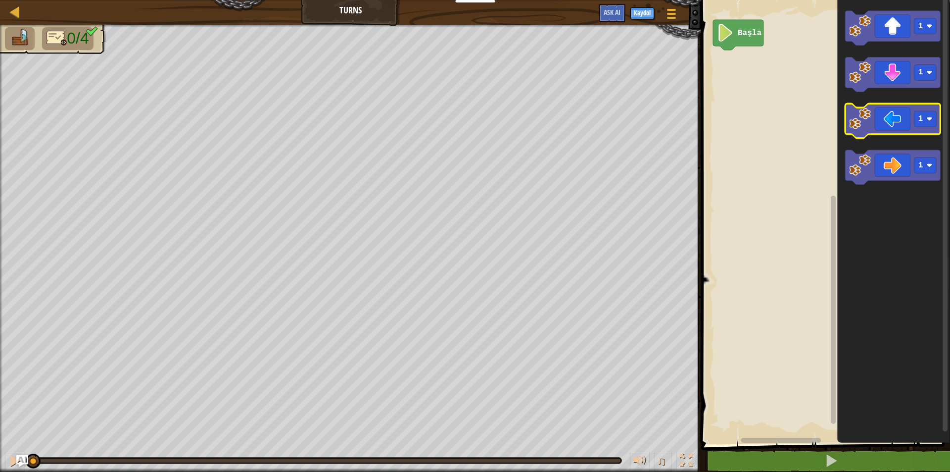
click at [880, 115] on icon "Blockly Çalışma Alanı" at bounding box center [893, 121] width 96 height 35
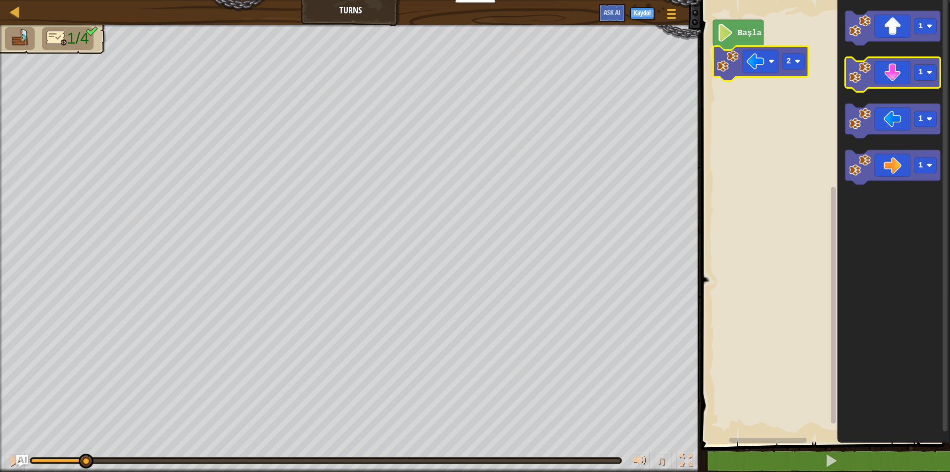
click at [897, 72] on icon "Blockly Çalışma Alanı" at bounding box center [893, 74] width 96 height 35
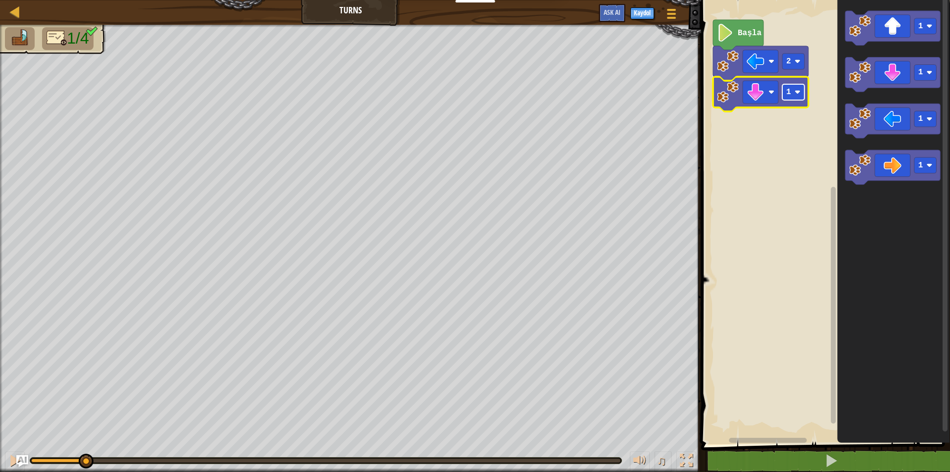
click at [801, 92] on rect "Blockly Çalışma Alanı" at bounding box center [793, 92] width 22 height 16
click at [884, 164] on icon "Blockly Çalışma Alanı" at bounding box center [893, 167] width 96 height 35
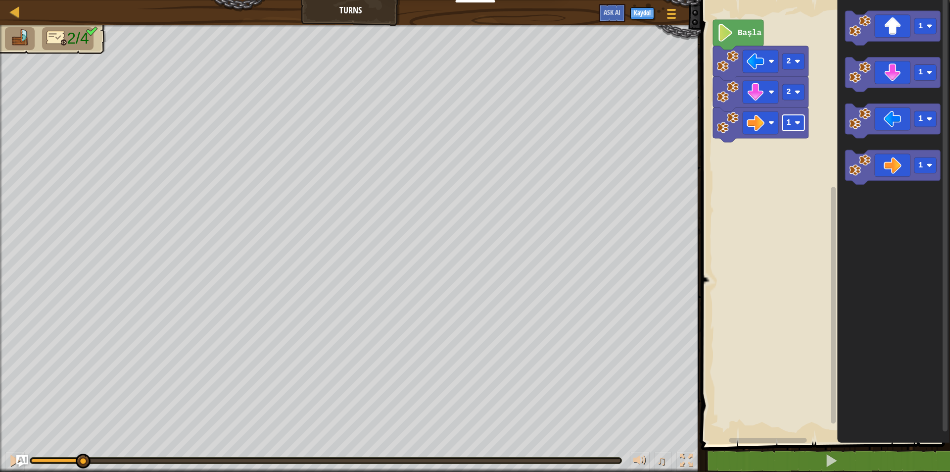
click at [798, 121] on image "Blockly Çalışma Alanı" at bounding box center [797, 123] width 6 height 6
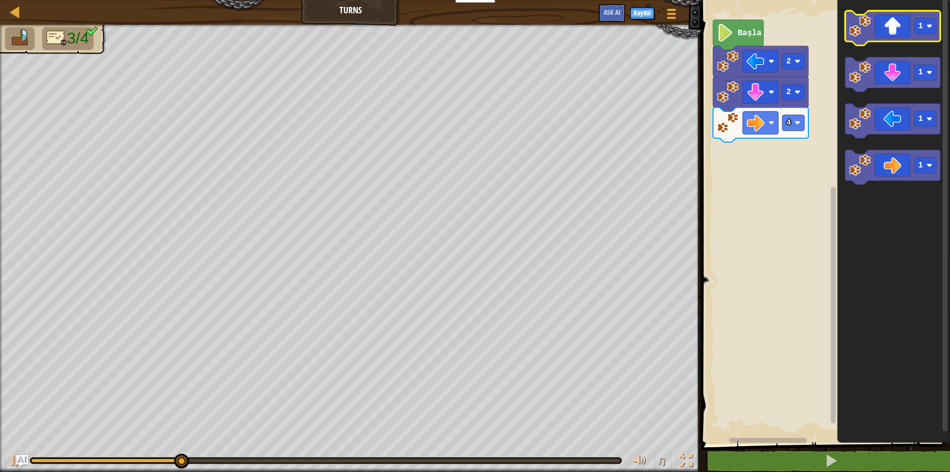
click at [904, 34] on icon "Blockly Çalışma Alanı" at bounding box center [893, 28] width 96 height 35
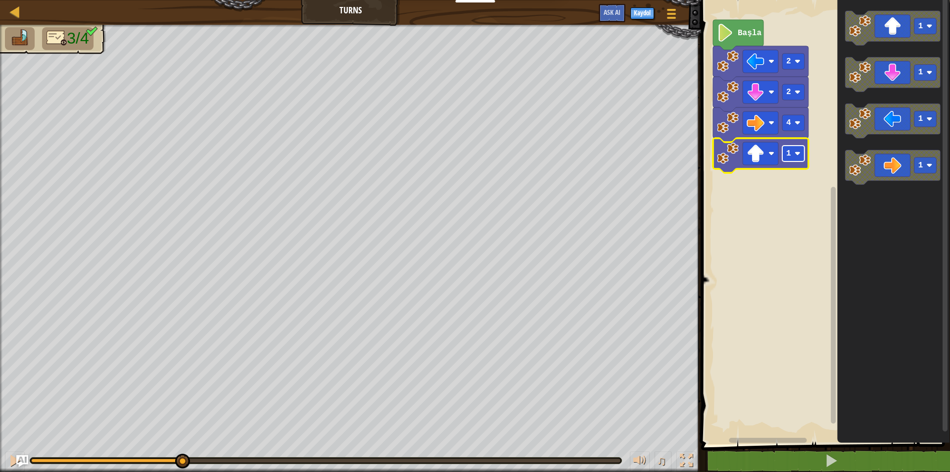
click at [789, 157] on text "1" at bounding box center [788, 153] width 5 height 9
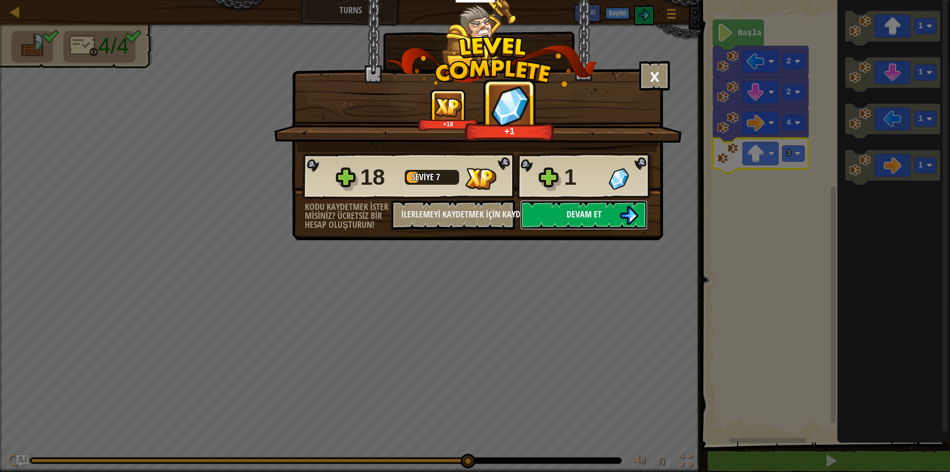
click at [617, 209] on button "Devam et" at bounding box center [584, 215] width 128 height 30
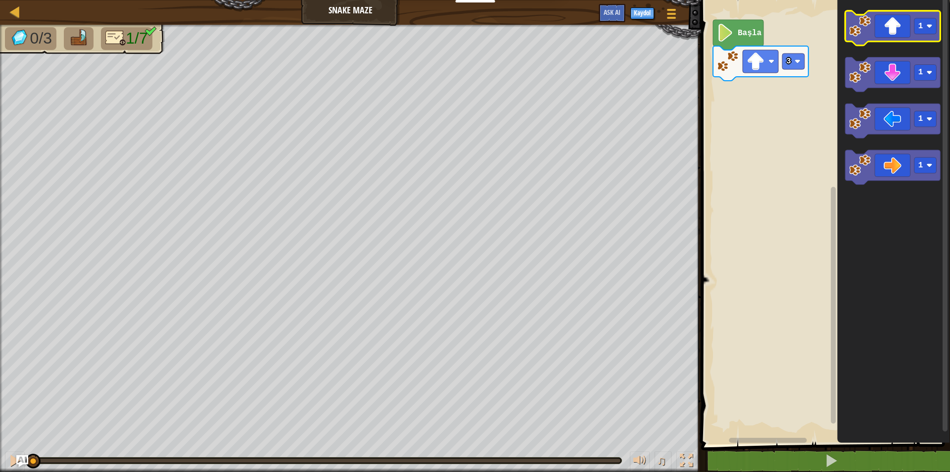
click at [893, 42] on icon "Blockly Çalışma Alanı" at bounding box center [893, 28] width 96 height 35
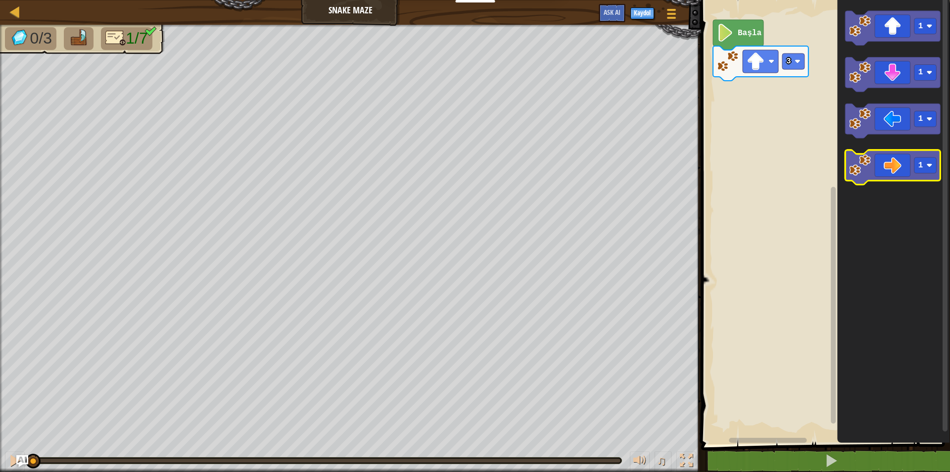
click at [878, 176] on icon "Blockly Çalışma Alanı" at bounding box center [893, 167] width 96 height 35
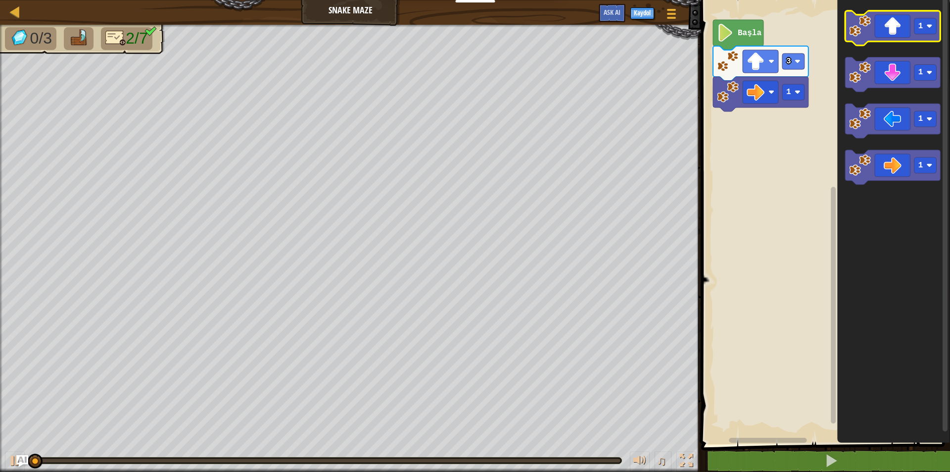
click at [901, 30] on icon "Blockly Çalışma Alanı" at bounding box center [893, 28] width 96 height 35
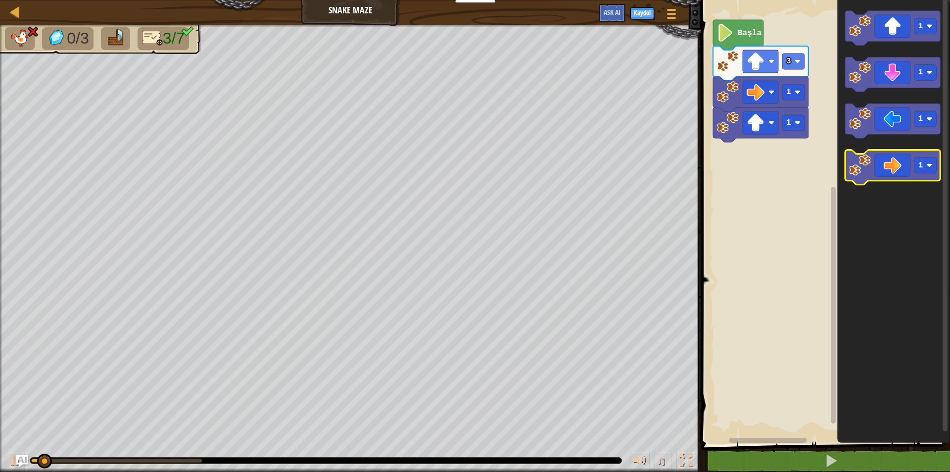
click at [886, 172] on icon "Blockly Çalışma Alanı" at bounding box center [893, 167] width 96 height 35
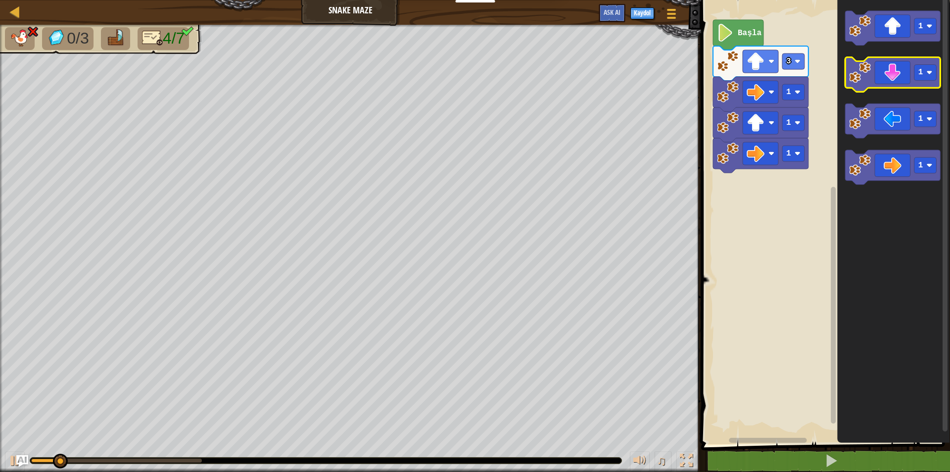
click at [904, 80] on icon "Blockly Çalışma Alanı" at bounding box center [893, 74] width 96 height 35
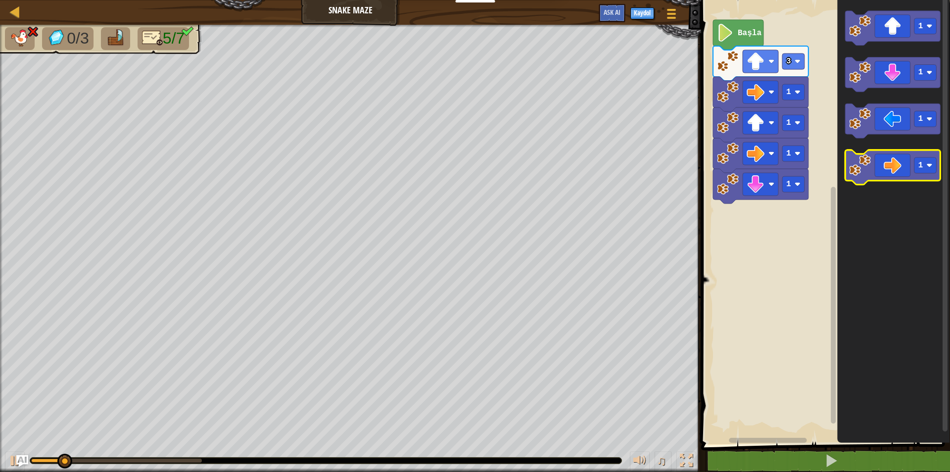
click at [889, 178] on icon "Blockly Çalışma Alanı" at bounding box center [893, 167] width 96 height 35
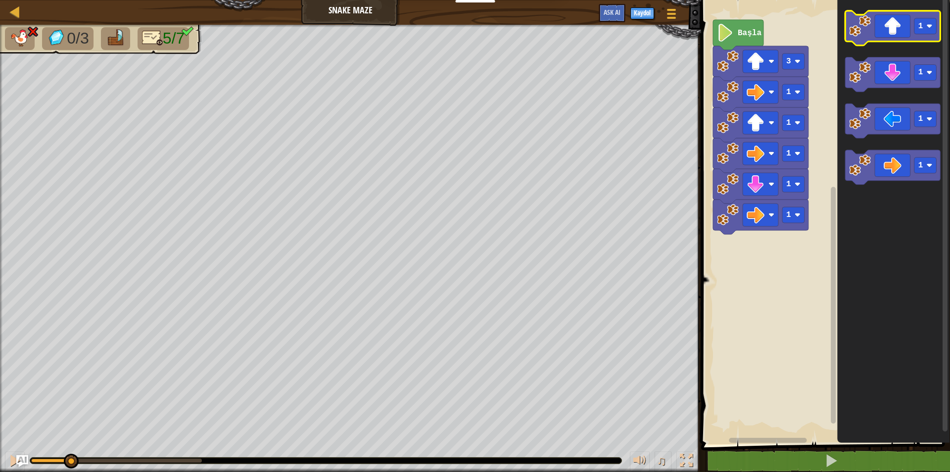
click at [908, 32] on icon "Blockly Çalışma Alanı" at bounding box center [893, 28] width 96 height 35
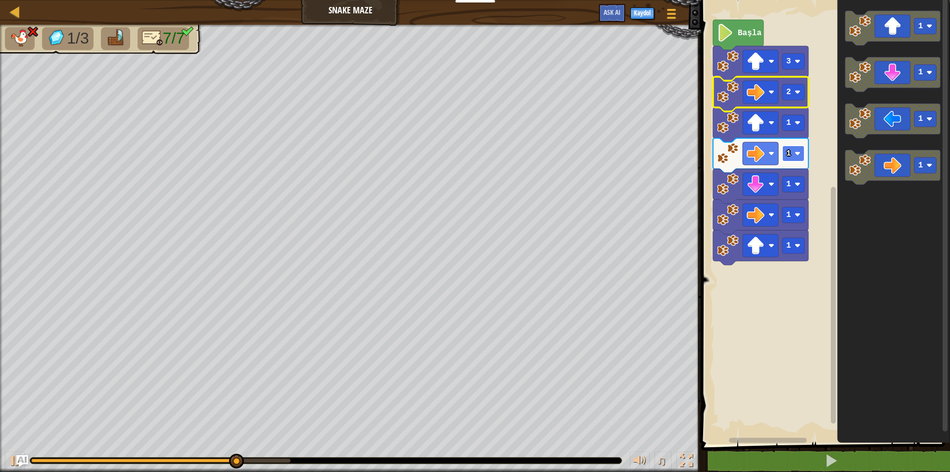
click at [792, 156] on rect "Blockly Çalışma Alanı" at bounding box center [793, 153] width 22 height 16
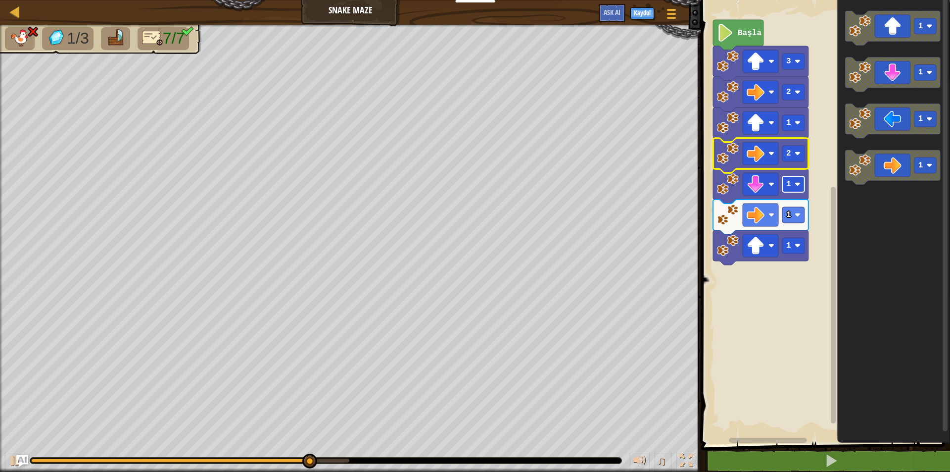
click at [797, 191] on rect "Blockly Çalışma Alanı" at bounding box center [793, 184] width 22 height 16
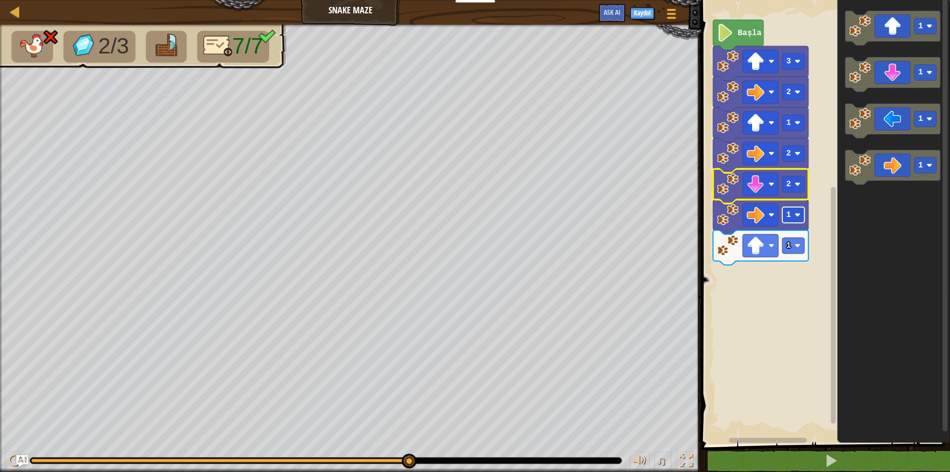
click at [796, 210] on rect "Blockly Çalışma Alanı" at bounding box center [793, 215] width 22 height 16
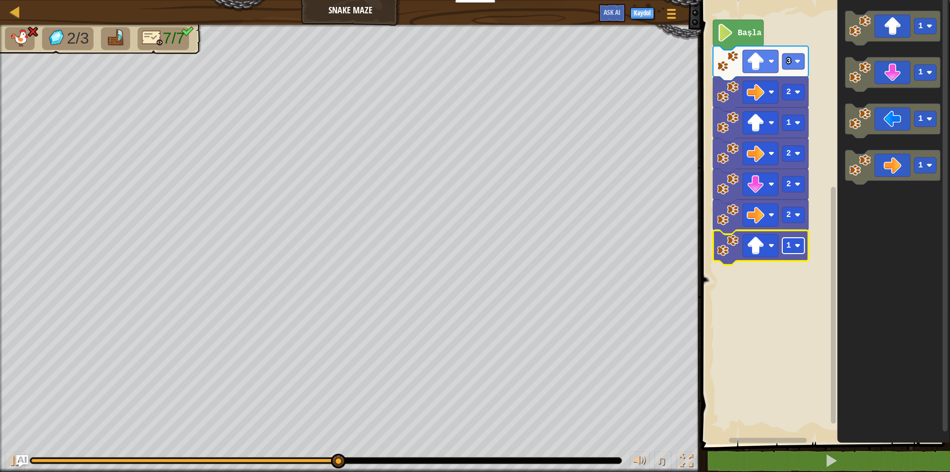
click at [795, 246] on image "Blockly Çalışma Alanı" at bounding box center [797, 245] width 6 height 6
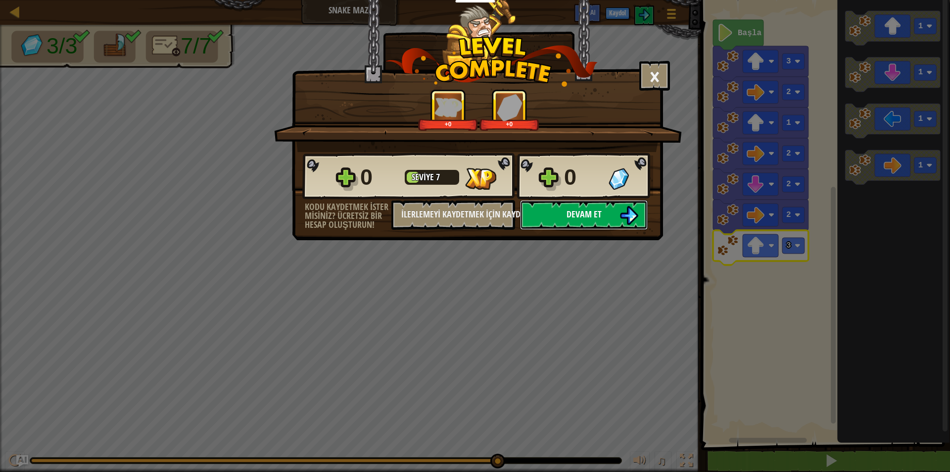
click at [617, 217] on button "Devam et" at bounding box center [584, 215] width 128 height 30
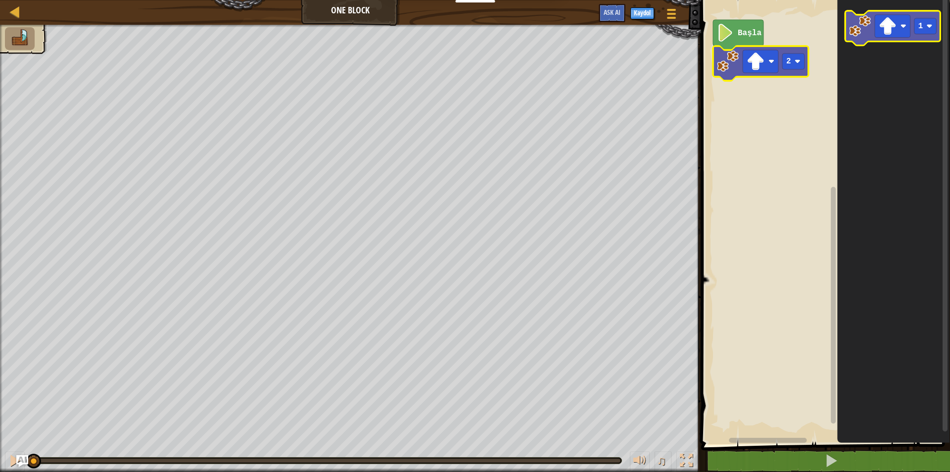
click at [863, 33] on image "Blockly Çalışma Alanı" at bounding box center [860, 26] width 22 height 22
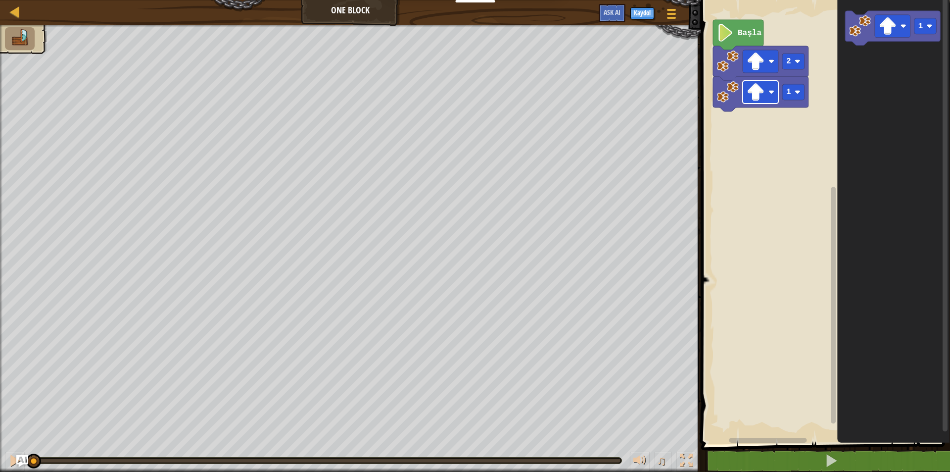
click at [766, 93] on rect "Blockly Çalışma Alanı" at bounding box center [761, 92] width 36 height 23
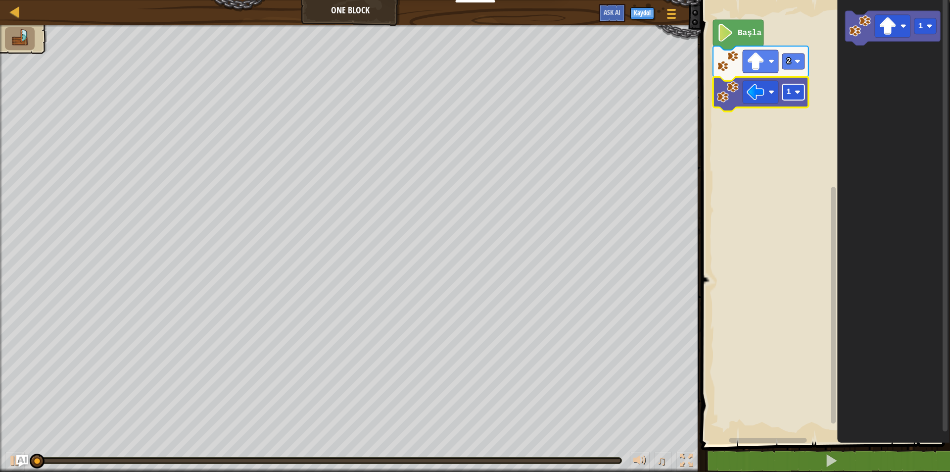
click at [786, 90] on text "1" at bounding box center [788, 92] width 5 height 9
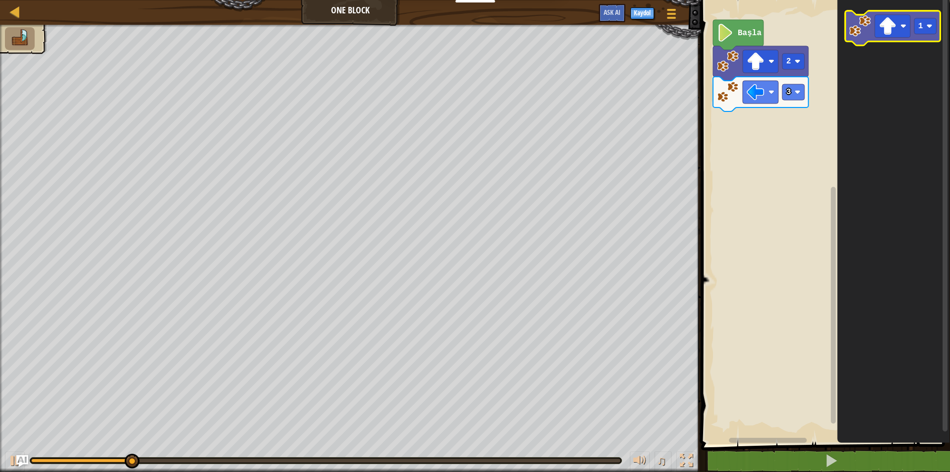
click at [857, 30] on image "Blockly Çalışma Alanı" at bounding box center [860, 26] width 22 height 22
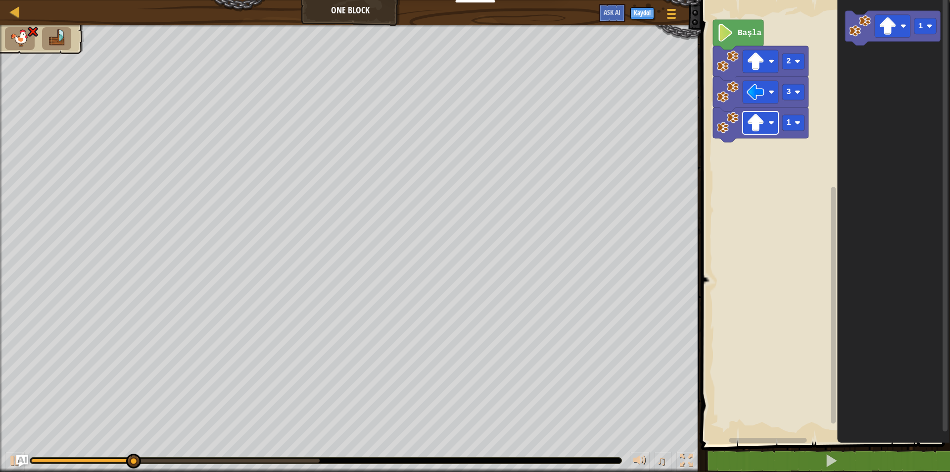
click at [770, 118] on rect "Blockly Çalışma Alanı" at bounding box center [761, 122] width 36 height 23
click at [796, 127] on rect "Blockly Çalışma Alanı" at bounding box center [793, 123] width 22 height 16
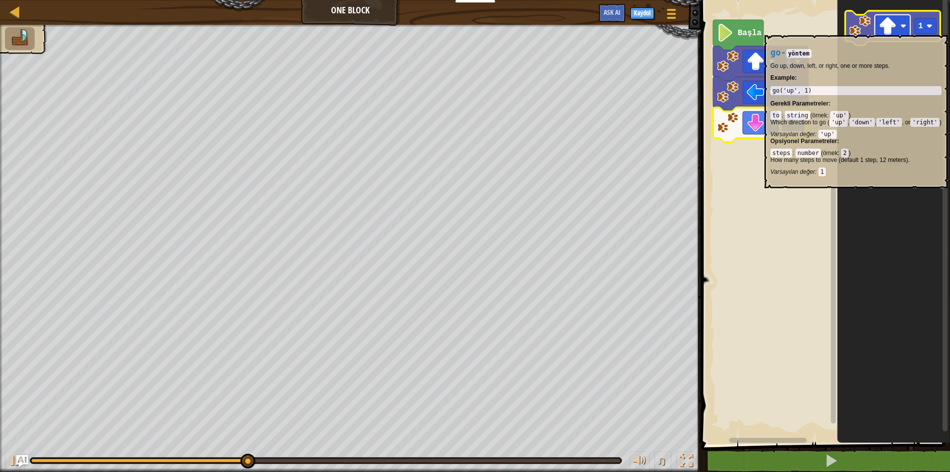
click at [884, 30] on image "Blockly Çalışma Alanı" at bounding box center [888, 26] width 18 height 18
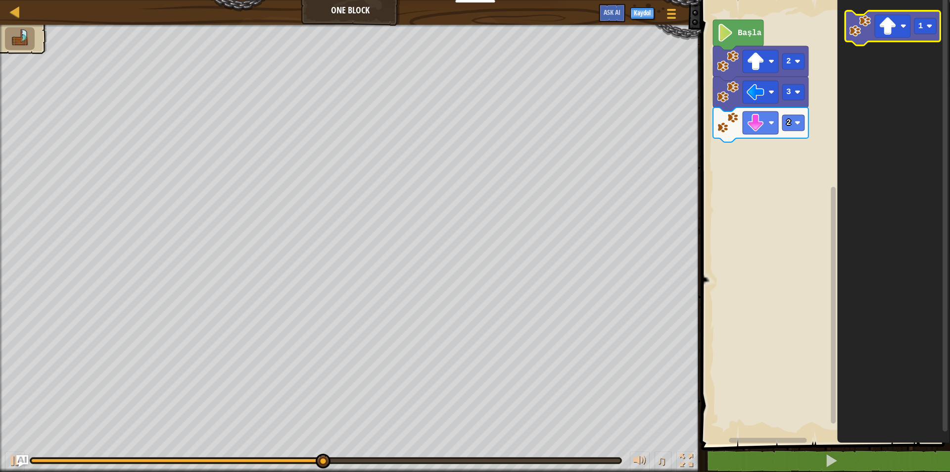
click at [871, 29] on icon "Blockly Çalışma Alanı" at bounding box center [893, 28] width 96 height 35
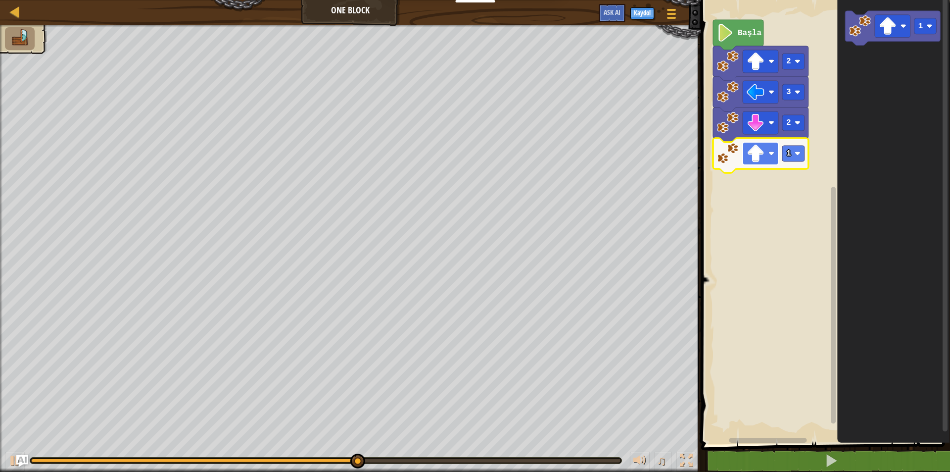
click at [766, 155] on rect "Blockly Çalışma Alanı" at bounding box center [761, 153] width 36 height 23
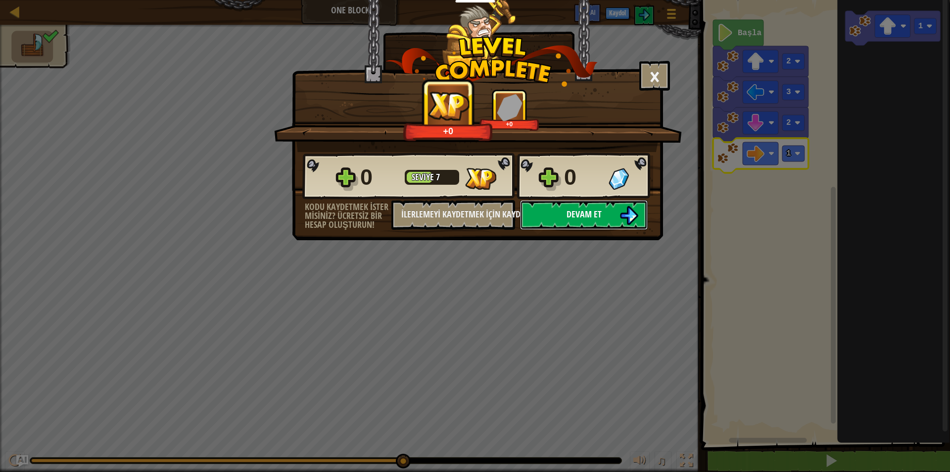
click at [615, 208] on button "Devam et" at bounding box center [584, 215] width 128 height 30
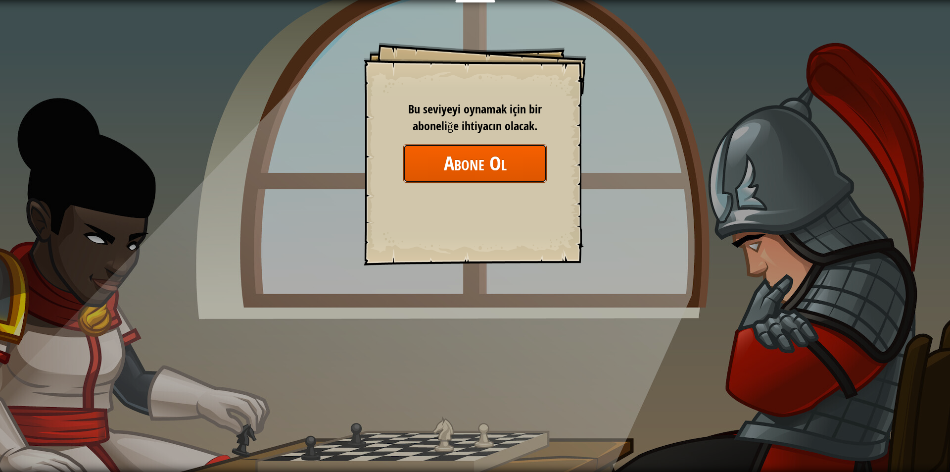
click at [522, 181] on button "Abone Ol" at bounding box center [475, 163] width 144 height 38
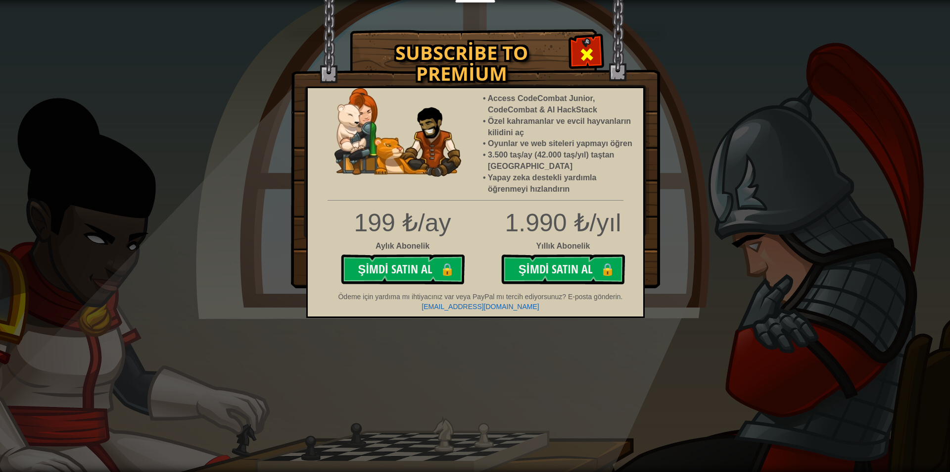
click at [585, 48] on span at bounding box center [587, 55] width 16 height 16
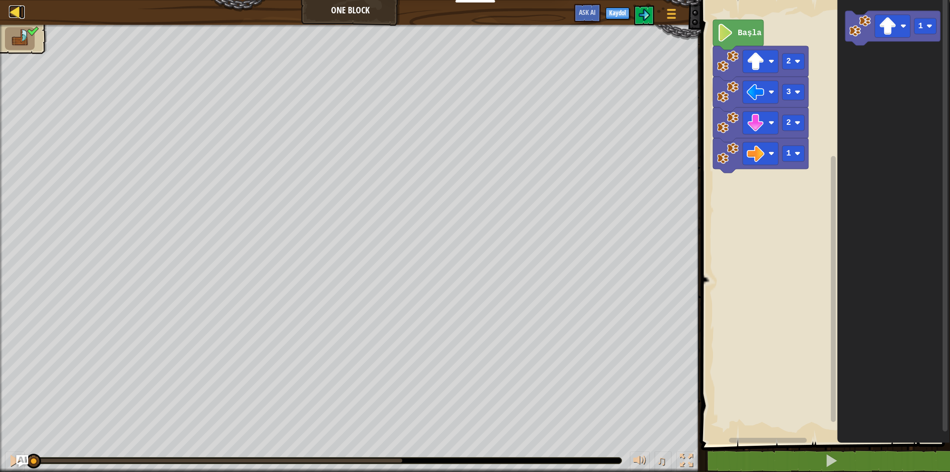
click at [15, 6] on div at bounding box center [15, 11] width 12 height 12
select select "tr"
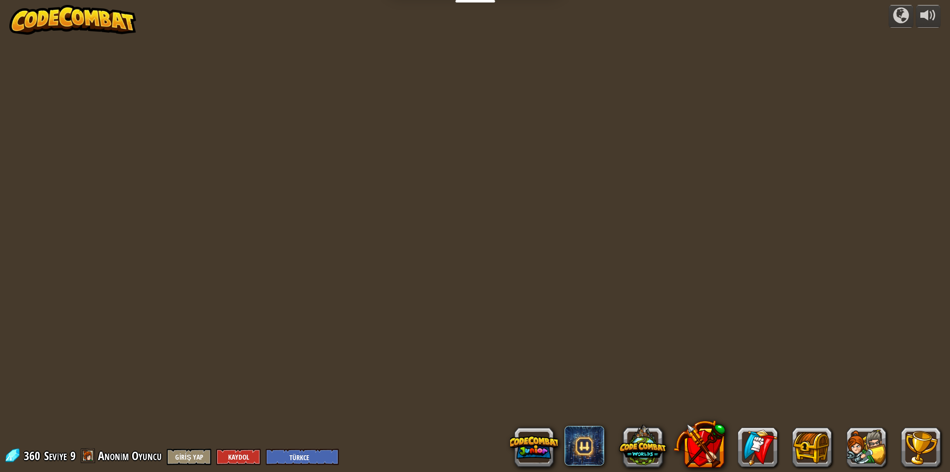
select select "tr"
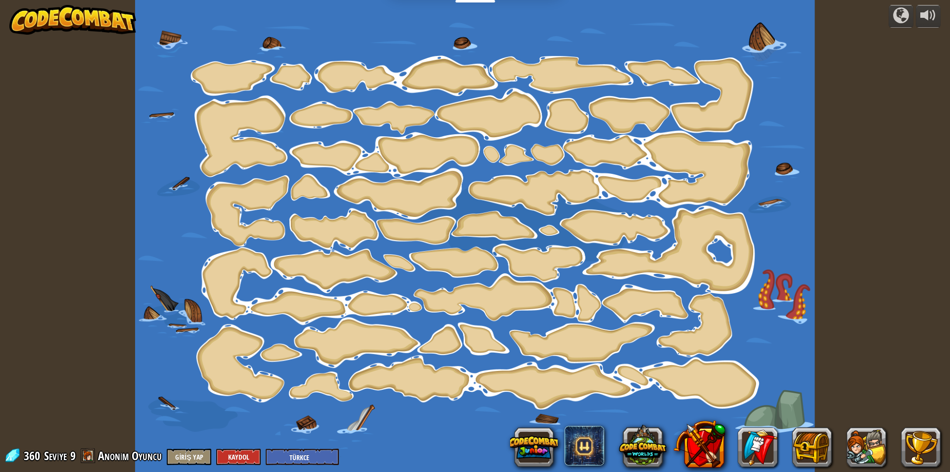
select select "tr"
